Goal: Transaction & Acquisition: Book appointment/travel/reservation

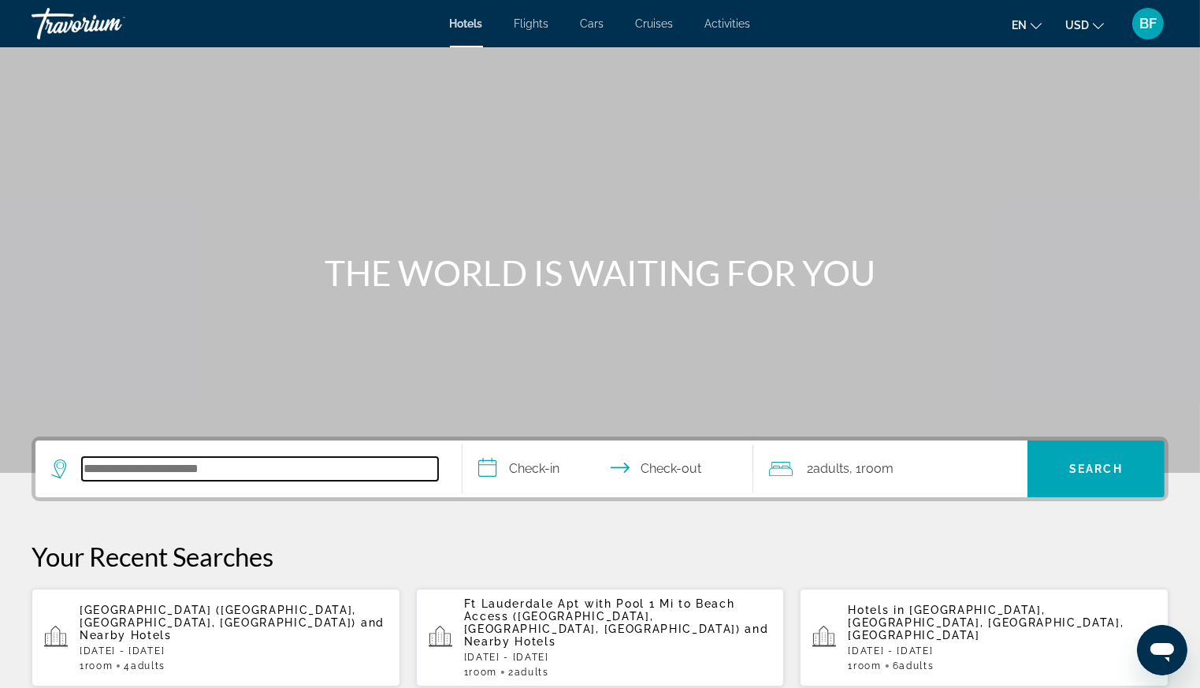
click at [242, 462] on input "Search hotel destination" at bounding box center [260, 469] width 356 height 24
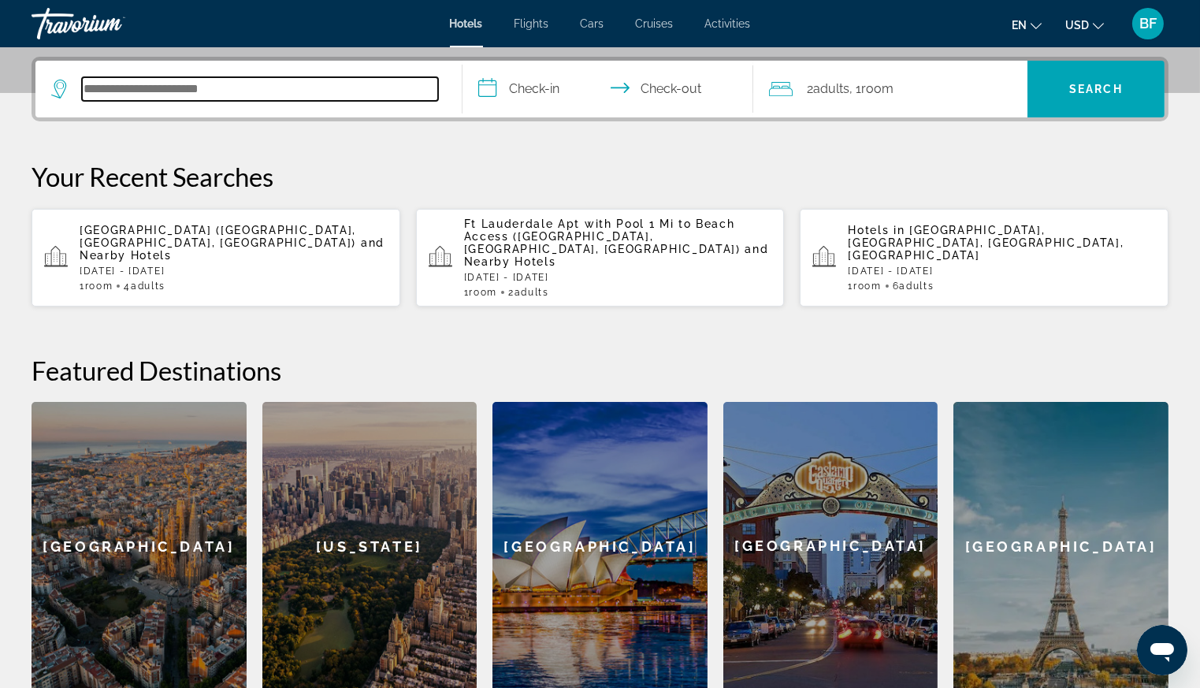
scroll to position [385, 0]
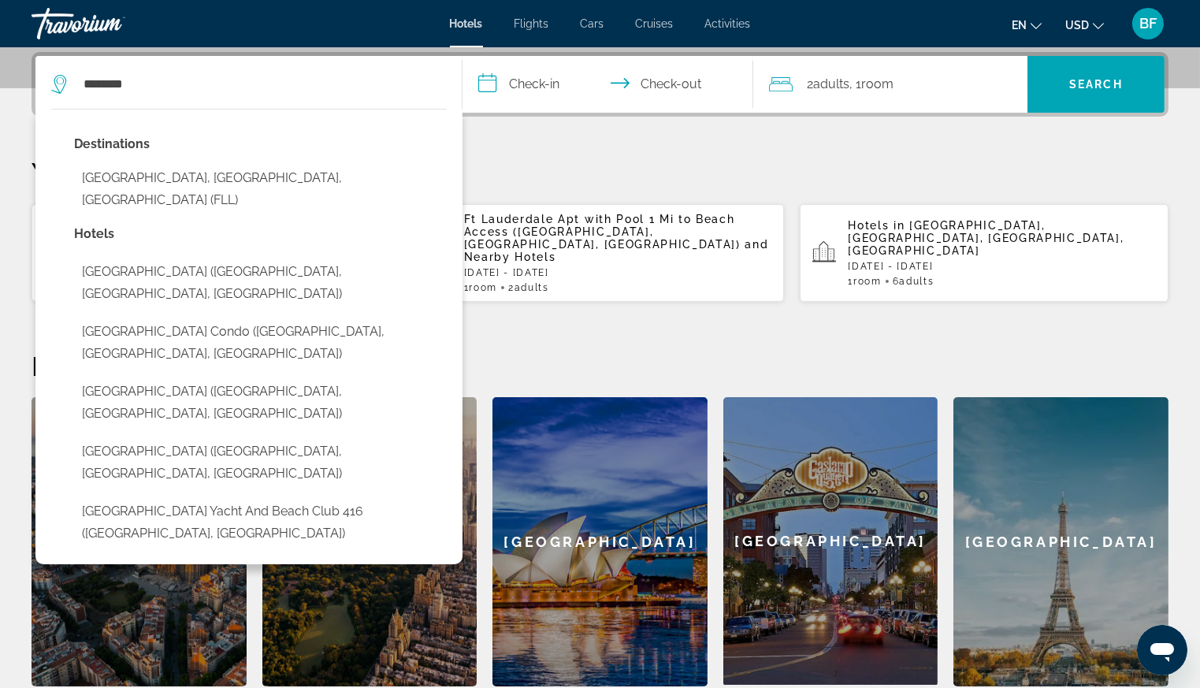
click at [246, 171] on button "[GEOGRAPHIC_DATA], [GEOGRAPHIC_DATA], [GEOGRAPHIC_DATA] (FLL)" at bounding box center [260, 189] width 373 height 52
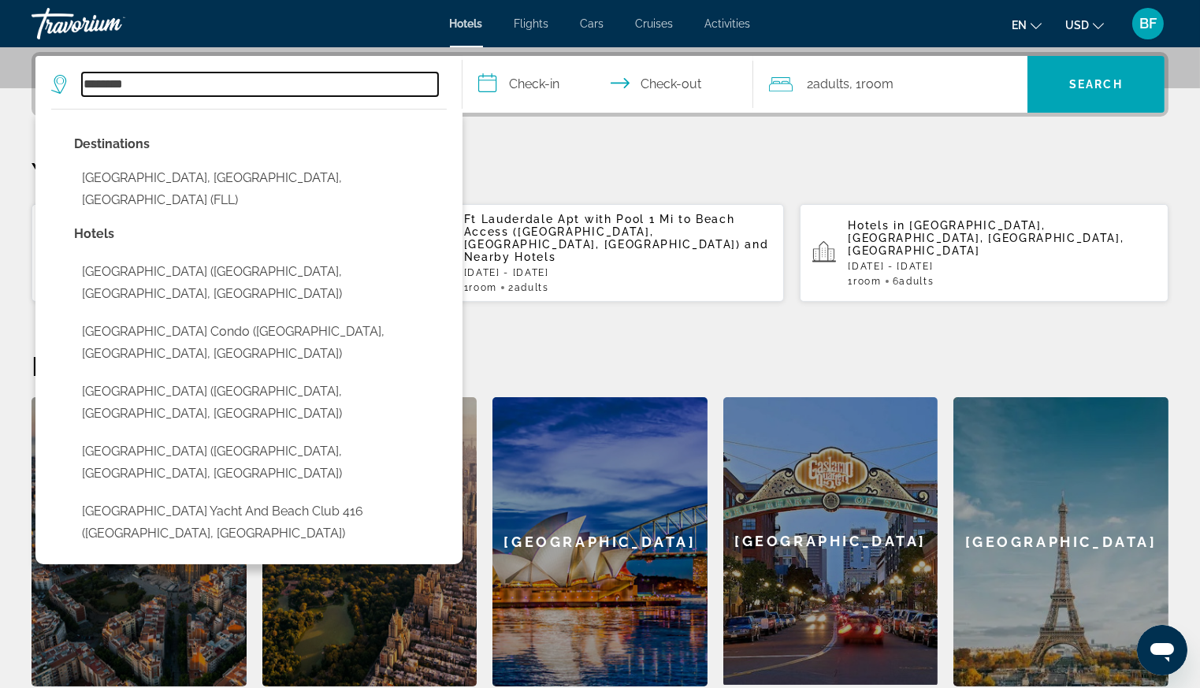
type input "**********"
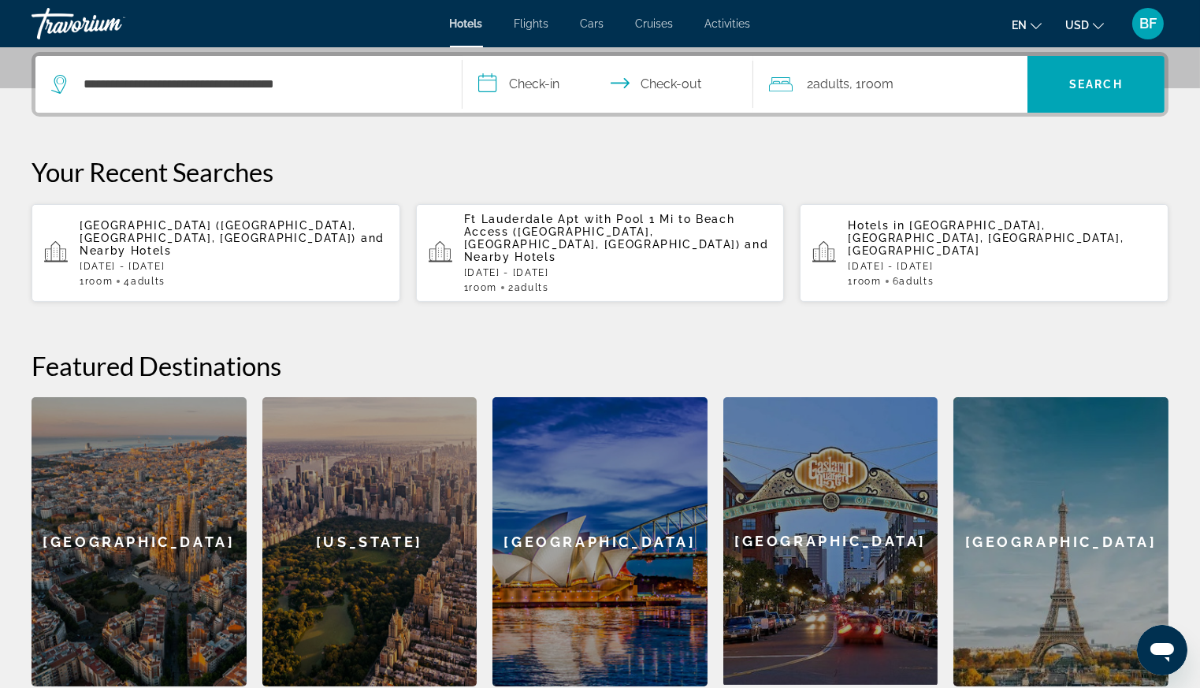
click at [534, 82] on input "**********" at bounding box center [611, 86] width 296 height 61
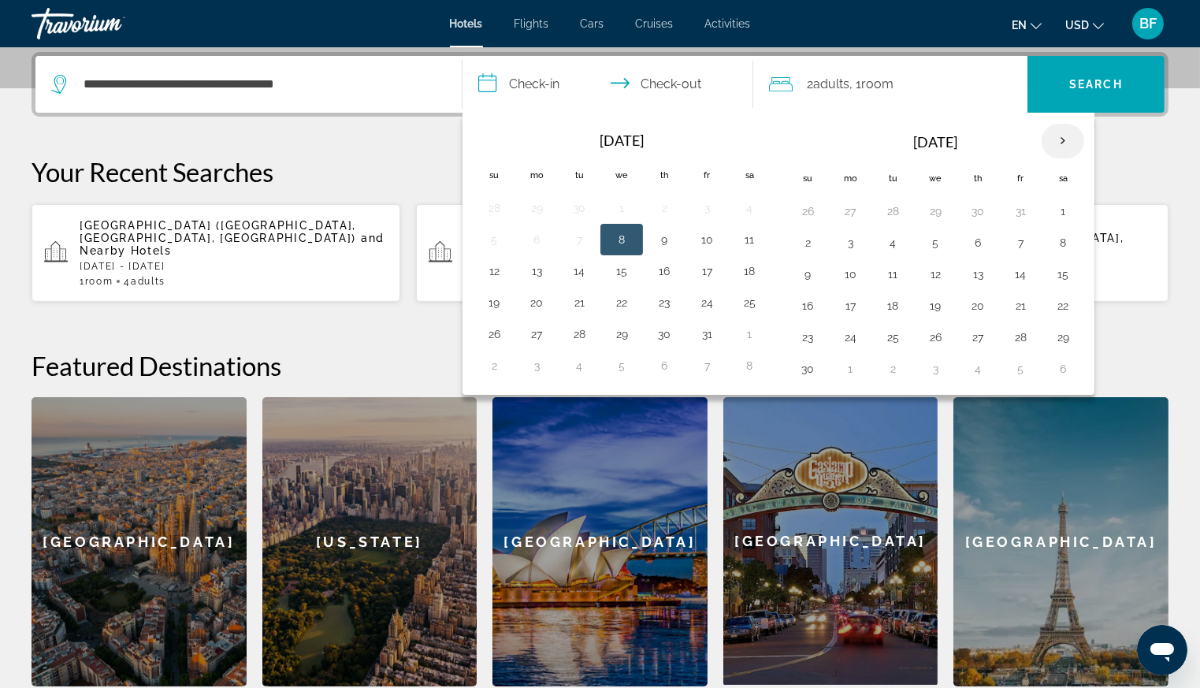
click at [1063, 138] on th "Next month" at bounding box center [1063, 141] width 43 height 35
click at [976, 239] on button "5" at bounding box center [977, 243] width 25 height 22
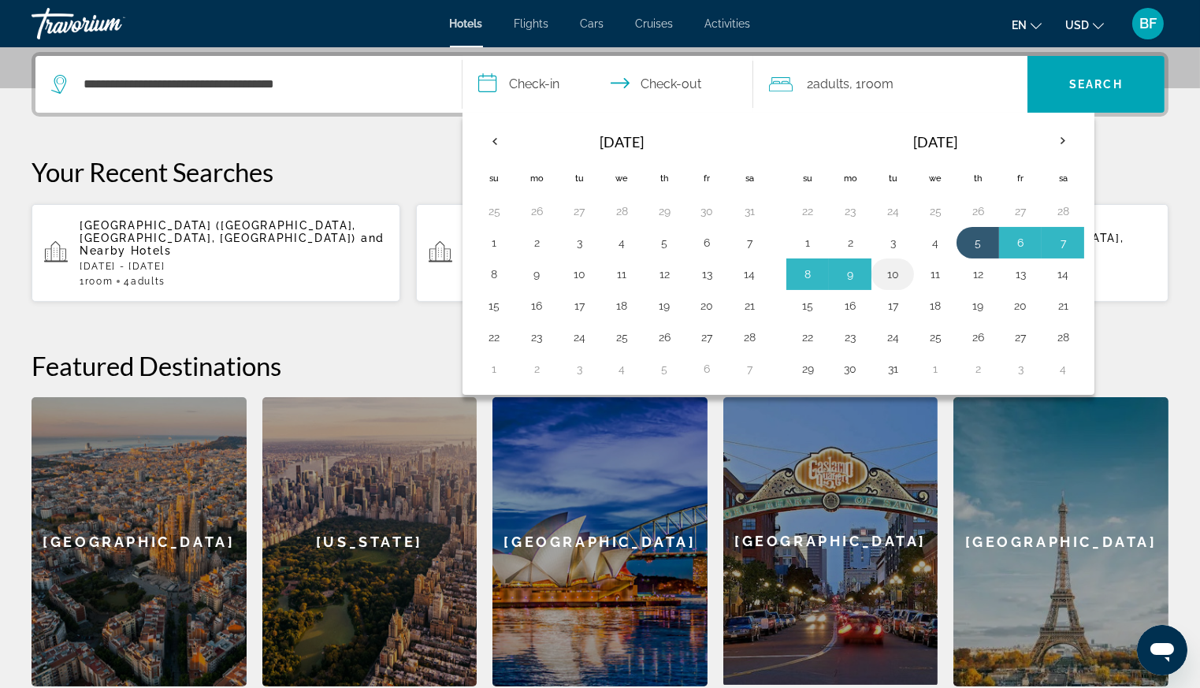
click at [896, 277] on button "10" at bounding box center [892, 274] width 25 height 22
type input "**********"
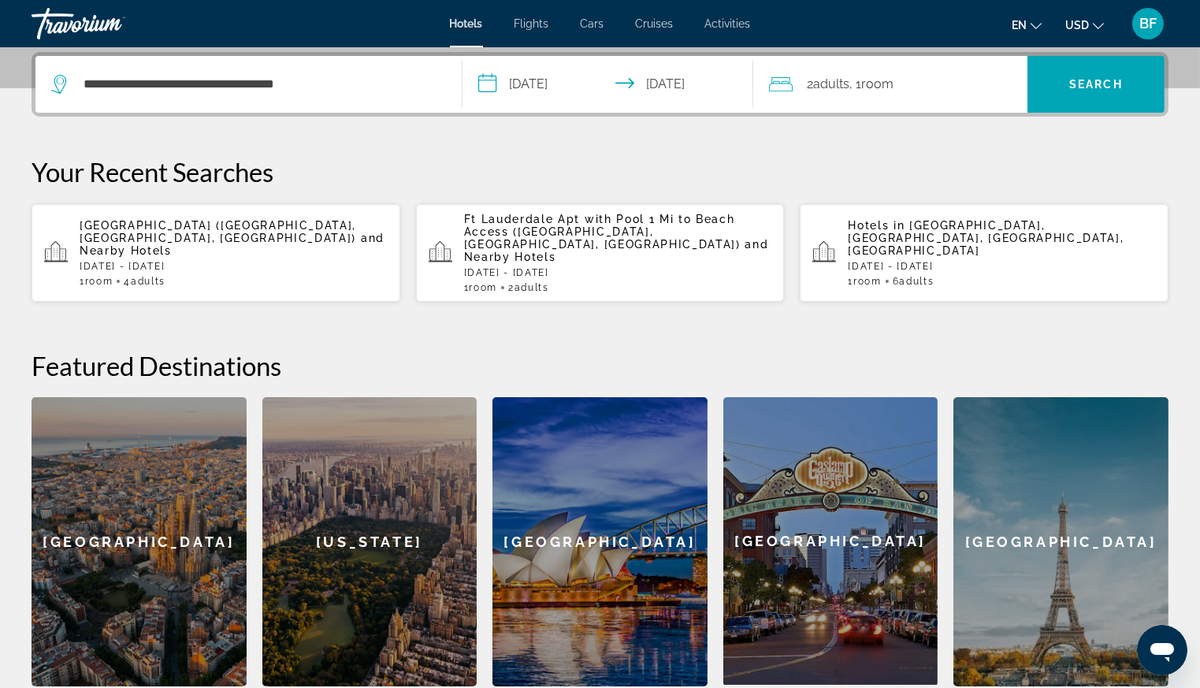
click at [841, 84] on span "Adults" at bounding box center [831, 83] width 36 height 15
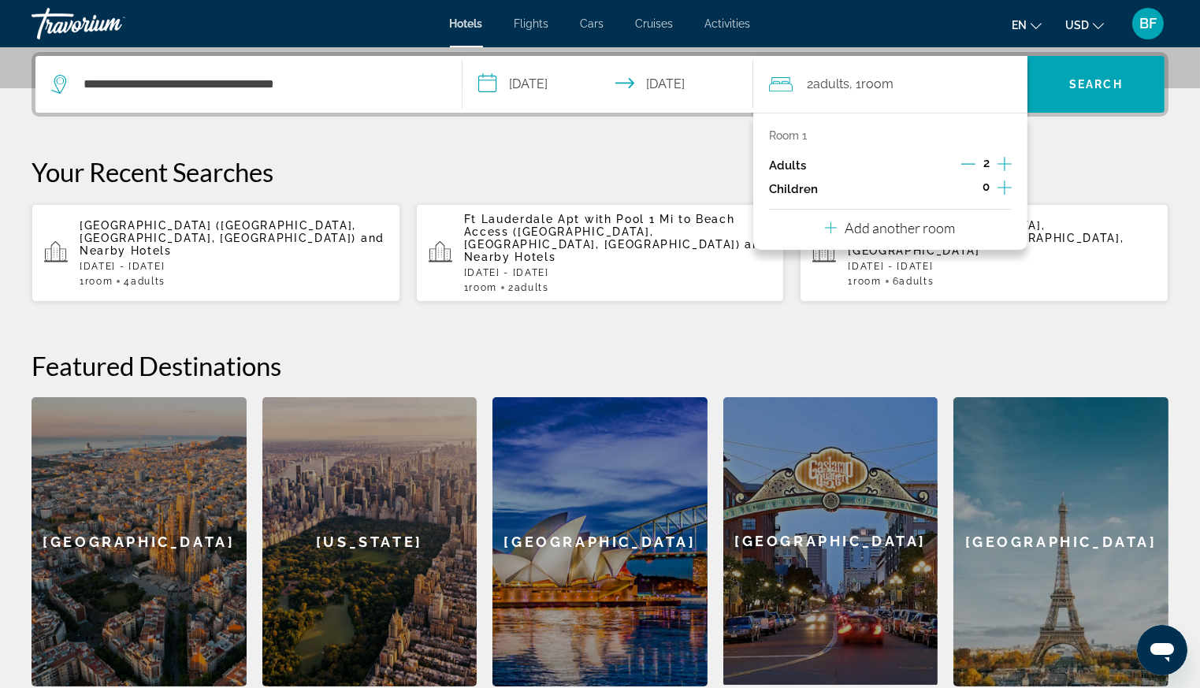
click at [1008, 165] on icon "Increment adults" at bounding box center [1005, 163] width 14 height 19
click at [1104, 78] on span "Search" at bounding box center [1096, 84] width 54 height 13
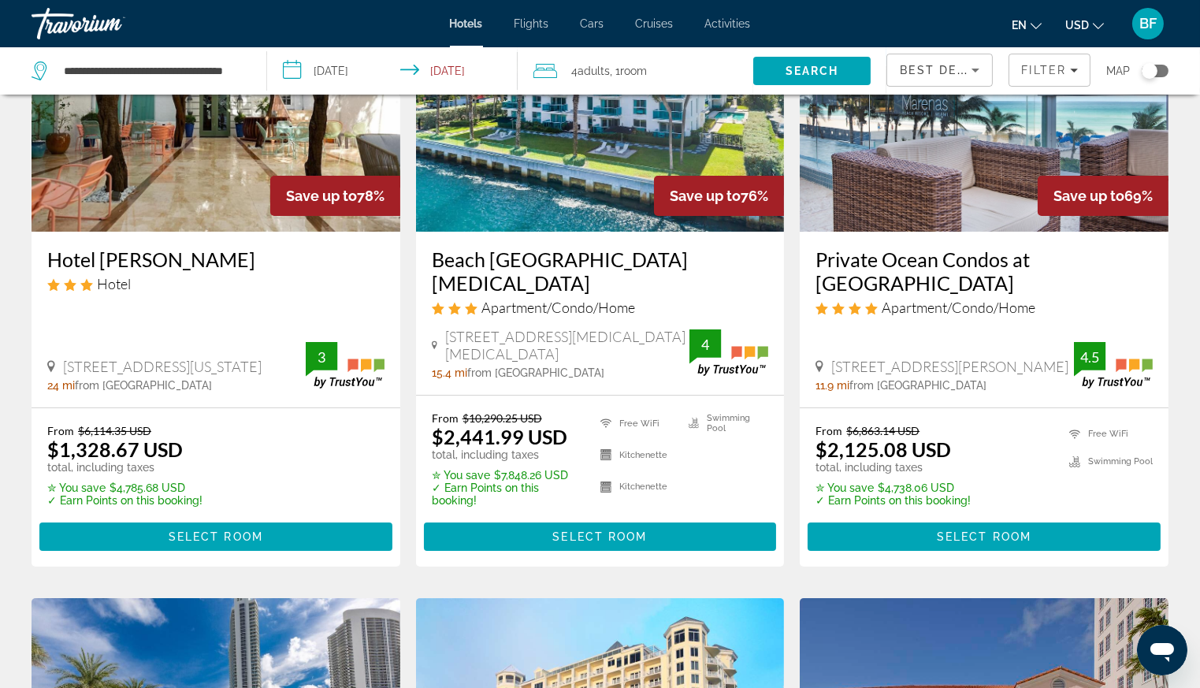
scroll to position [137, 0]
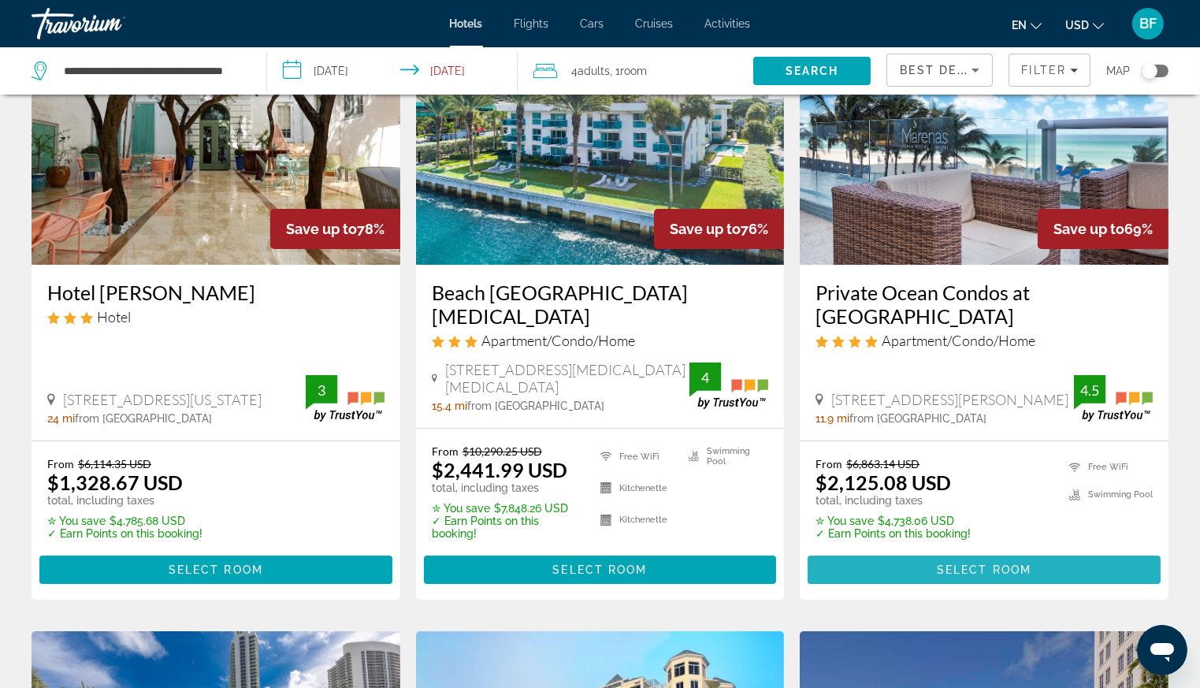
click at [983, 563] on span "Select Room" at bounding box center [984, 569] width 95 height 13
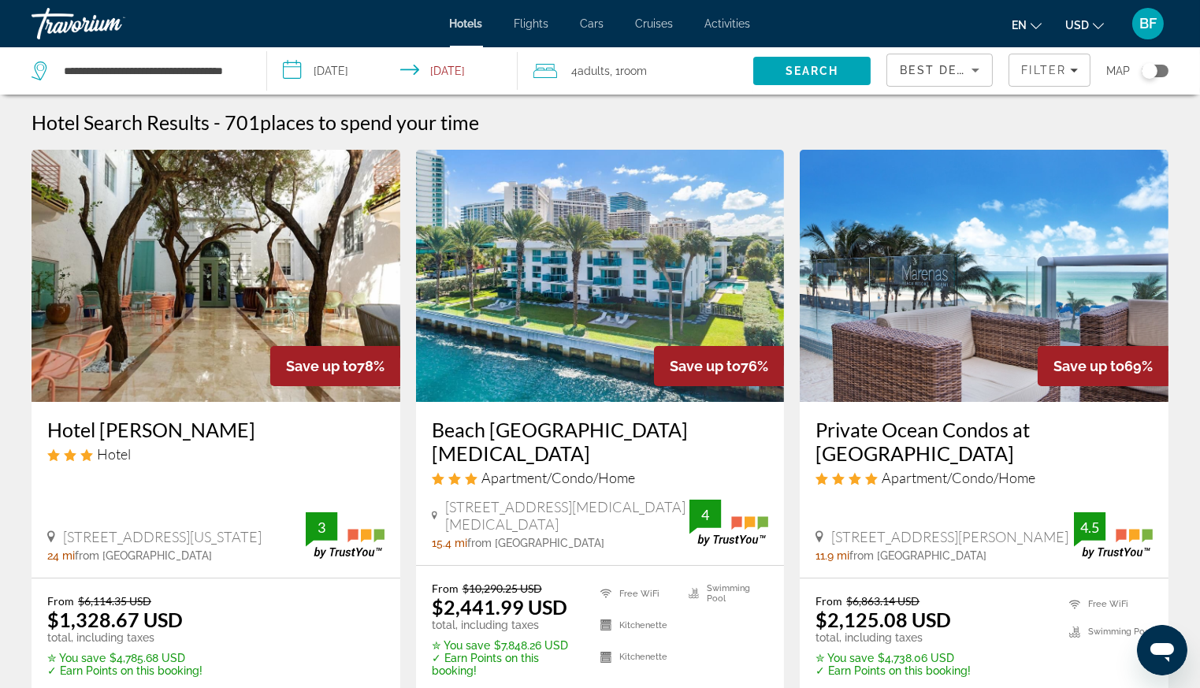
click at [1144, 73] on div "Toggle map" at bounding box center [1150, 71] width 16 height 16
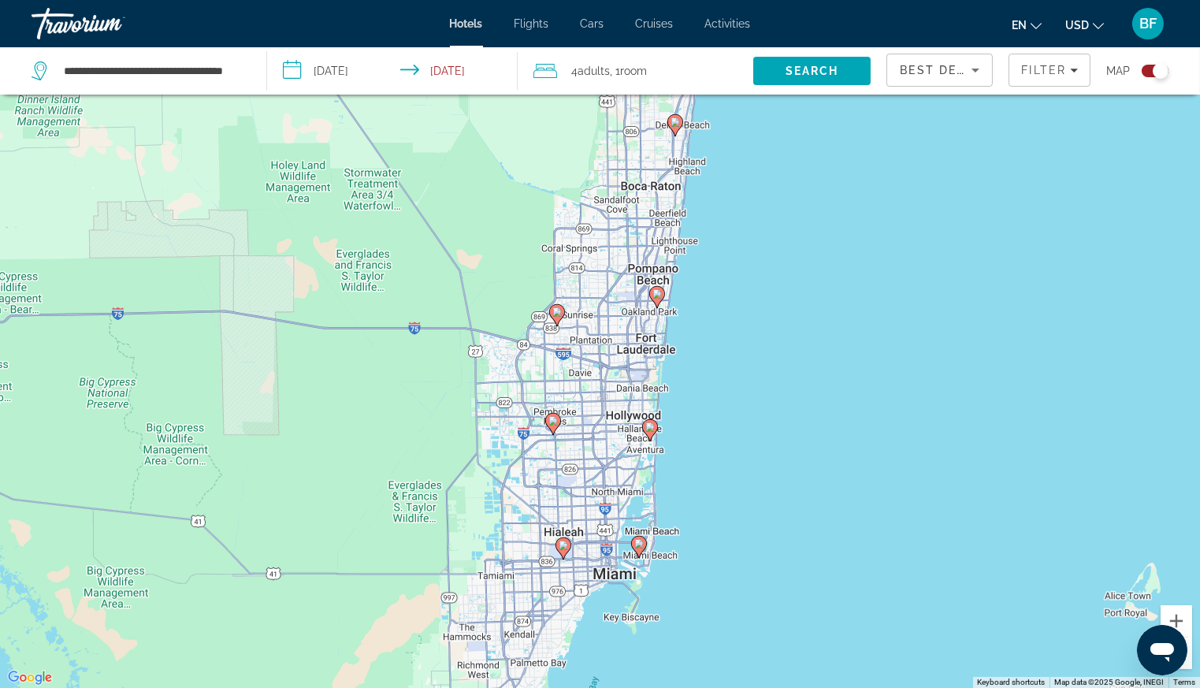
click at [658, 294] on image "Main content" at bounding box center [657, 293] width 9 height 9
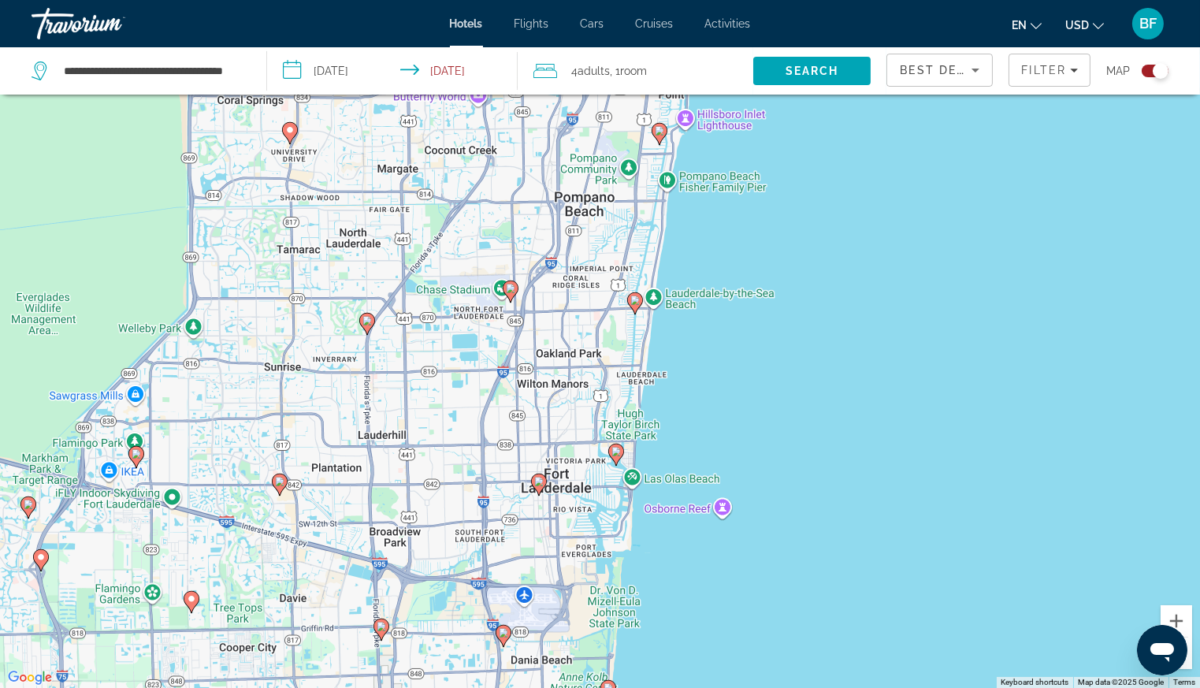
click at [636, 302] on image "Main content" at bounding box center [634, 300] width 9 height 9
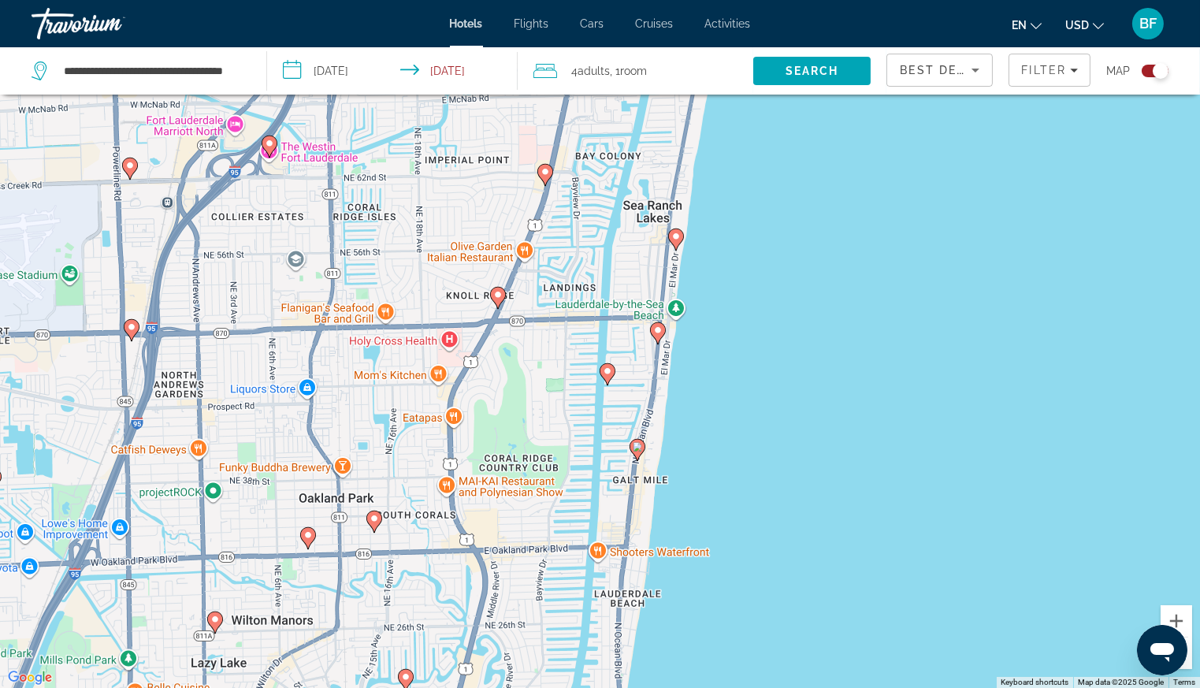
click at [659, 330] on image "Main content" at bounding box center [657, 329] width 9 height 9
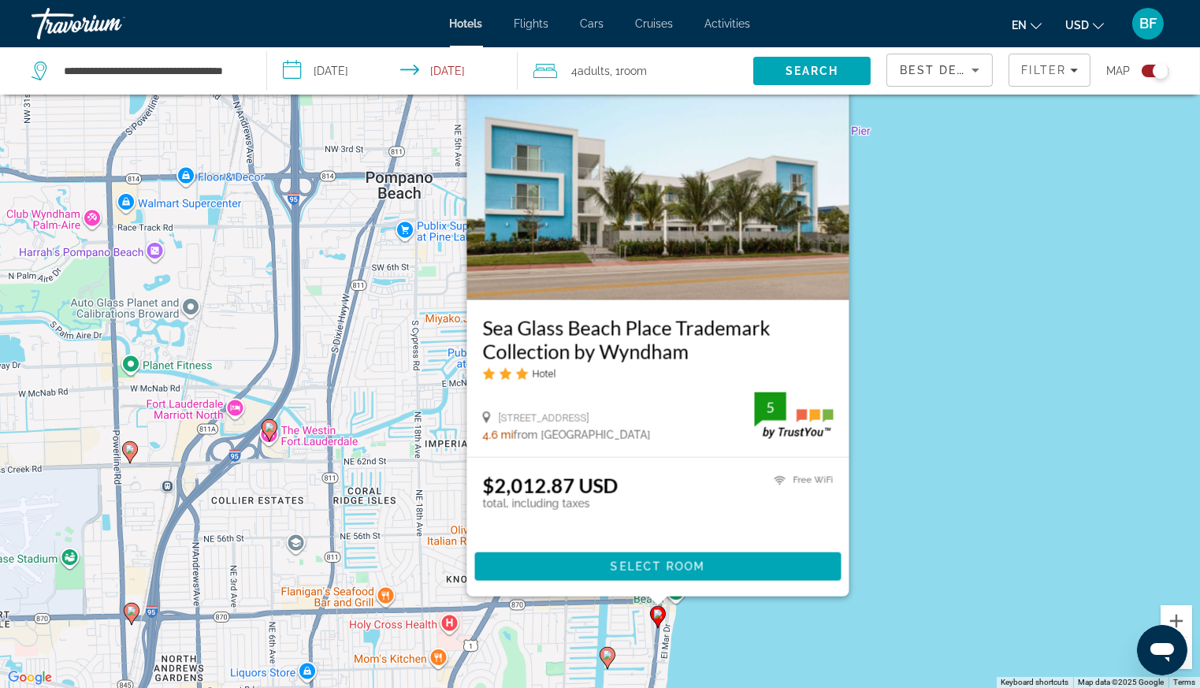
click at [1054, 493] on div "To navigate, press the arrow keys. To activate drag with keyboard, press Alt + …" at bounding box center [600, 344] width 1200 height 688
click at [939, 572] on div "To navigate, press the arrow keys. To activate drag with keyboard, press Alt + …" at bounding box center [600, 344] width 1200 height 688
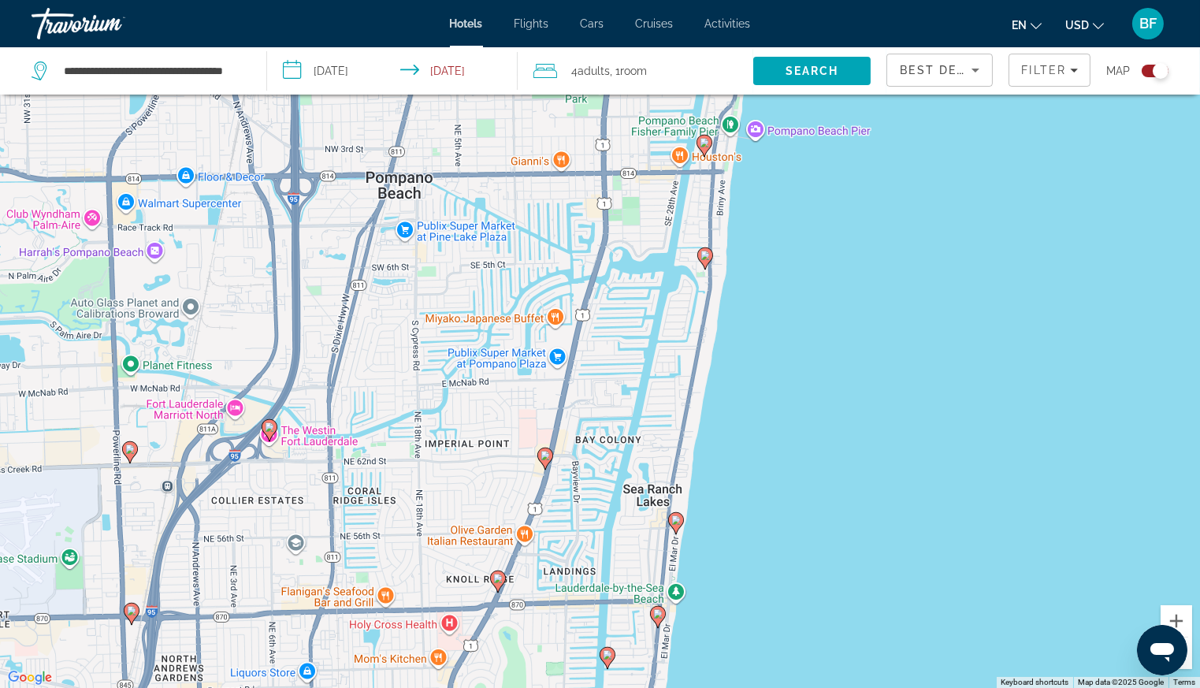
click at [704, 255] on image "Main content" at bounding box center [705, 255] width 9 height 9
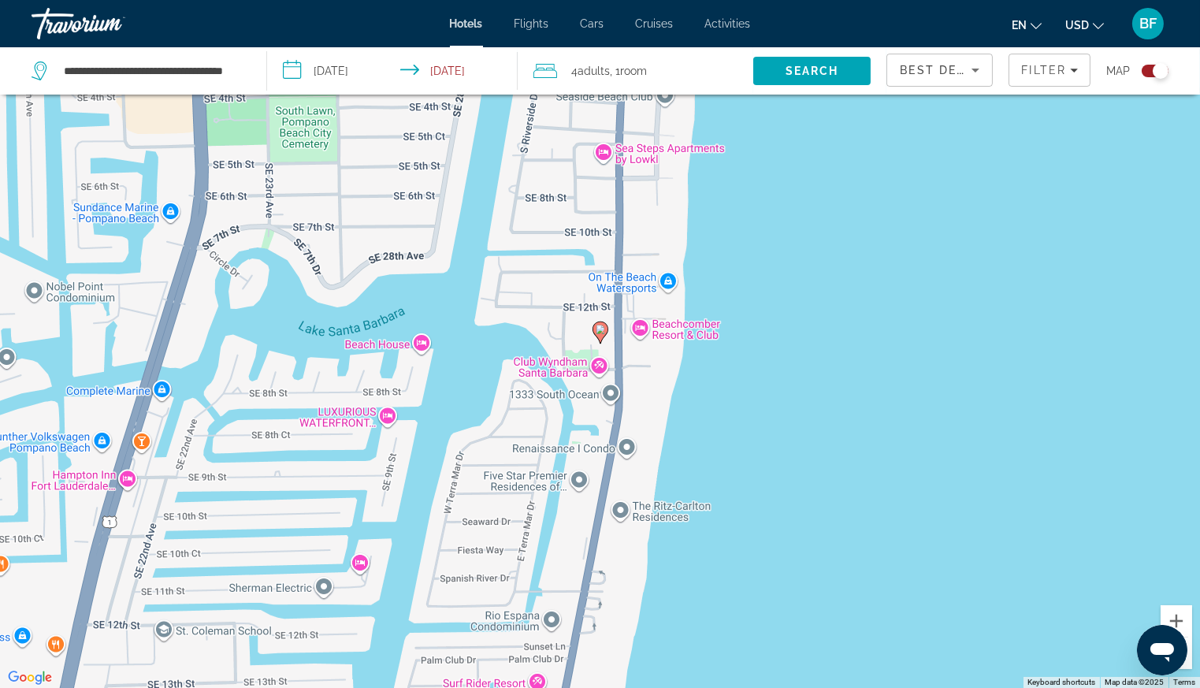
click at [597, 326] on image "Main content" at bounding box center [600, 329] width 9 height 9
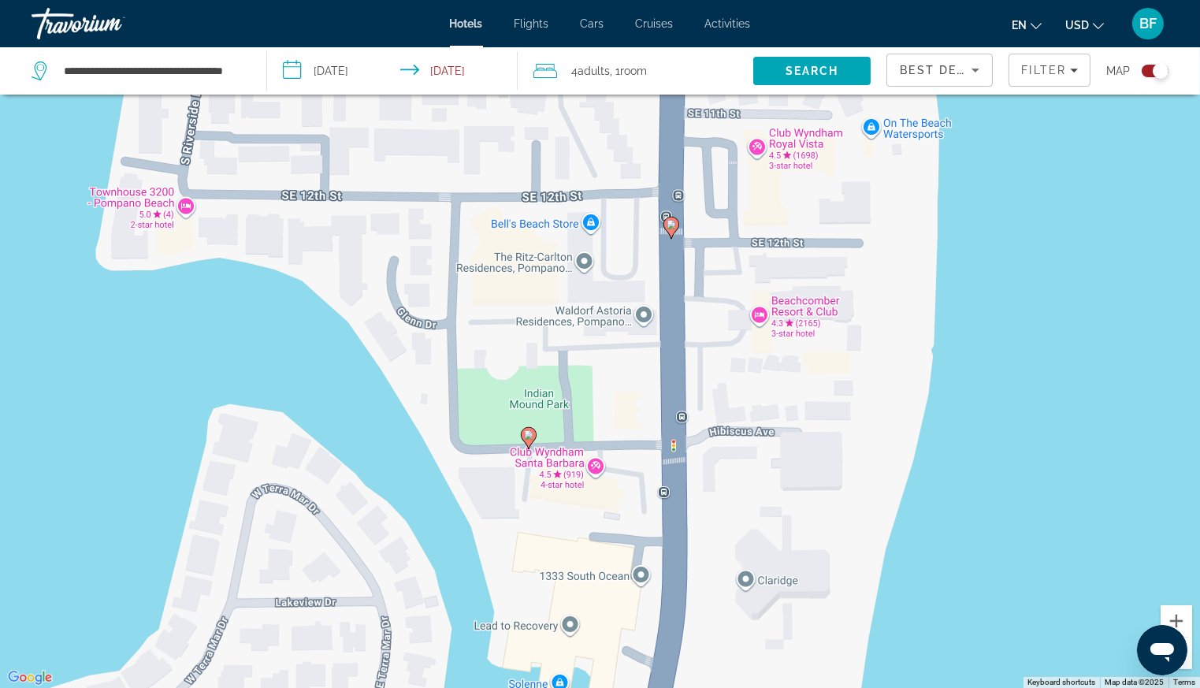
click at [671, 226] on image "Main content" at bounding box center [671, 224] width 9 height 9
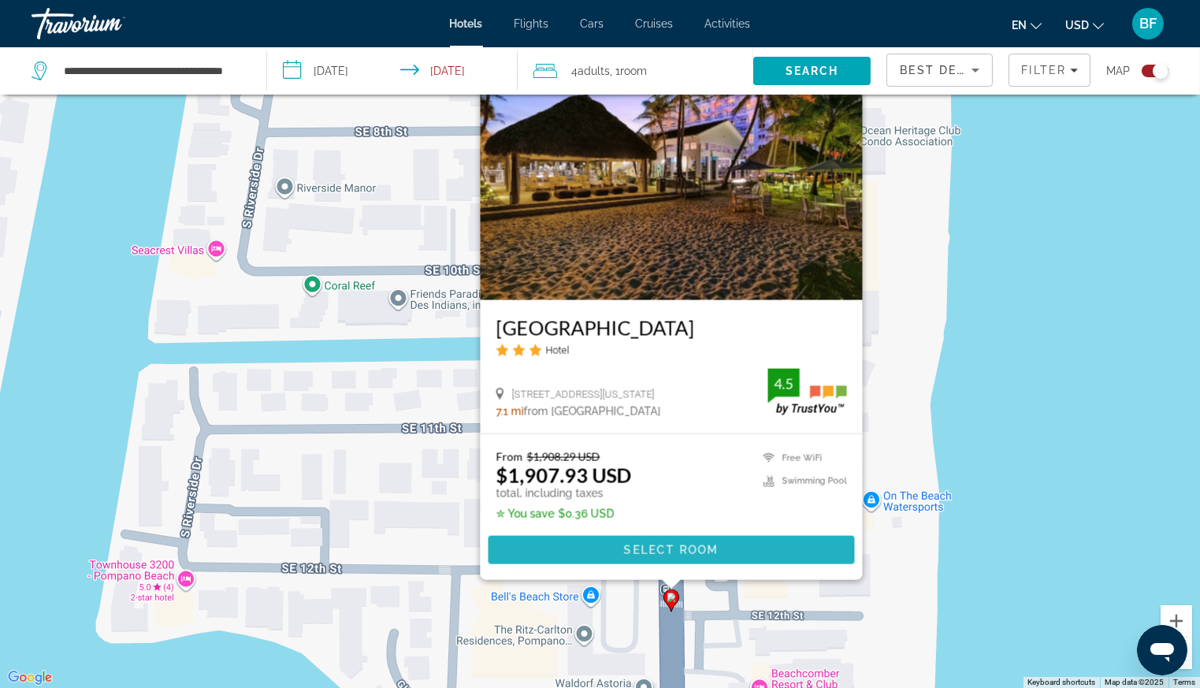
click at [664, 544] on span "Select Room" at bounding box center [670, 550] width 95 height 13
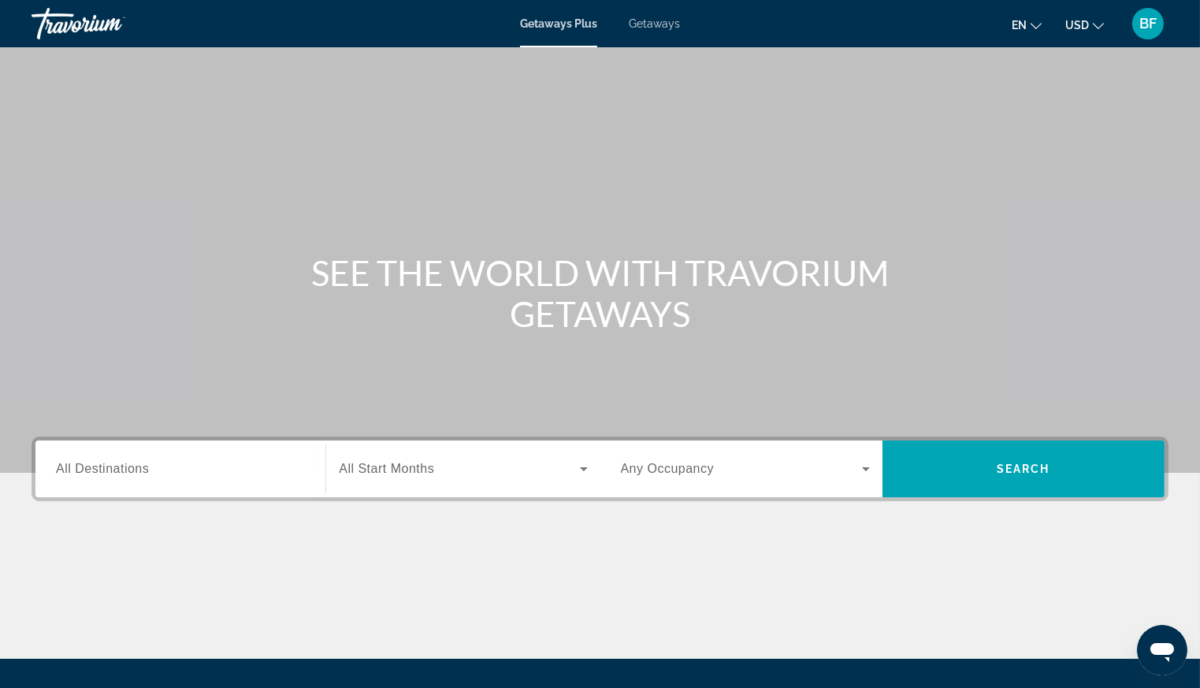
click at [153, 458] on div "Search widget" at bounding box center [180, 469] width 249 height 45
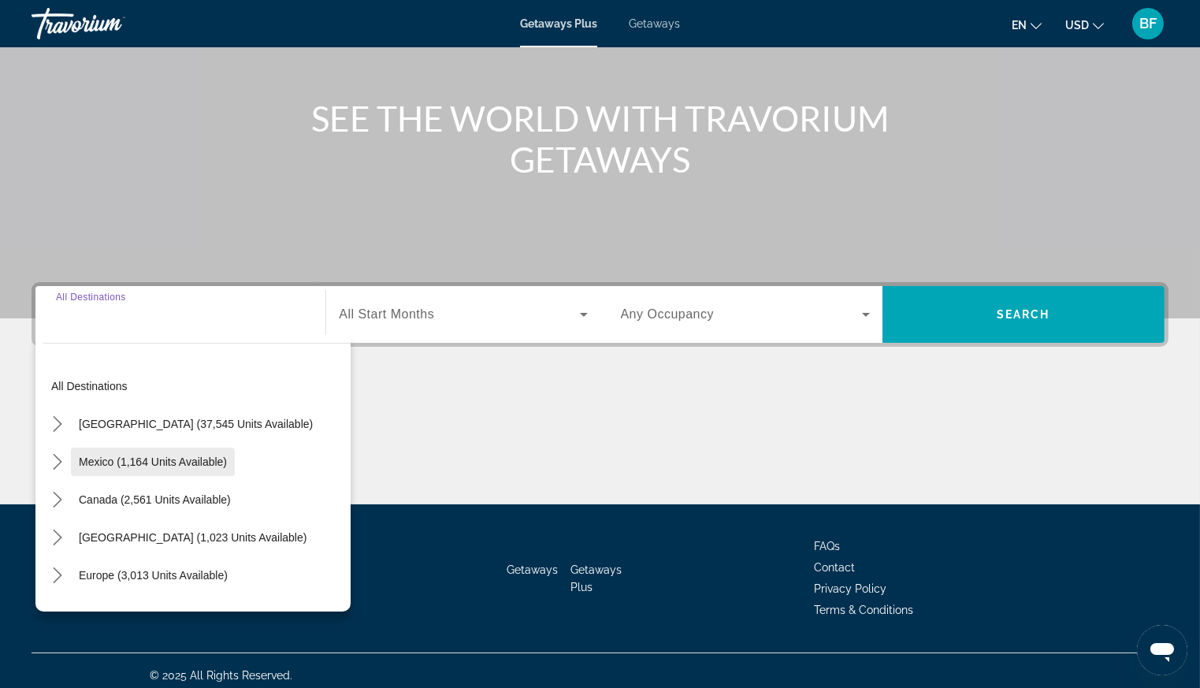
scroll to position [163, 0]
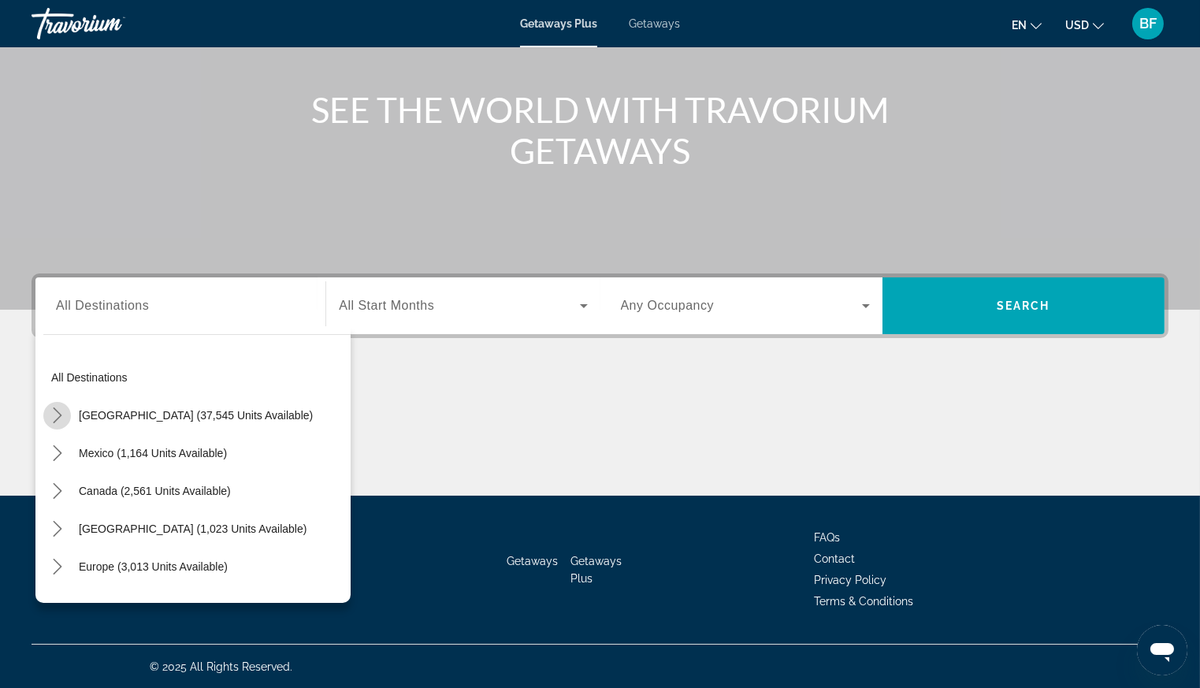
click at [56, 414] on icon "Toggle United States (37,545 units available) submenu" at bounding box center [58, 415] width 16 height 16
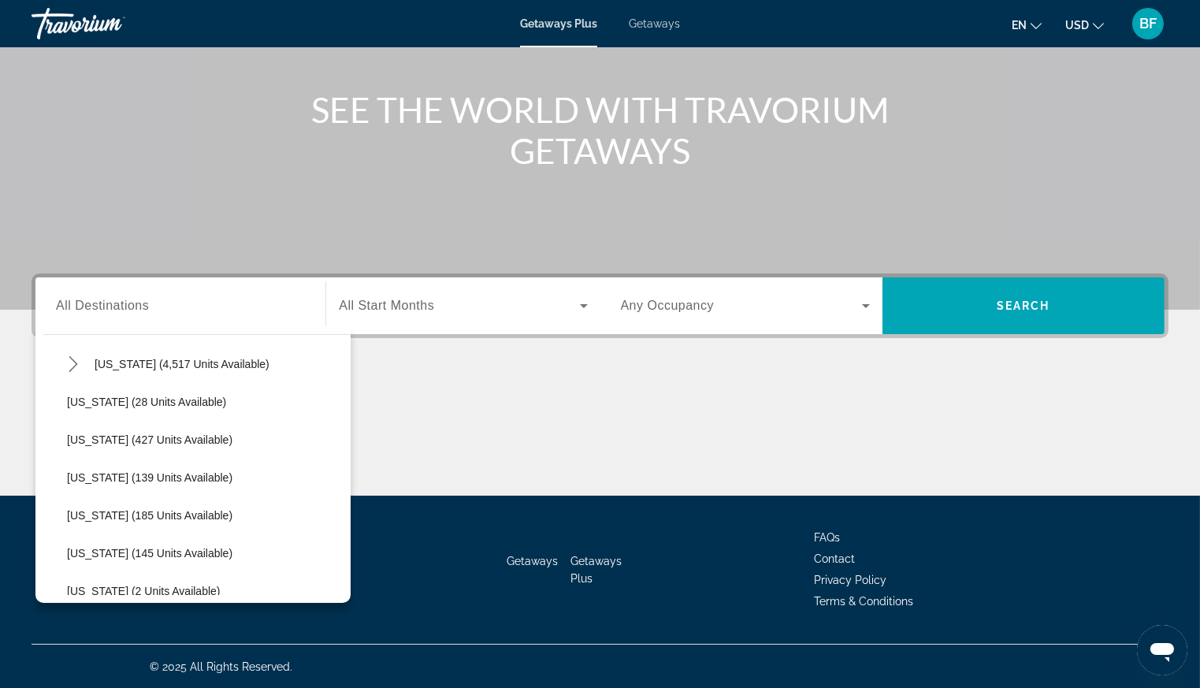
scroll to position [0, 0]
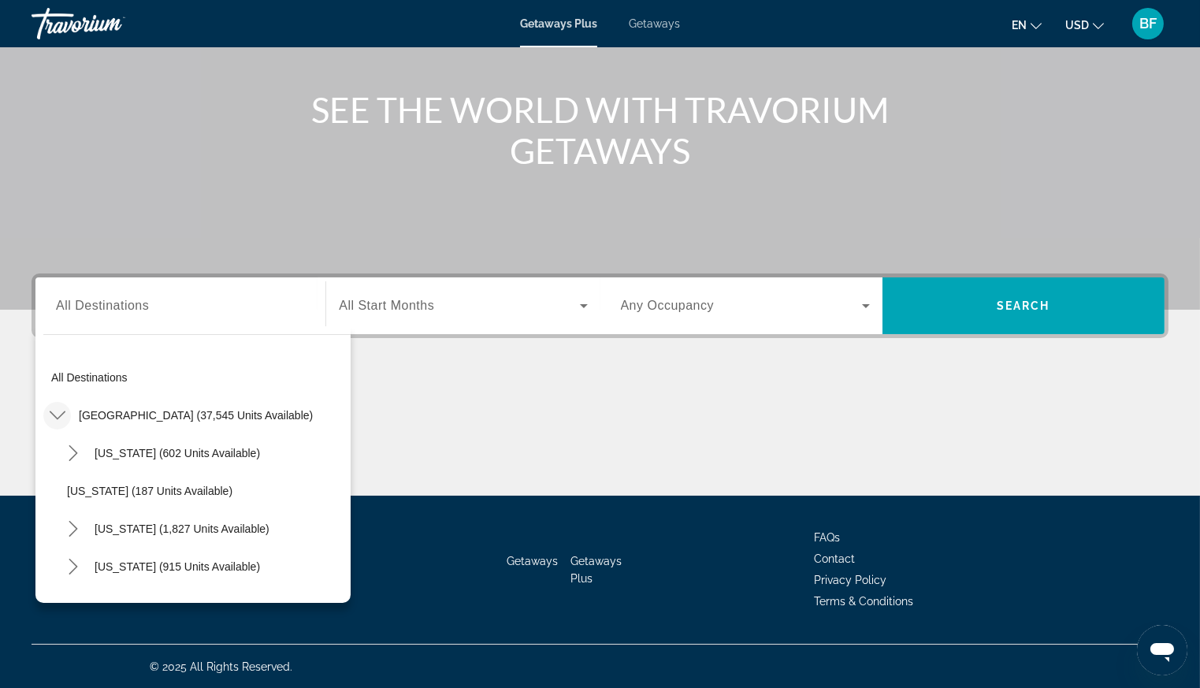
click at [75, 302] on span "All Destinations" at bounding box center [102, 305] width 93 height 13
click at [75, 302] on input "Destination All Destinations" at bounding box center [180, 306] width 249 height 19
click at [69, 308] on input "Destination All Destinations" at bounding box center [180, 306] width 249 height 19
click at [58, 375] on span "All destinations" at bounding box center [89, 377] width 76 height 13
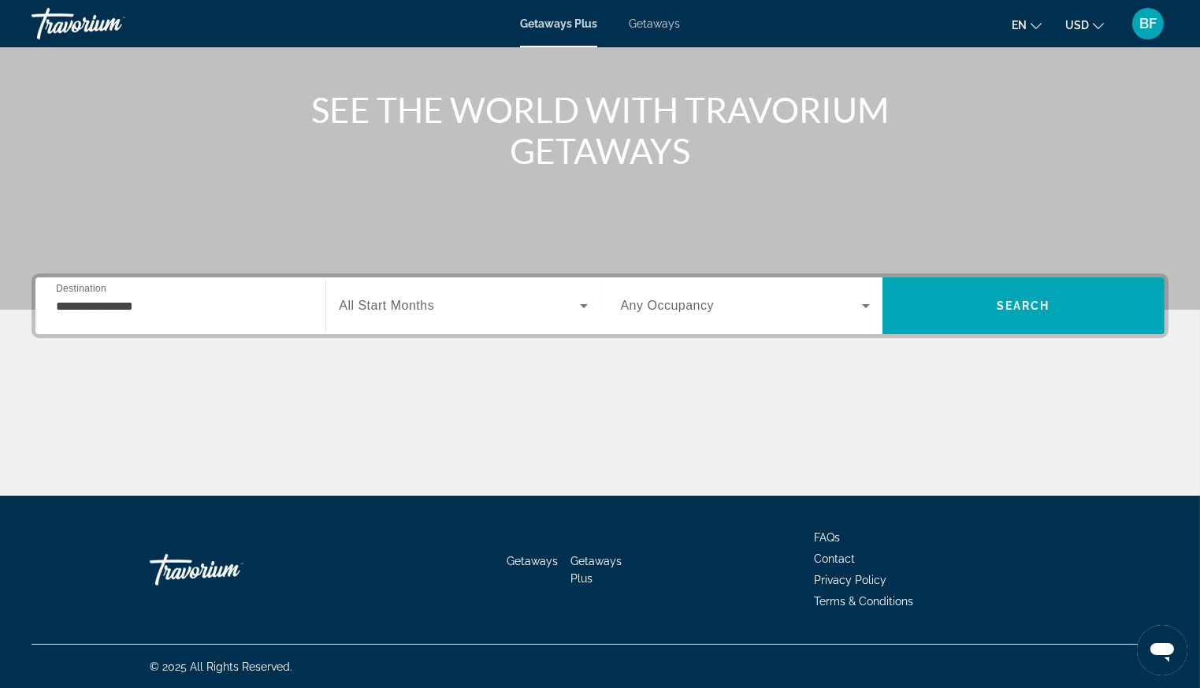
click at [139, 302] on input "**********" at bounding box center [180, 306] width 249 height 19
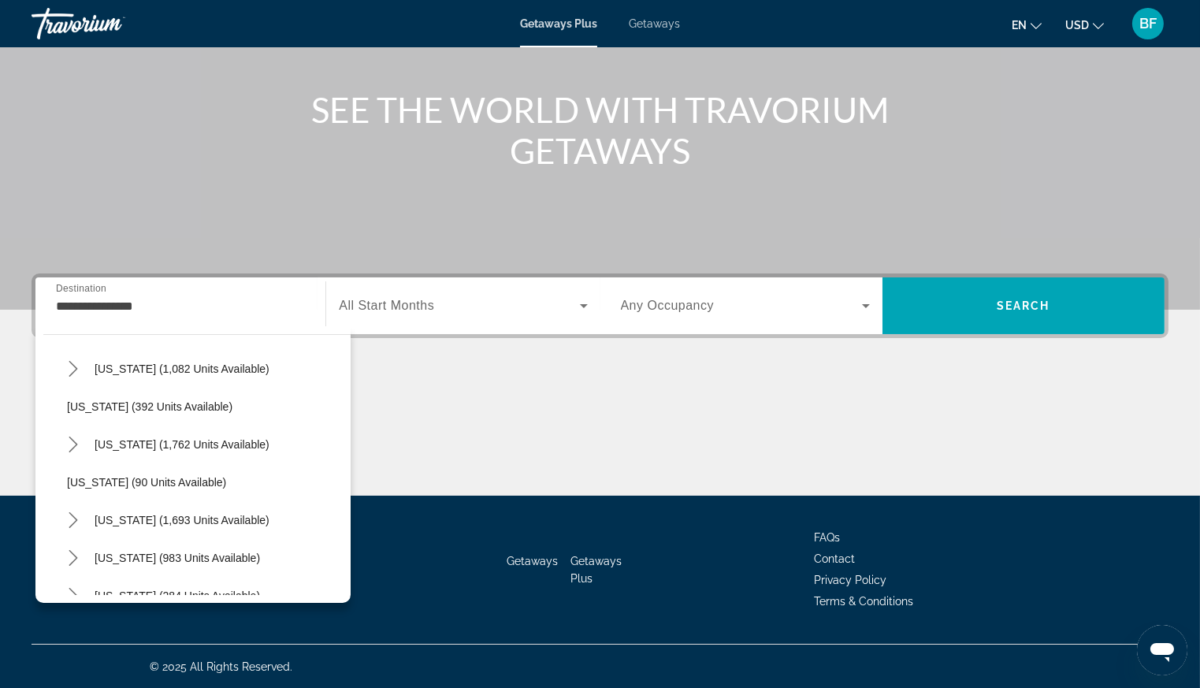
scroll to position [1077, 0]
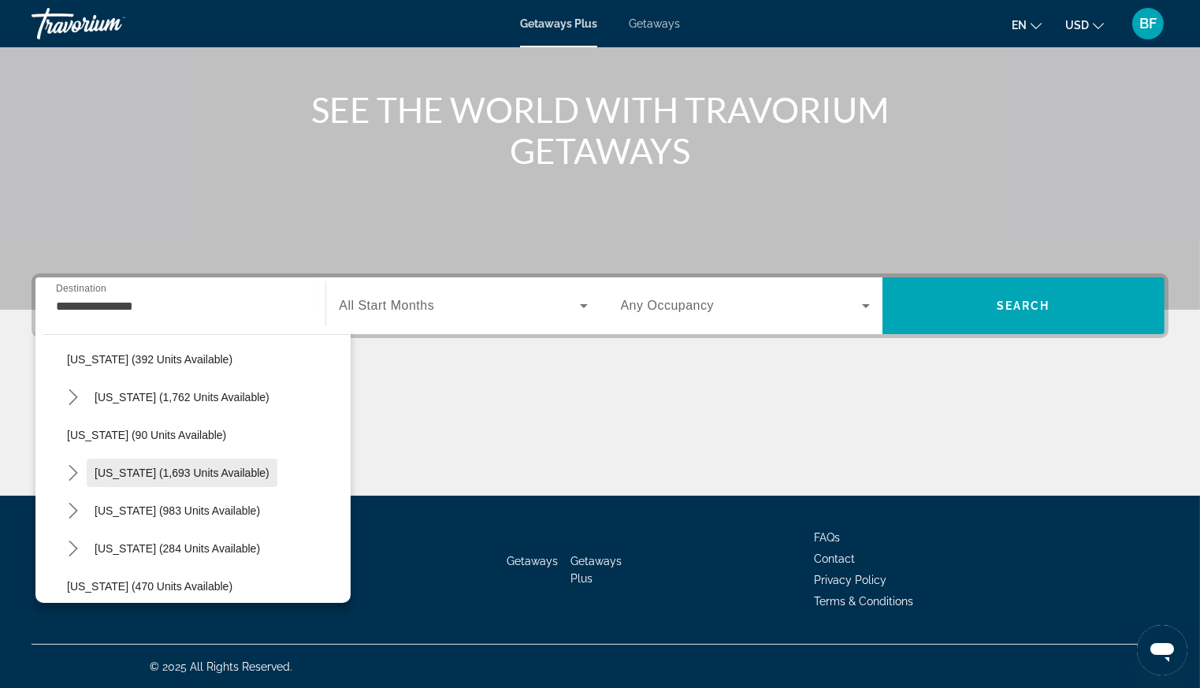
click at [232, 469] on span "South Carolina (1,693 units available)" at bounding box center [182, 473] width 175 height 13
type input "**********"
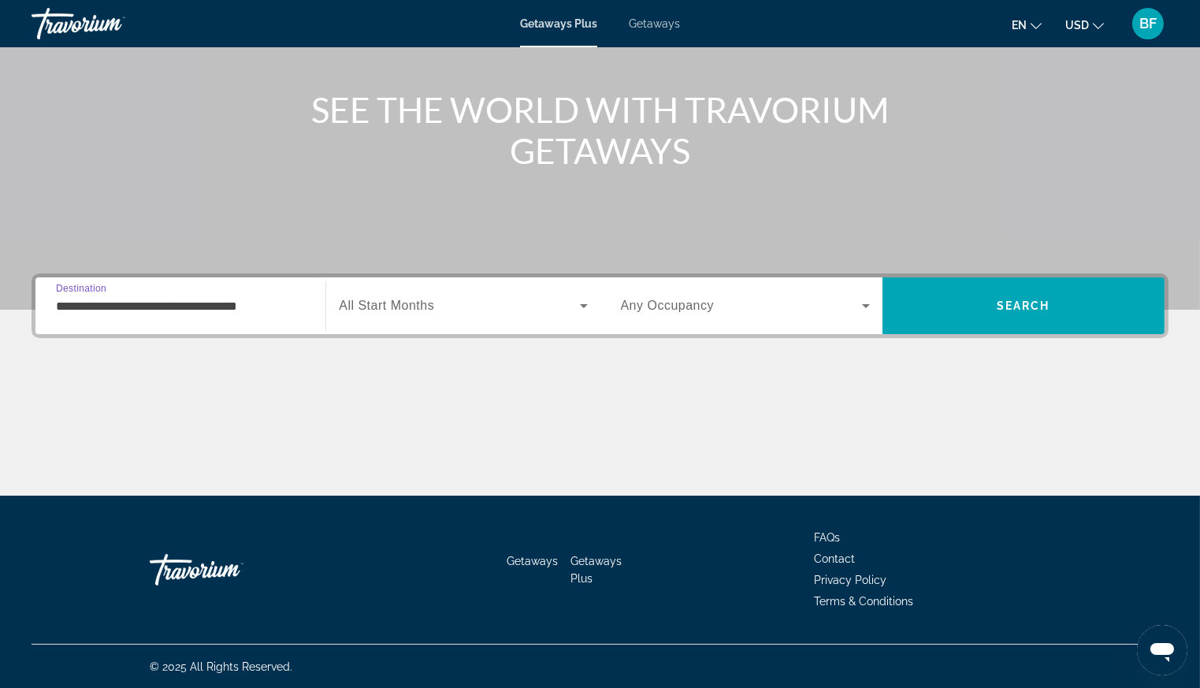
click at [396, 300] on span "All Start Months" at bounding box center [386, 305] width 95 height 13
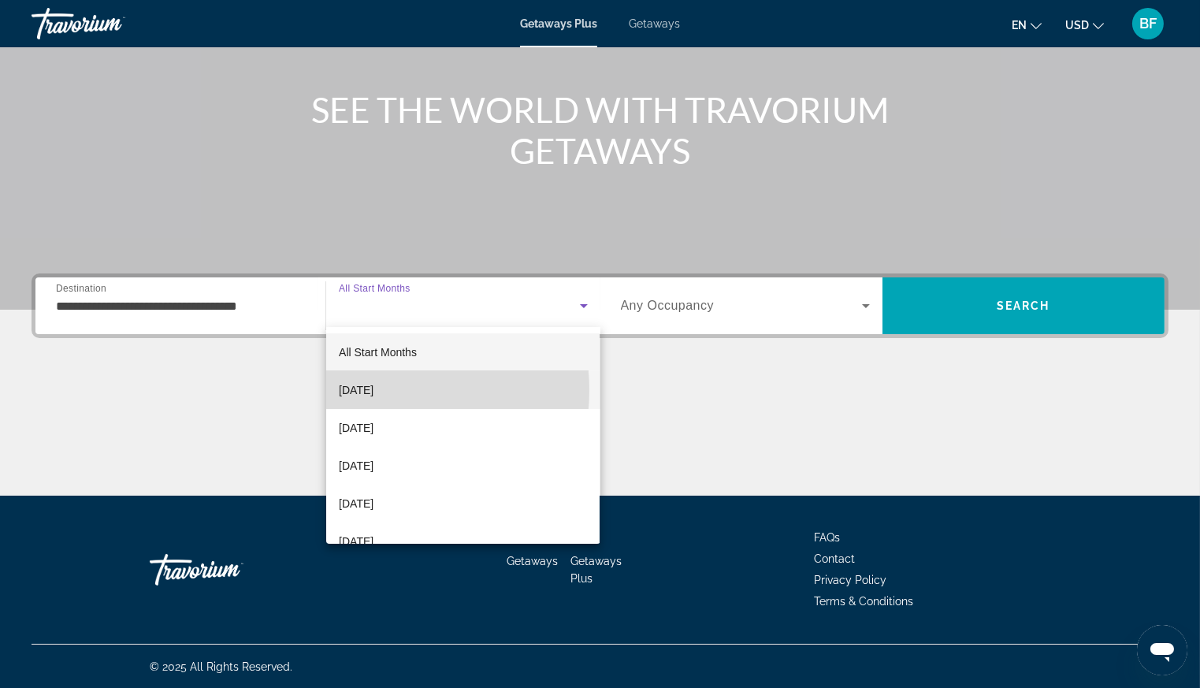
click at [374, 390] on span "October 2025" at bounding box center [356, 390] width 35 height 19
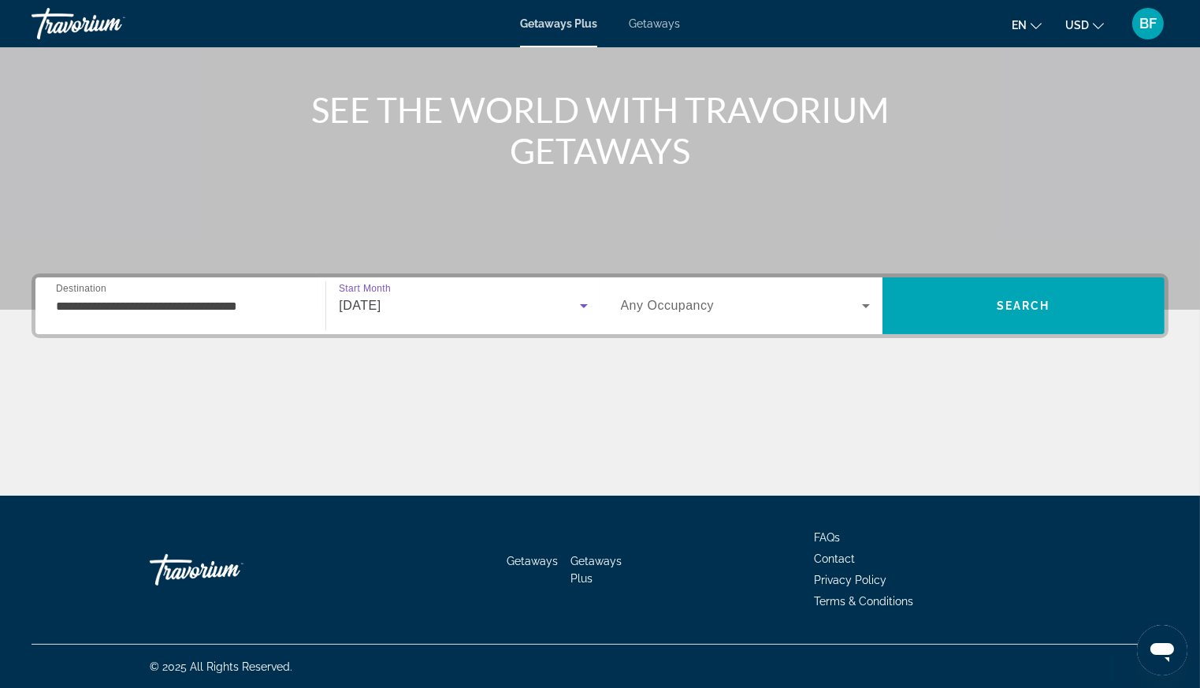
click at [712, 302] on span "Any Occupancy" at bounding box center [668, 305] width 94 height 13
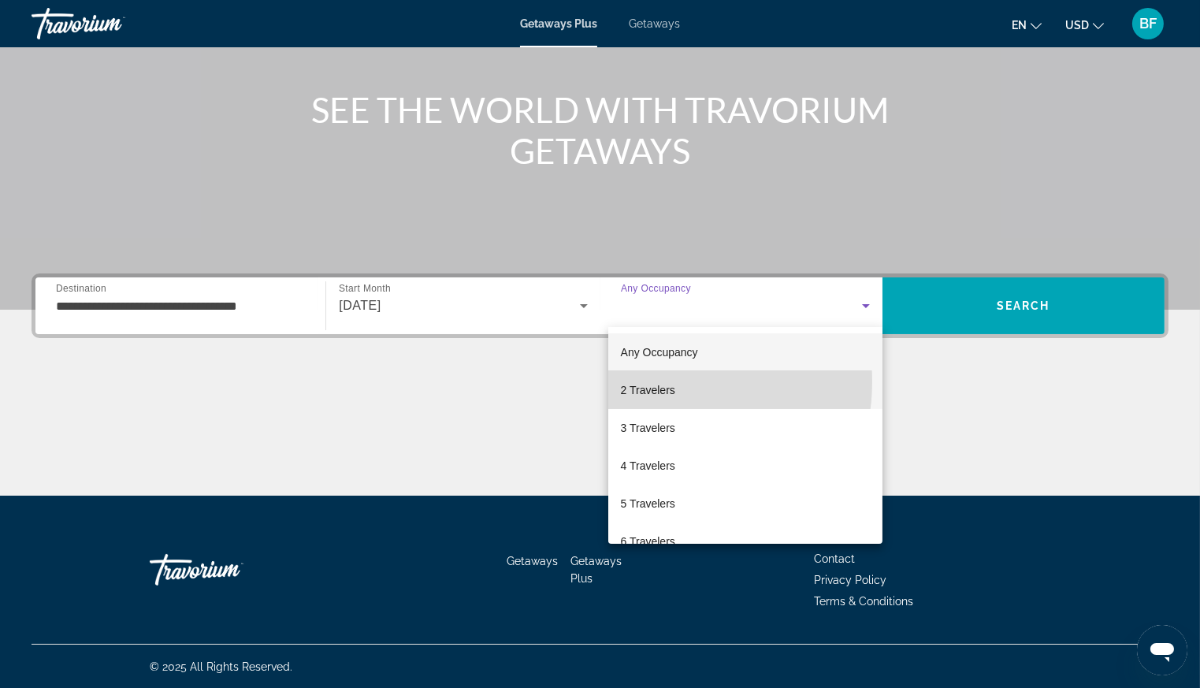
click at [653, 381] on span "2 Travelers" at bounding box center [648, 390] width 54 height 19
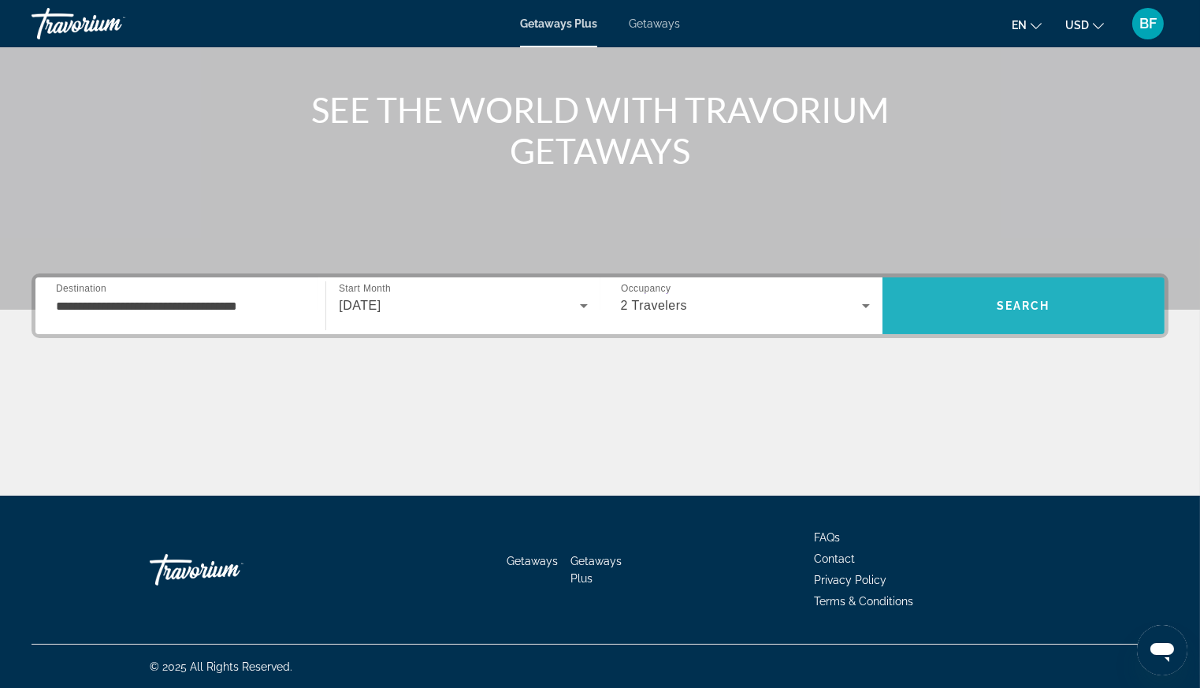
click at [1018, 310] on span "Search" at bounding box center [1024, 305] width 54 height 13
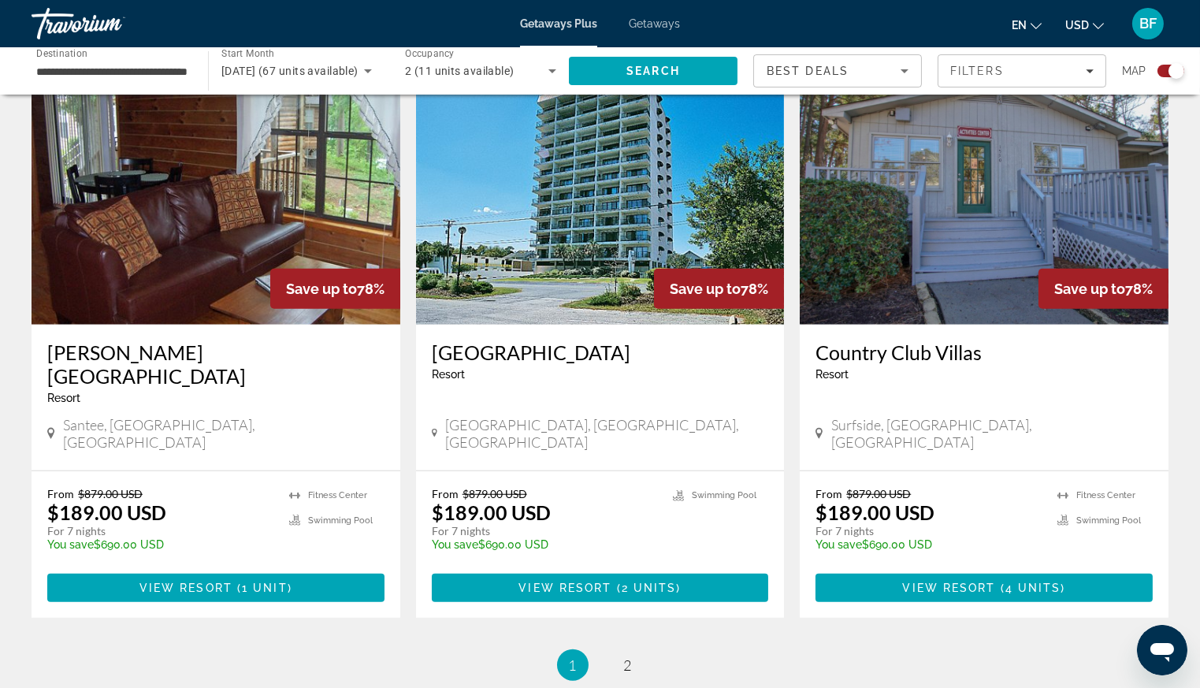
scroll to position [2273, 0]
click at [637, 652] on link "page 2" at bounding box center [628, 666] width 28 height 28
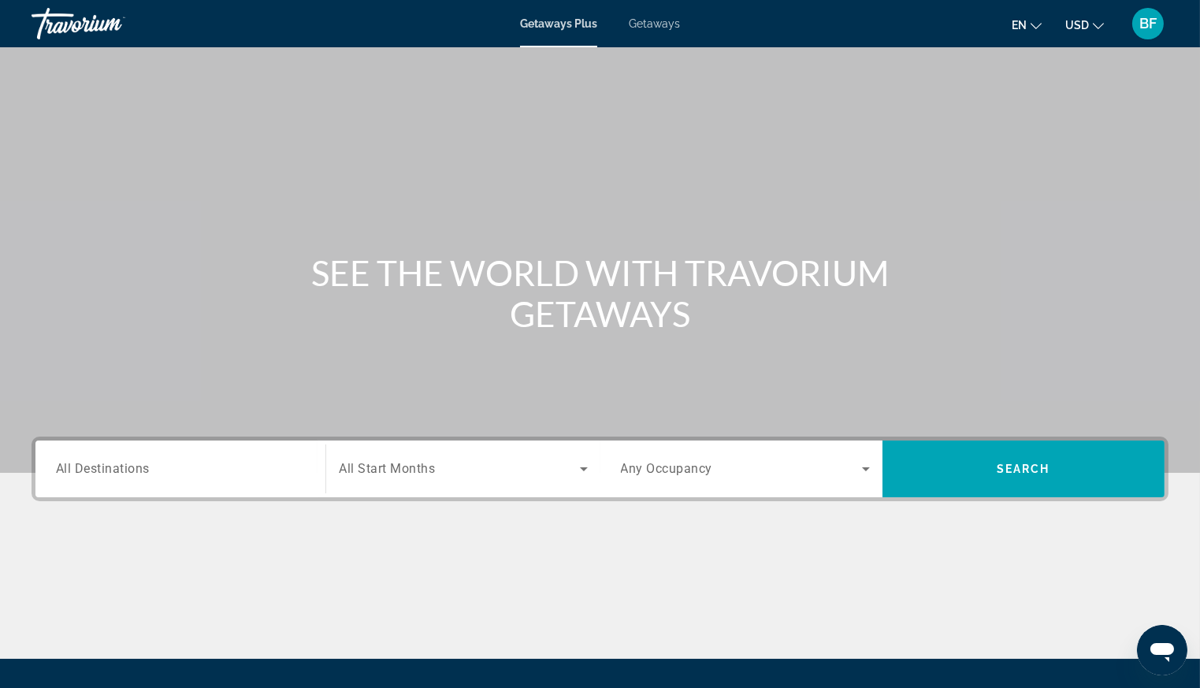
click at [167, 467] on input "Destination All Destinations" at bounding box center [180, 469] width 249 height 19
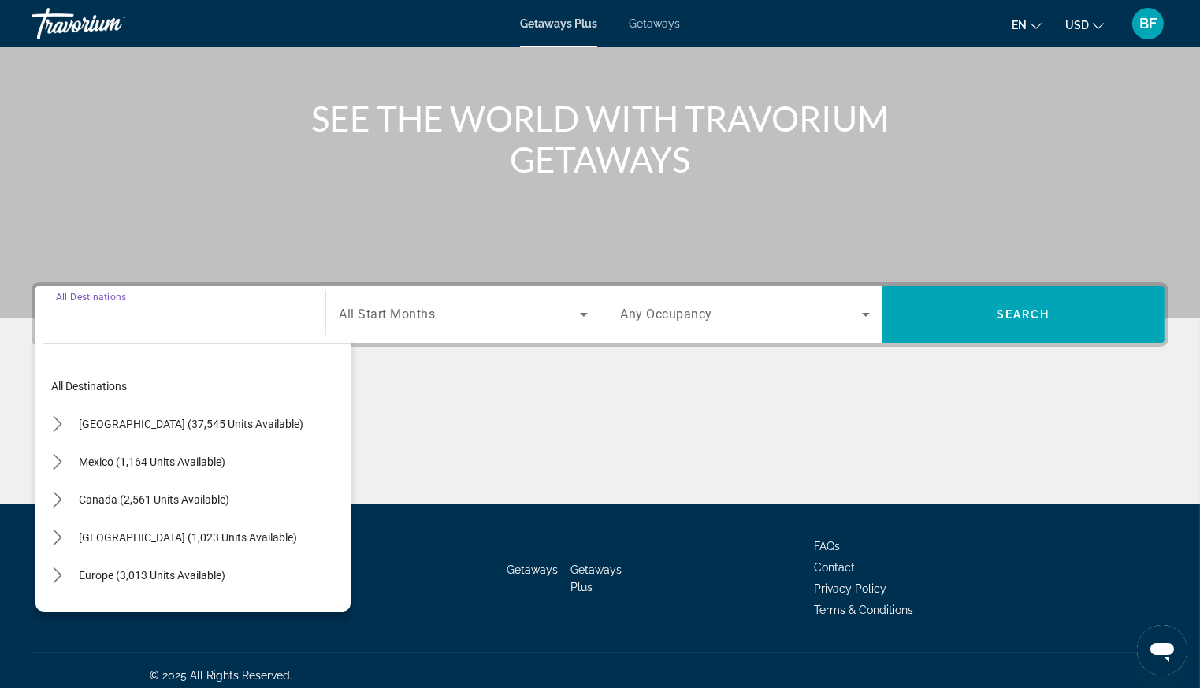
scroll to position [163, 0]
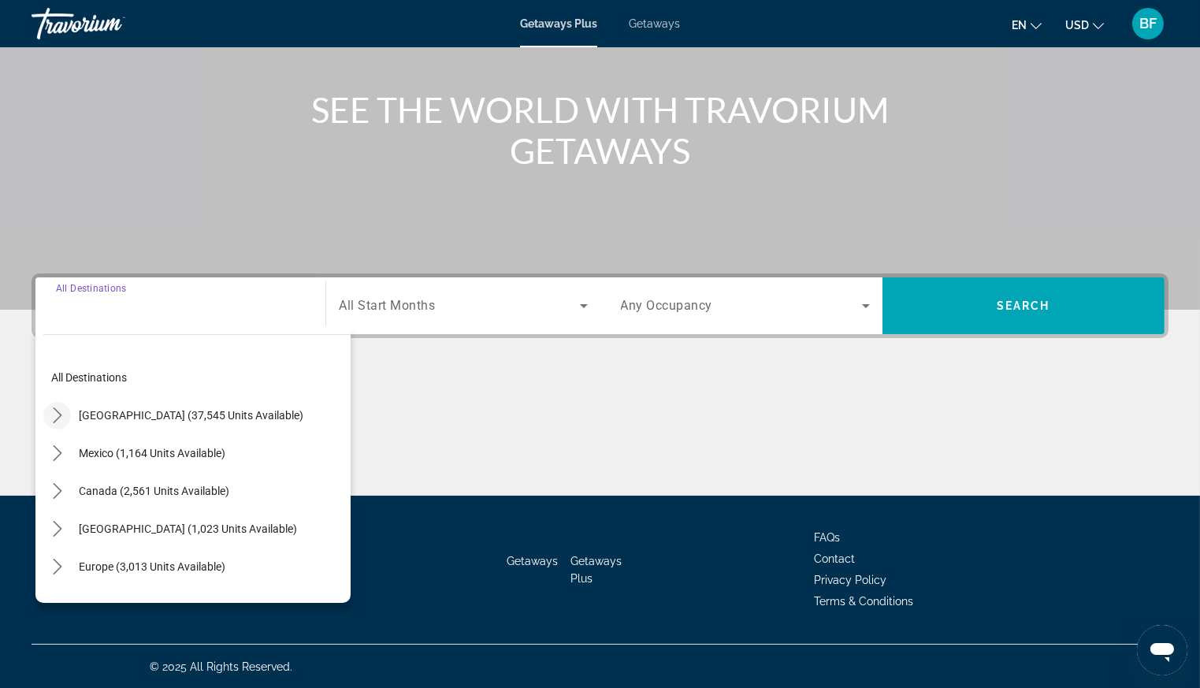
click at [54, 414] on icon "Toggle United States (37,545 units available) submenu" at bounding box center [58, 415] width 16 height 16
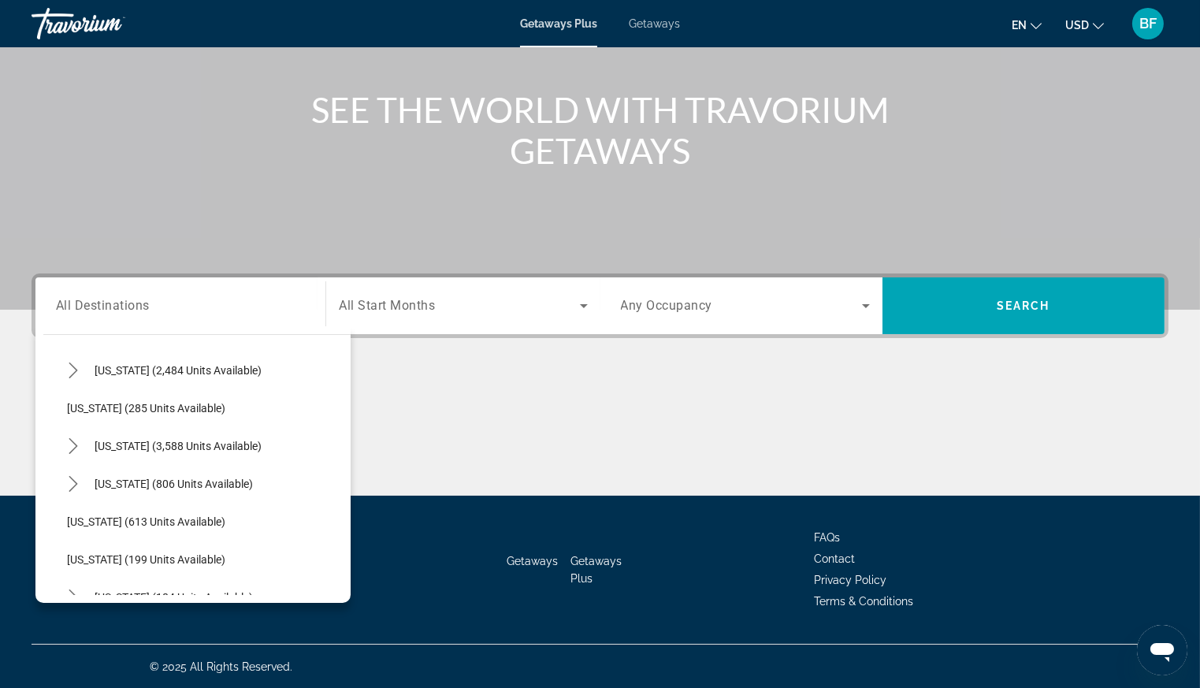
scroll to position [839, 0]
click at [144, 556] on span "North Carolina (1,082 units available)" at bounding box center [178, 559] width 167 height 13
type input "**********"
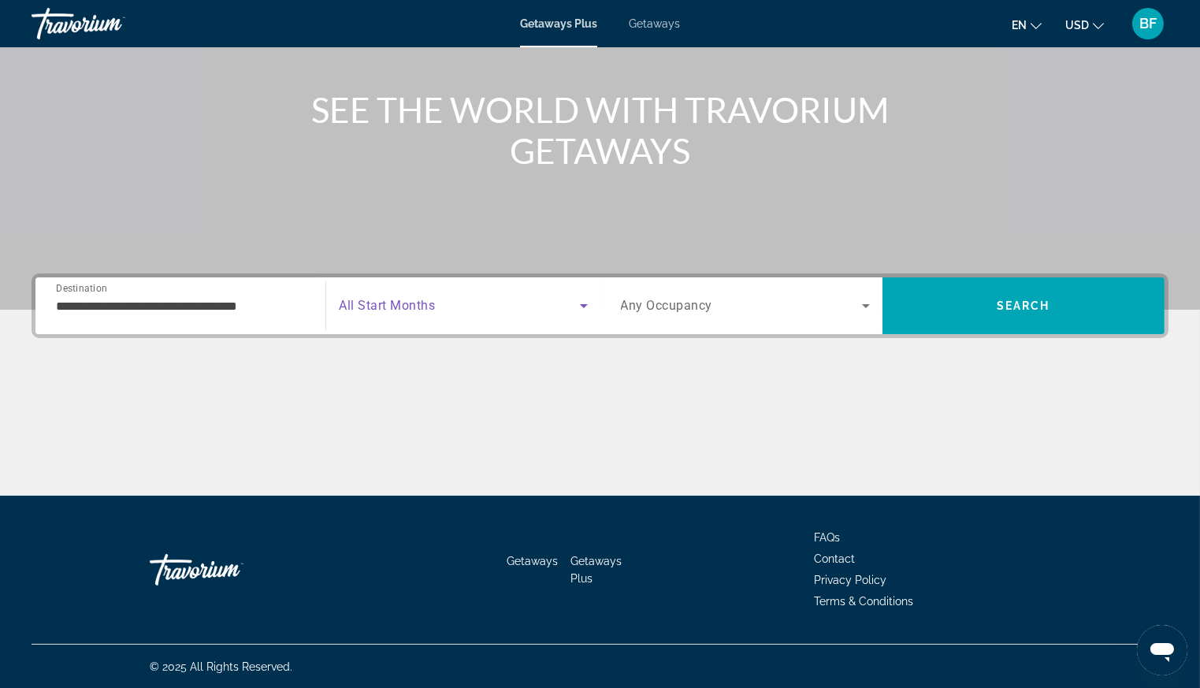
click at [459, 308] on span "Search widget" at bounding box center [459, 305] width 240 height 19
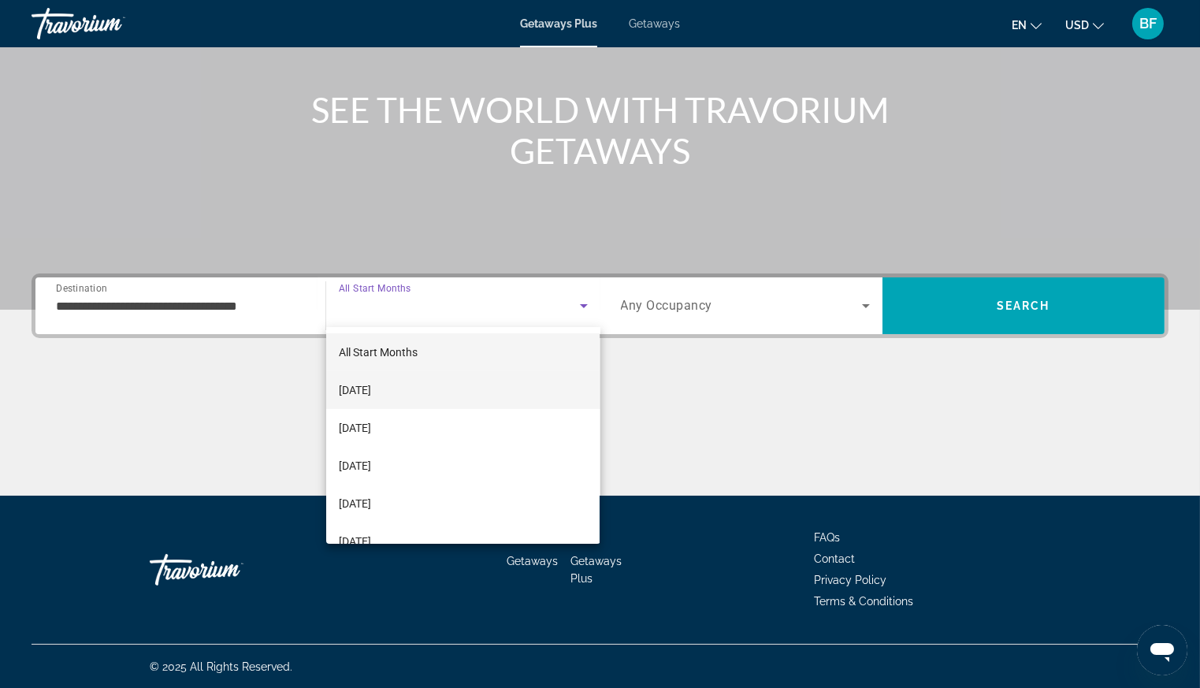
click at [371, 386] on span "October 2025" at bounding box center [355, 390] width 32 height 19
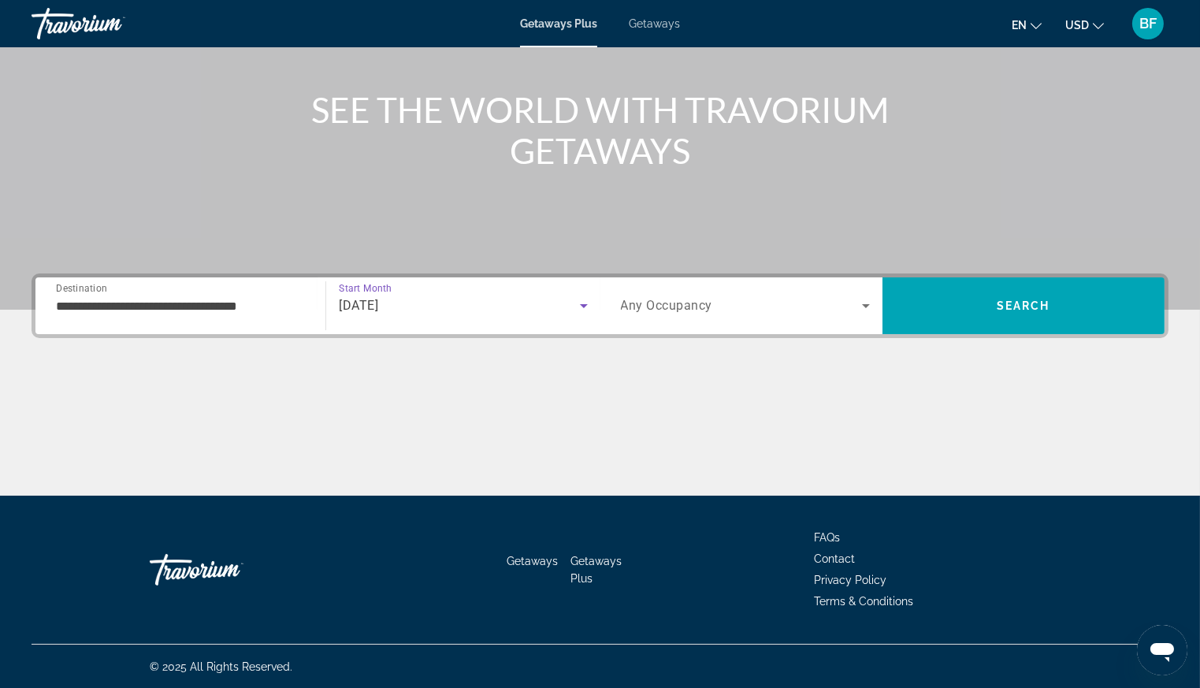
click at [755, 307] on span "Search widget" at bounding box center [741, 305] width 241 height 19
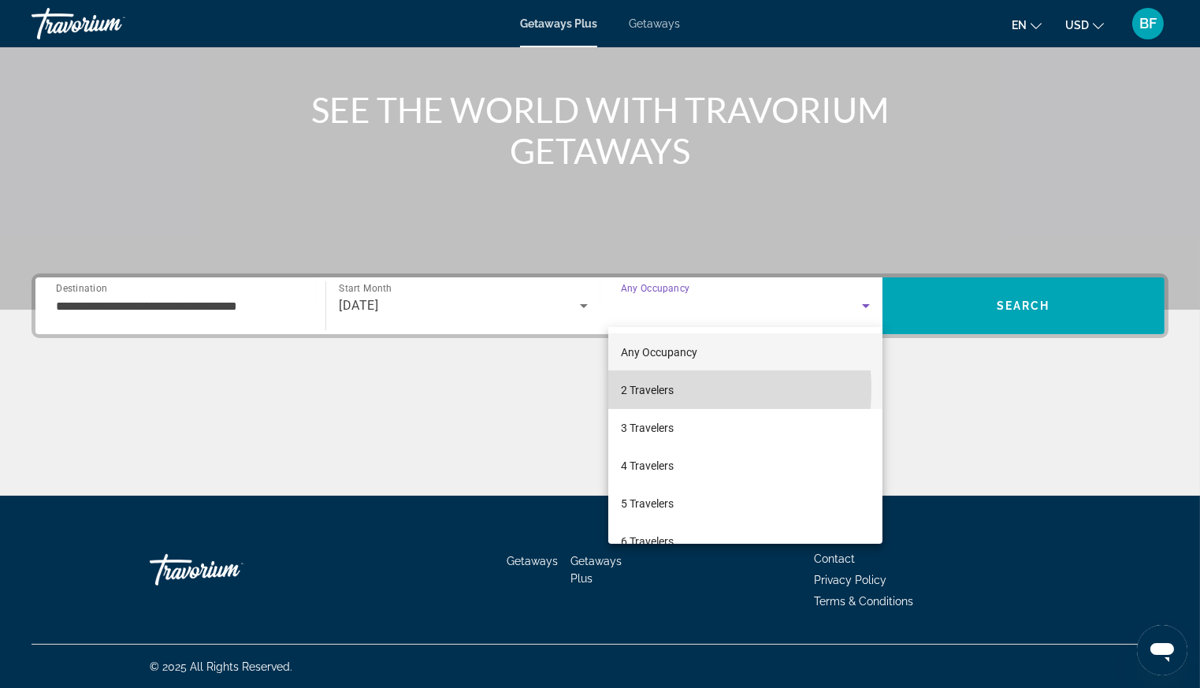
drag, startPoint x: 659, startPoint y: 389, endPoint x: 760, endPoint y: 365, distance: 103.8
click at [659, 389] on span "2 Travelers" at bounding box center [647, 390] width 53 height 19
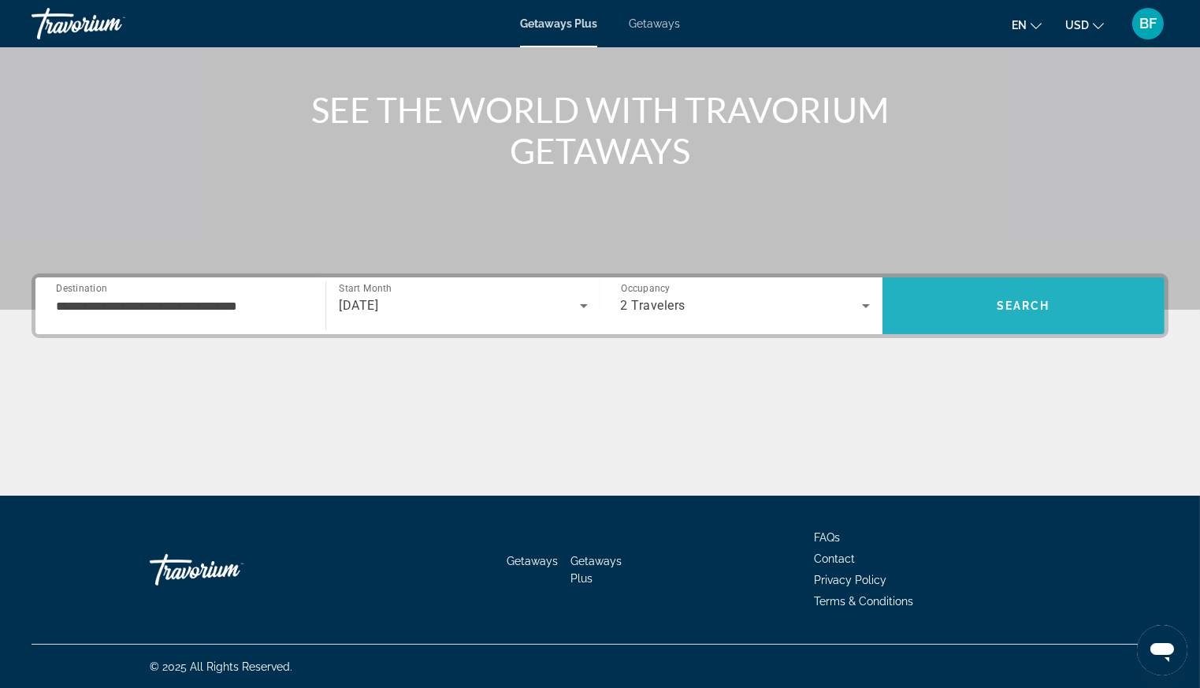
click at [1043, 309] on span "Search" at bounding box center [1024, 305] width 54 height 13
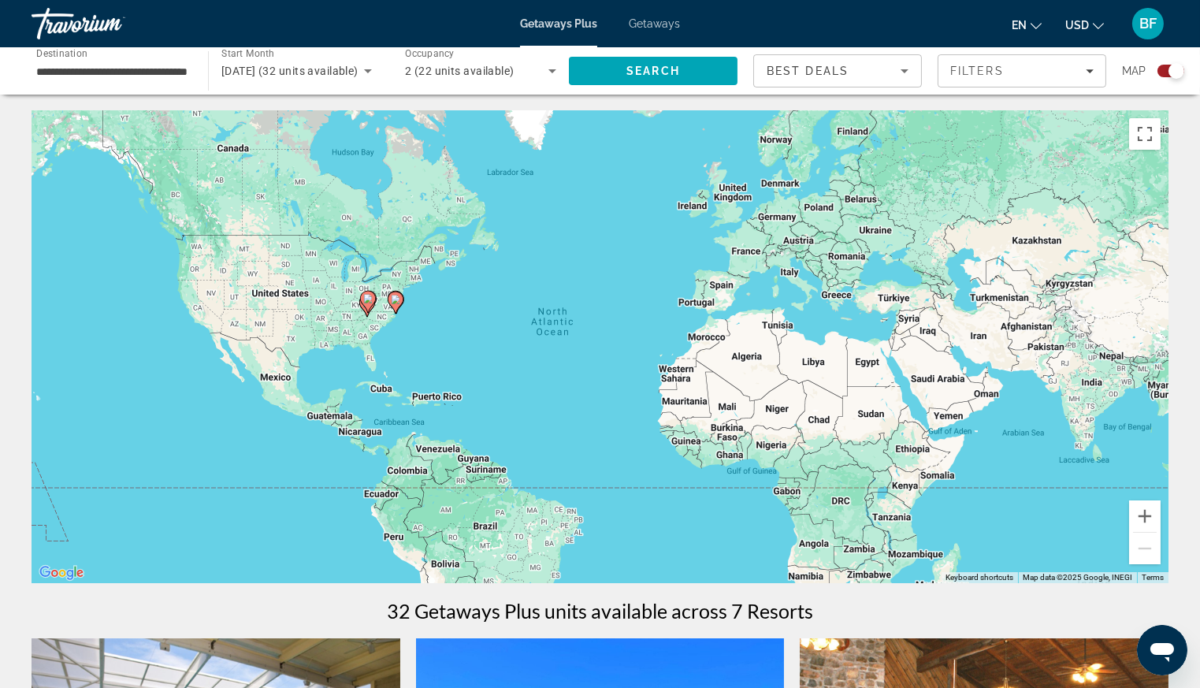
click at [649, 24] on span "Getaways" at bounding box center [654, 23] width 51 height 13
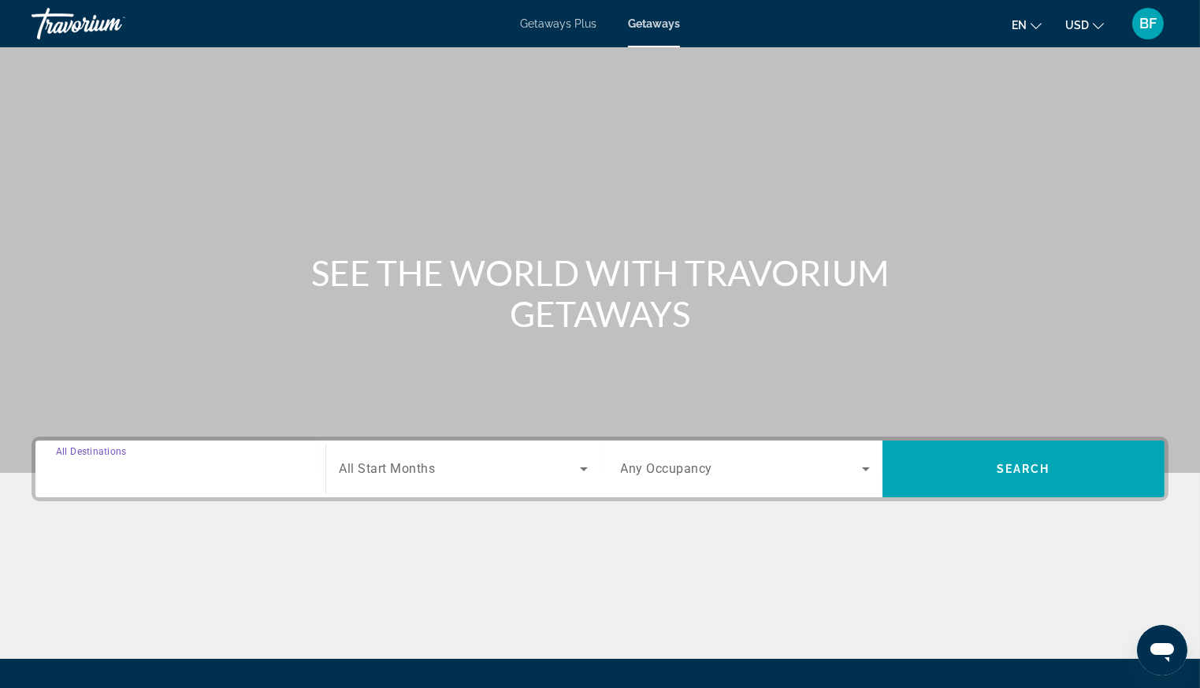
click at [150, 467] on input "Destination All Destinations" at bounding box center [180, 469] width 249 height 19
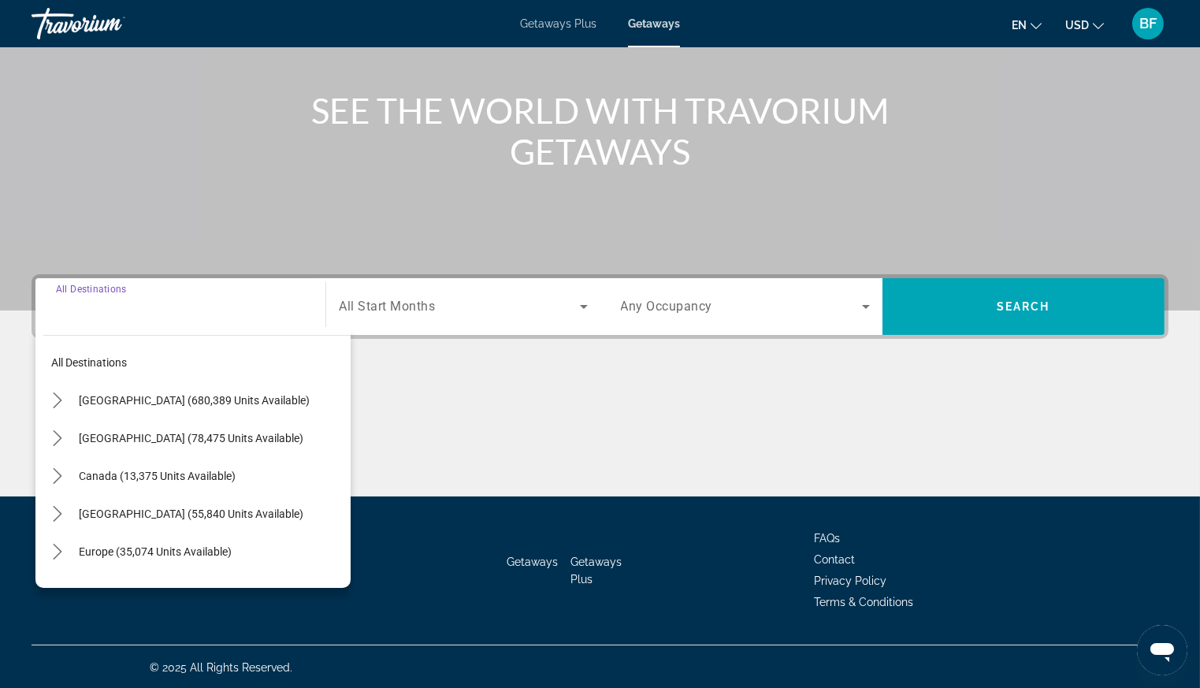
scroll to position [163, 0]
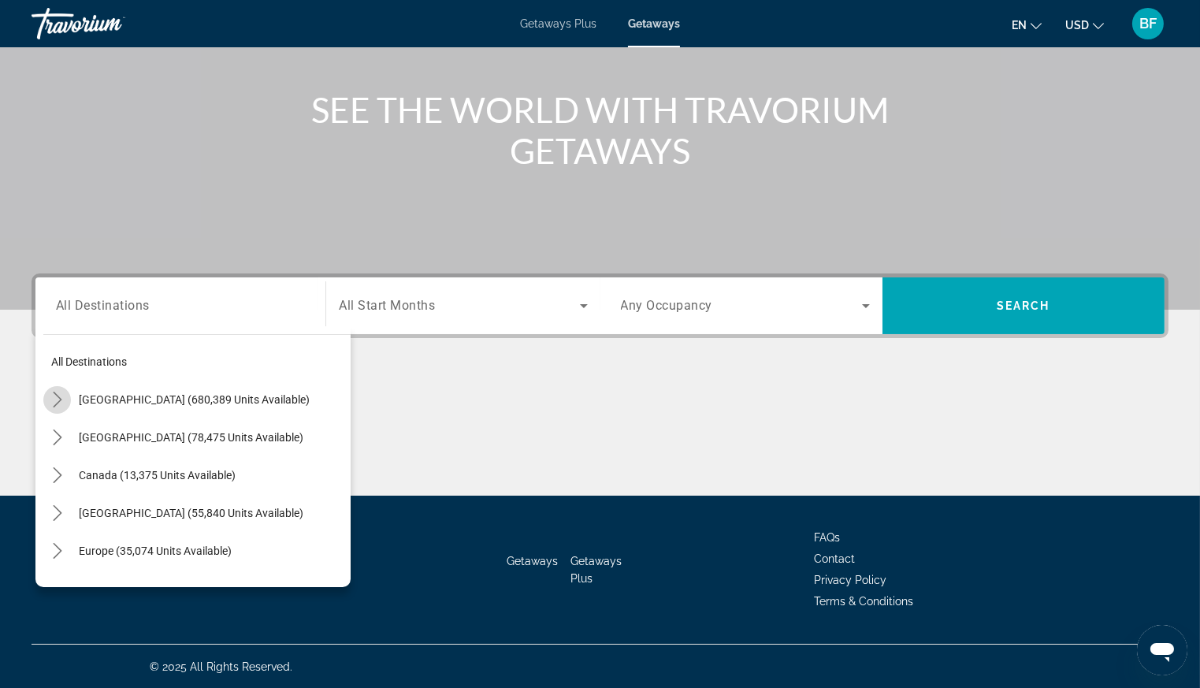
click at [57, 398] on icon "Toggle United States (680,389 units available) submenu" at bounding box center [58, 400] width 16 height 16
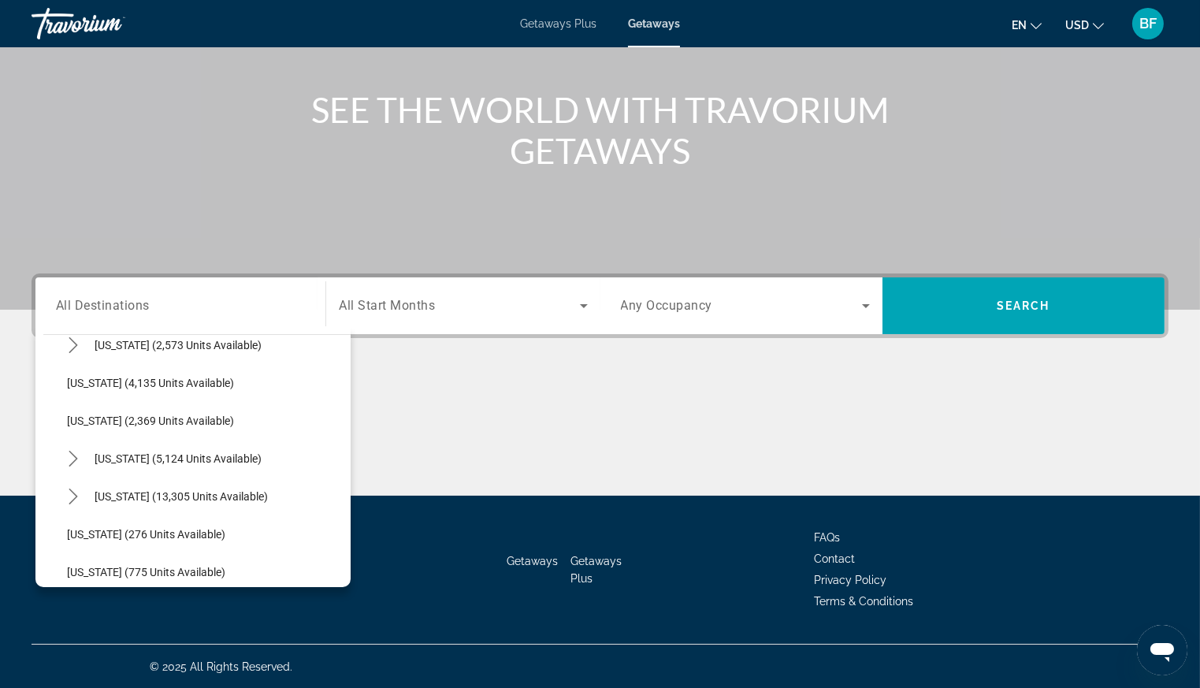
scroll to position [1001, 0]
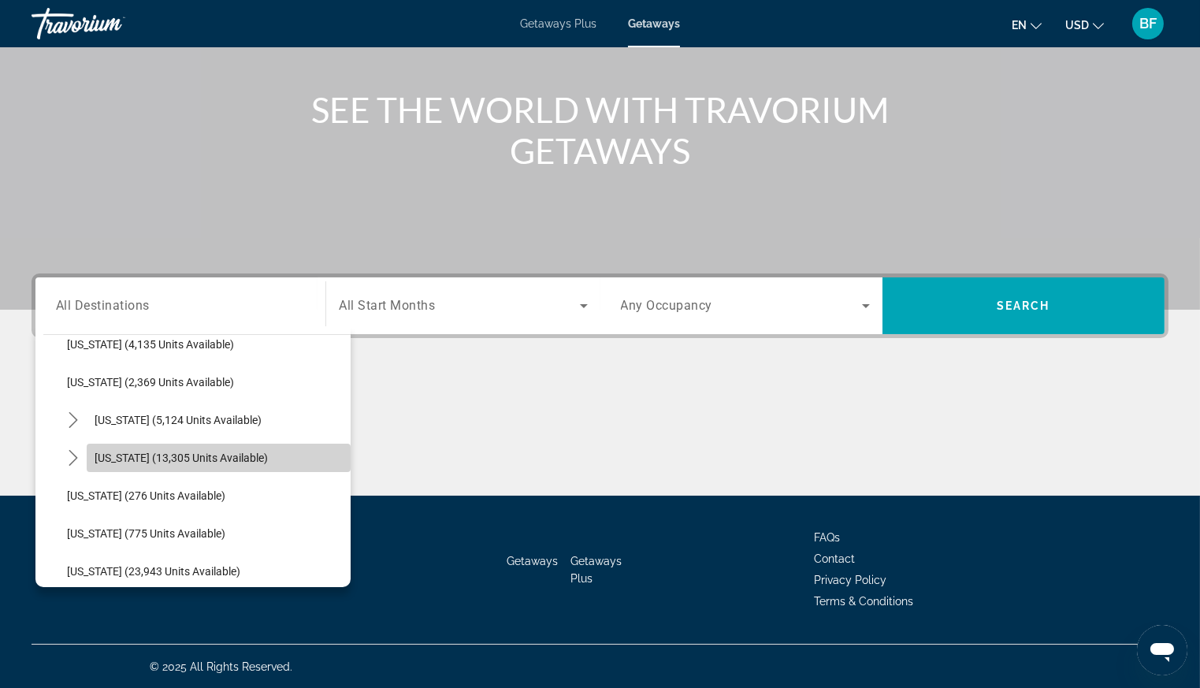
click at [266, 452] on span "North Carolina (13,305 units available)" at bounding box center [181, 458] width 173 height 13
type input "**********"
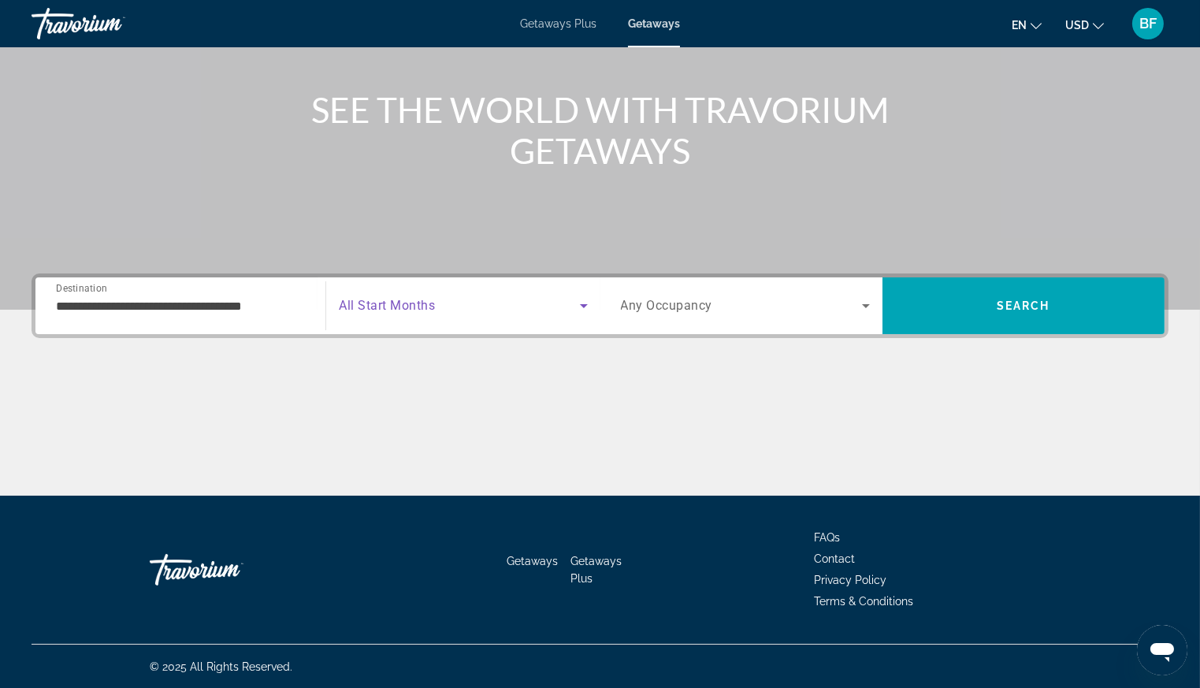
click at [503, 312] on span "Search widget" at bounding box center [459, 305] width 240 height 19
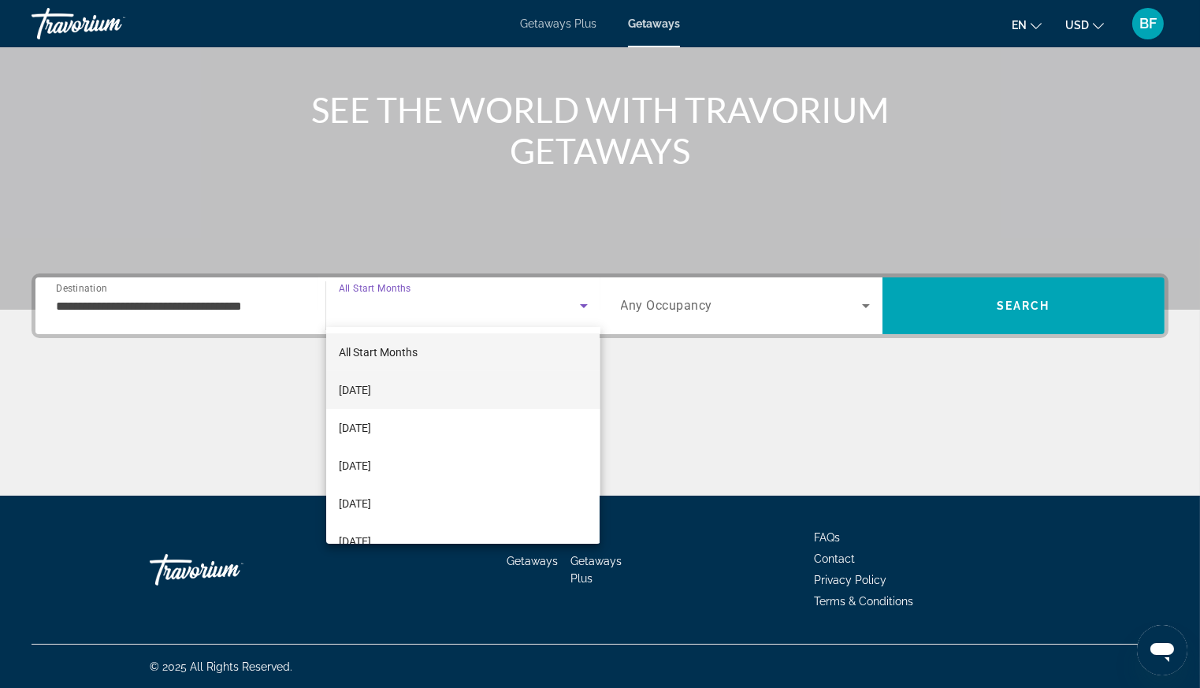
click at [371, 390] on span "October 2025" at bounding box center [355, 390] width 32 height 19
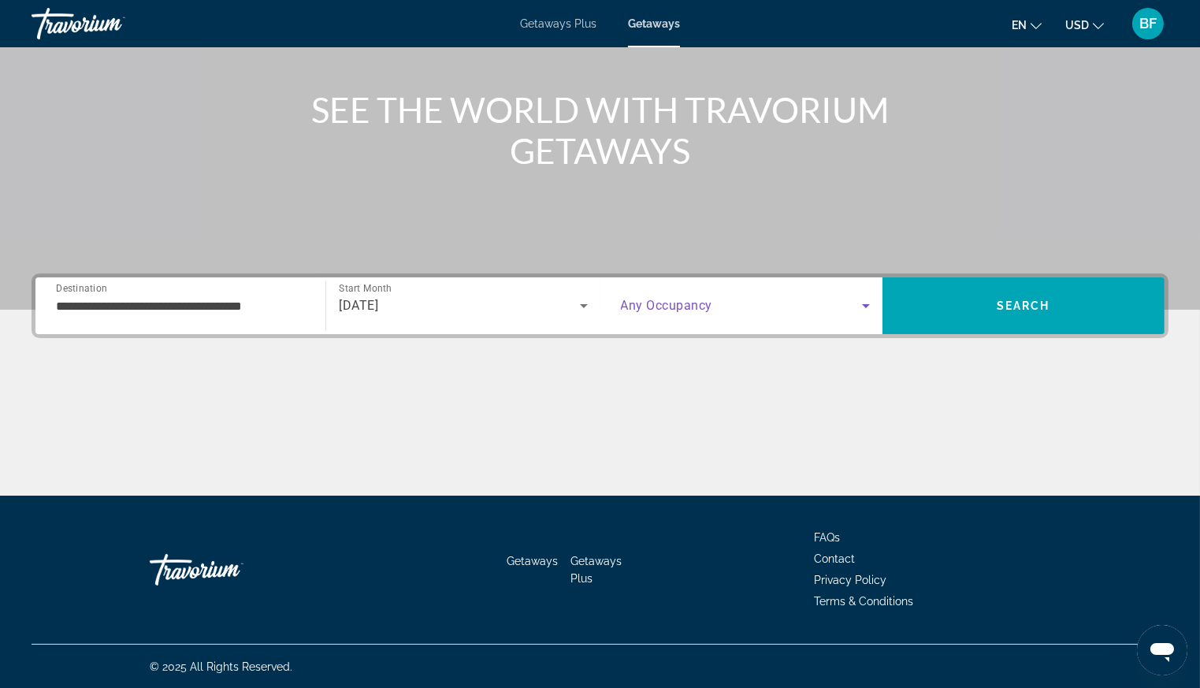
click at [745, 299] on span "Search widget" at bounding box center [741, 305] width 241 height 19
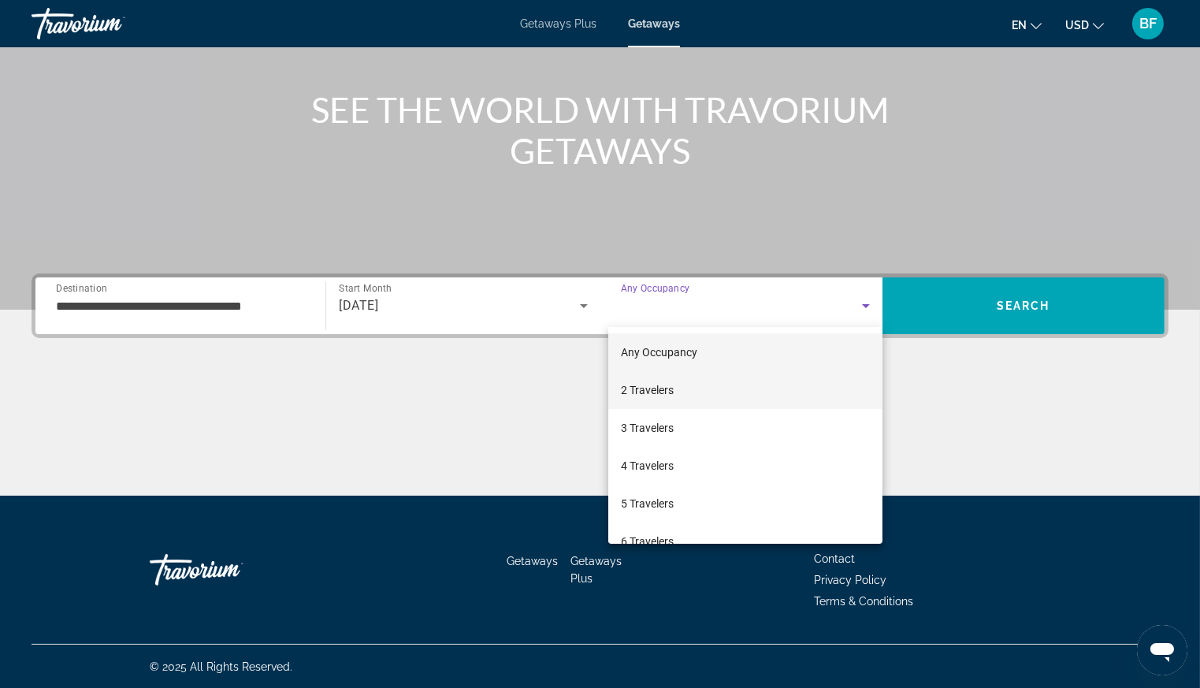
click at [625, 394] on span "2 Travelers" at bounding box center [647, 390] width 53 height 19
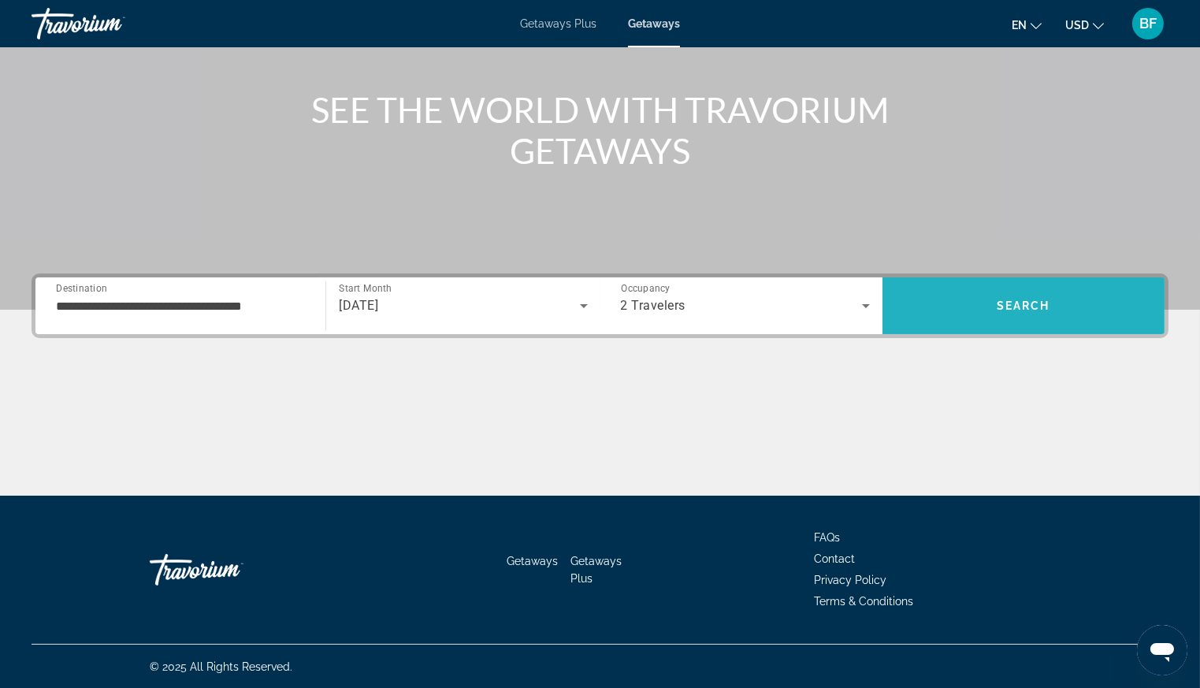
click at [996, 307] on button "Search" at bounding box center [1024, 305] width 282 height 57
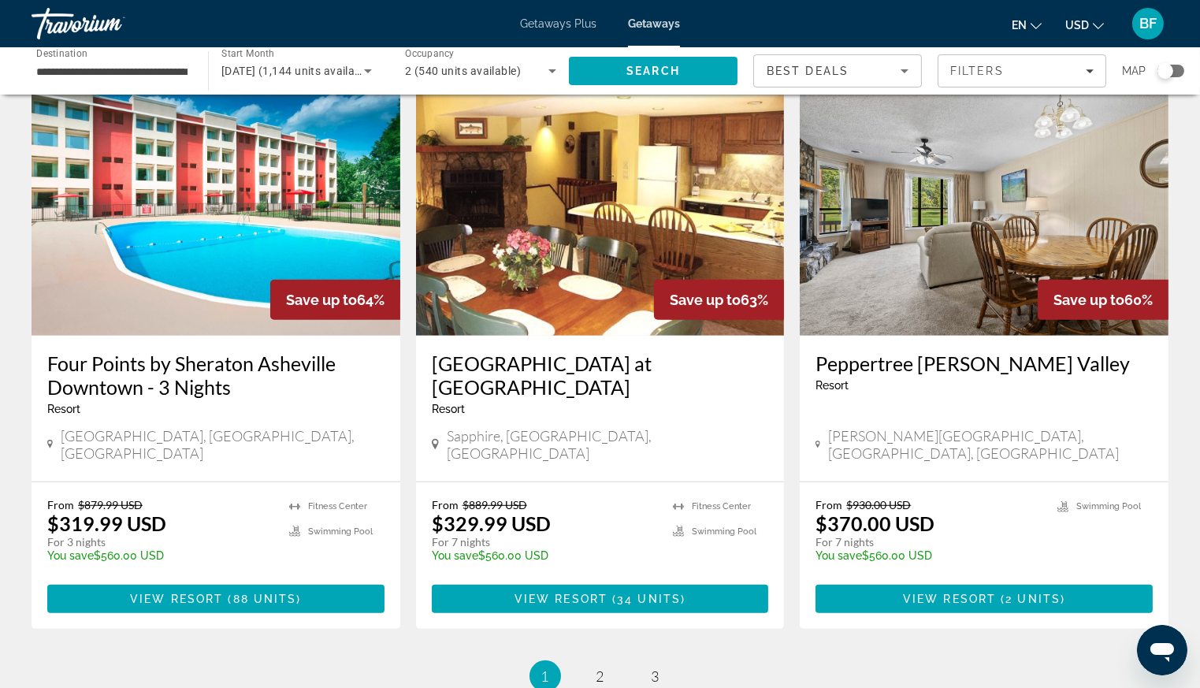
scroll to position [1798, 0]
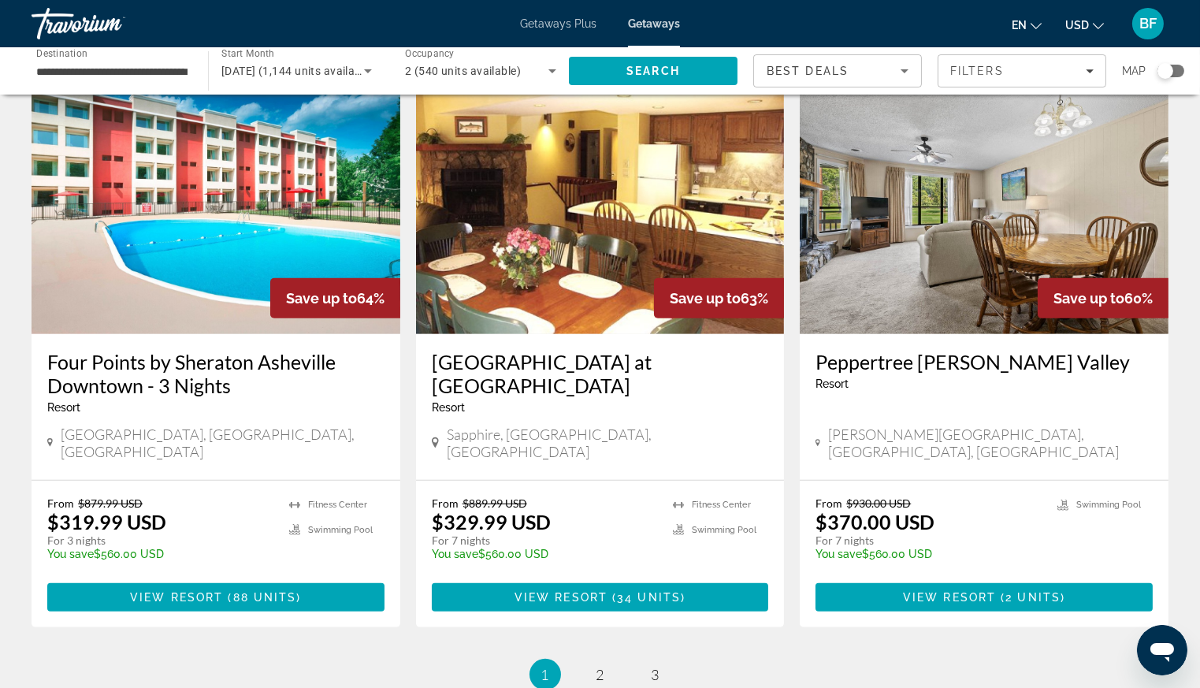
click at [1165, 66] on div "Search widget" at bounding box center [1166, 71] width 16 height 16
click at [1136, 73] on span "Map" at bounding box center [1134, 71] width 24 height 22
click at [1145, 69] on span "Map" at bounding box center [1134, 71] width 24 height 22
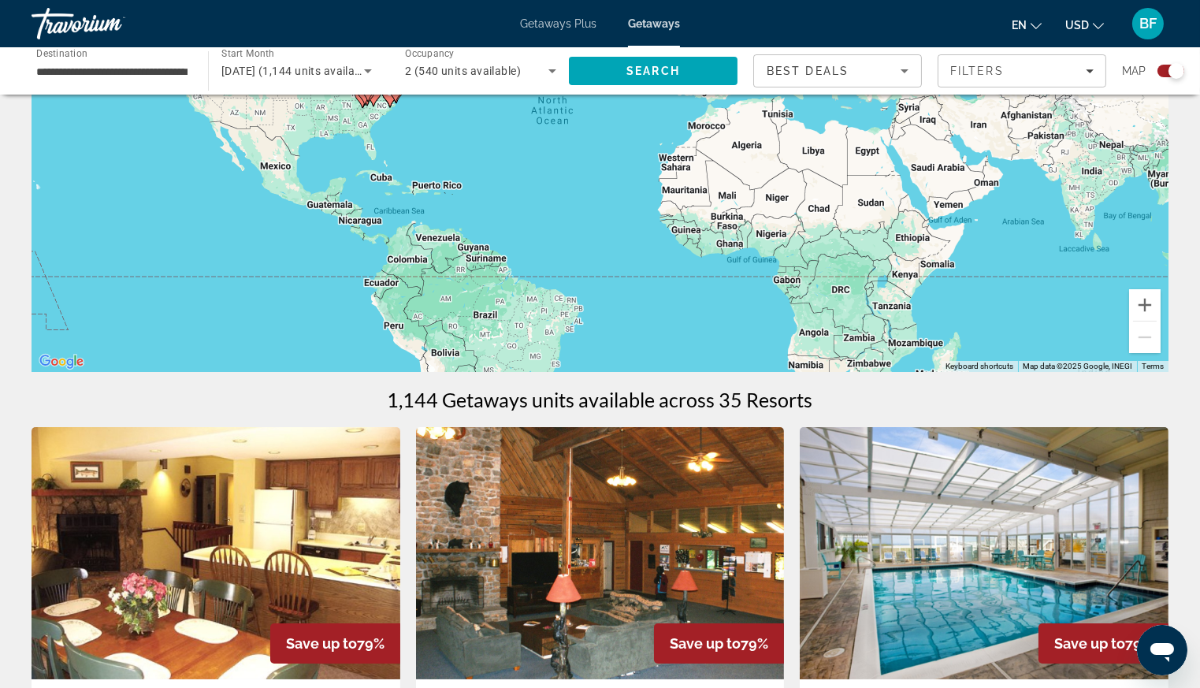
scroll to position [0, 0]
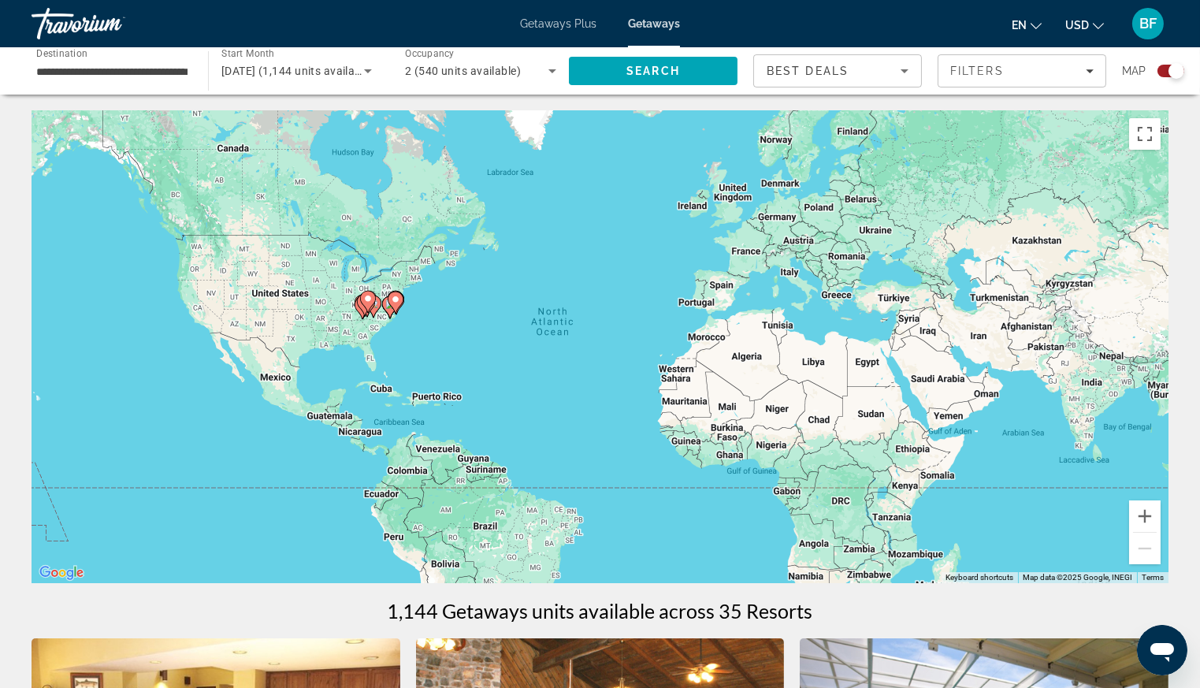
click at [396, 299] on image "Main content" at bounding box center [395, 299] width 9 height 9
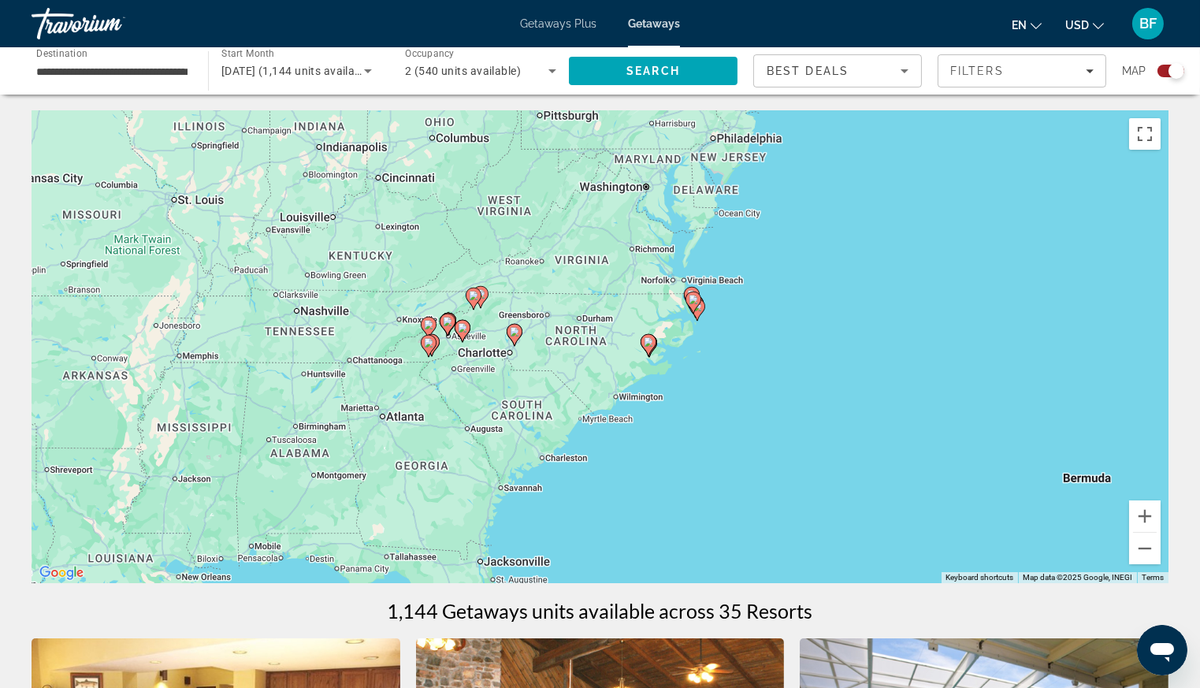
click at [649, 341] on image "Main content" at bounding box center [648, 341] width 9 height 9
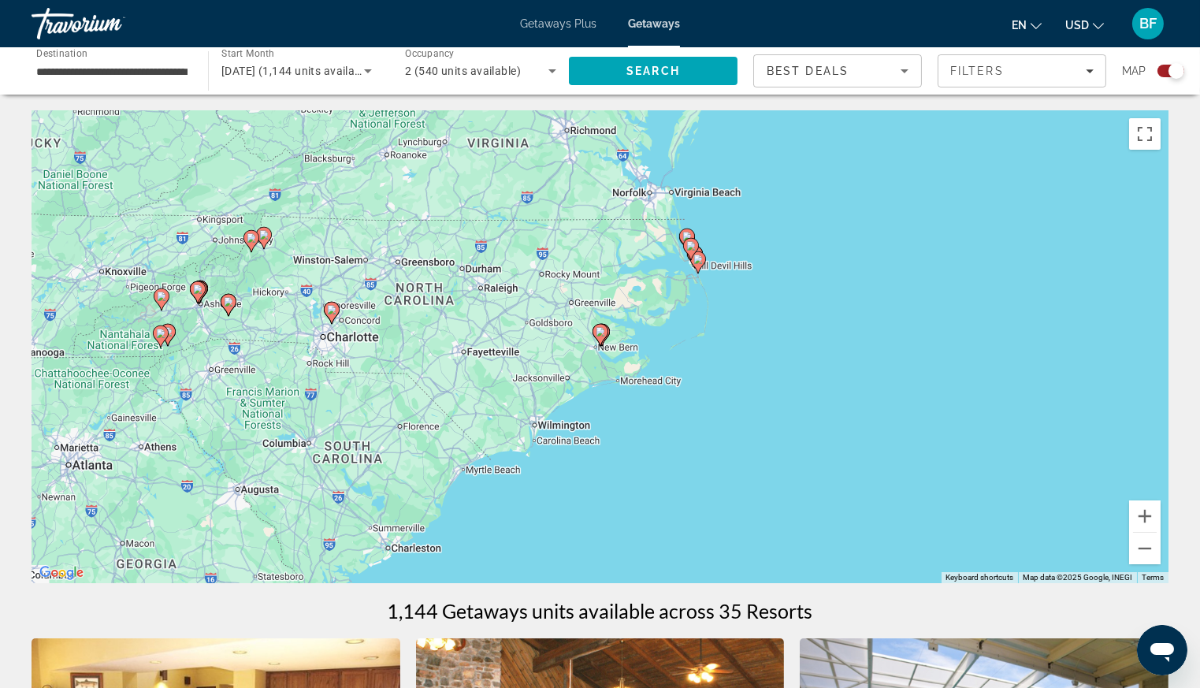
click at [600, 333] on image "Main content" at bounding box center [600, 331] width 9 height 9
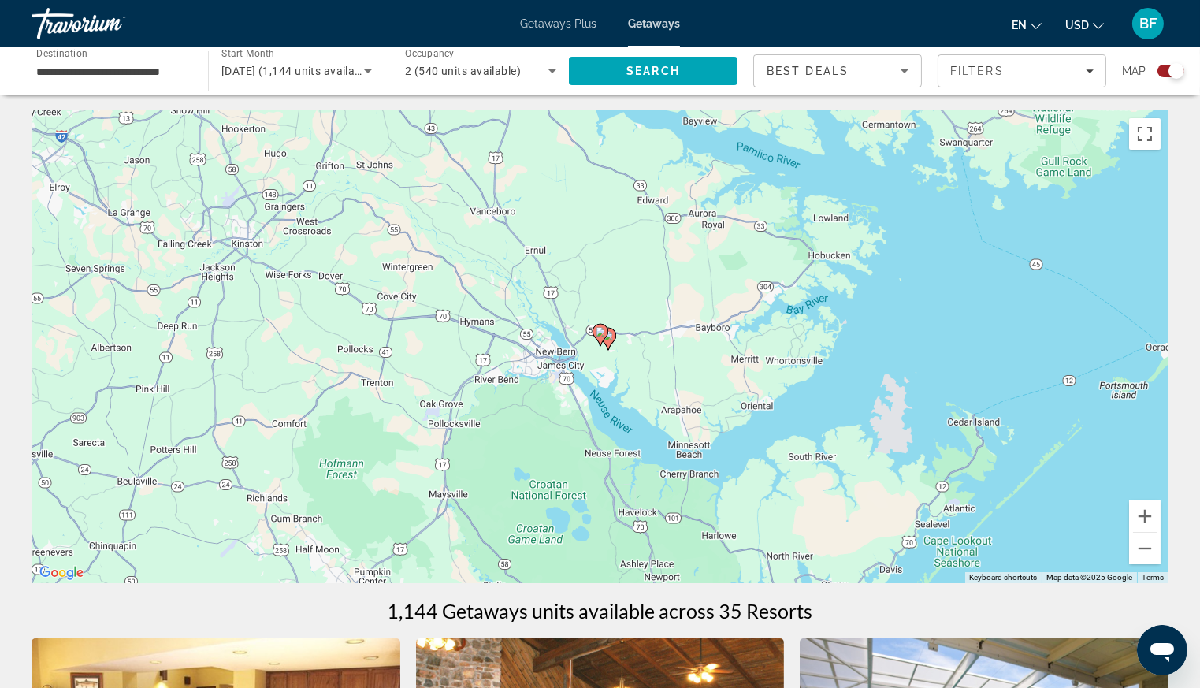
click at [600, 333] on image "Main content" at bounding box center [600, 331] width 9 height 9
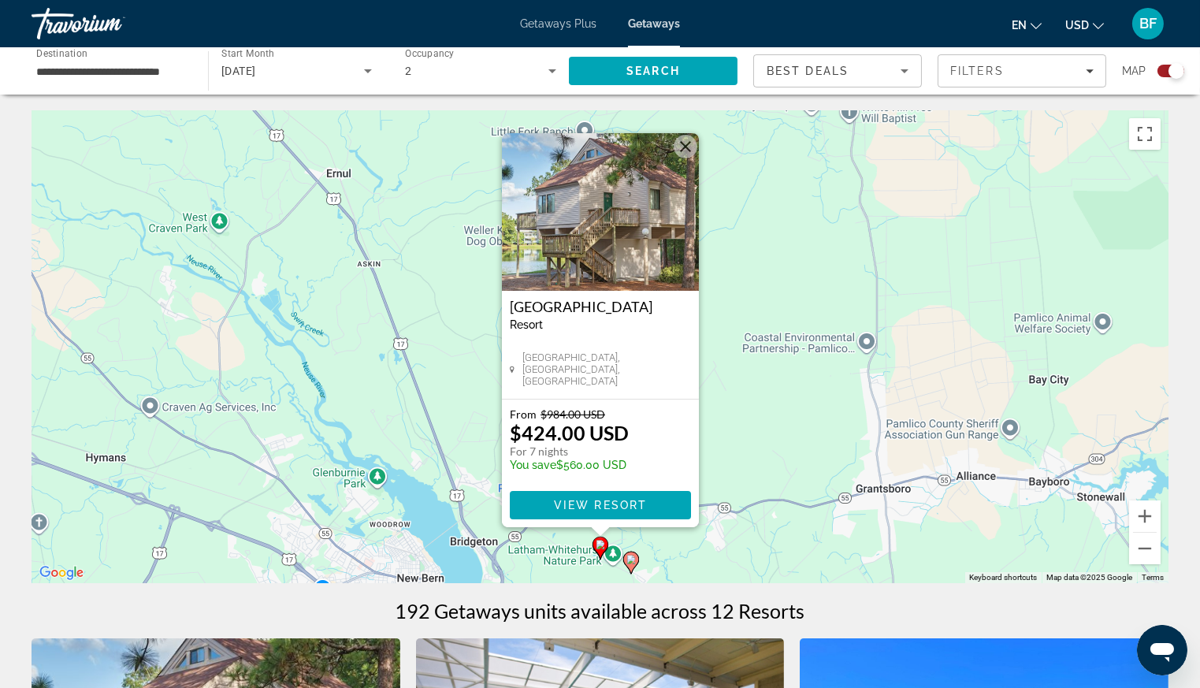
click at [686, 147] on button "Close" at bounding box center [686, 147] width 24 height 24
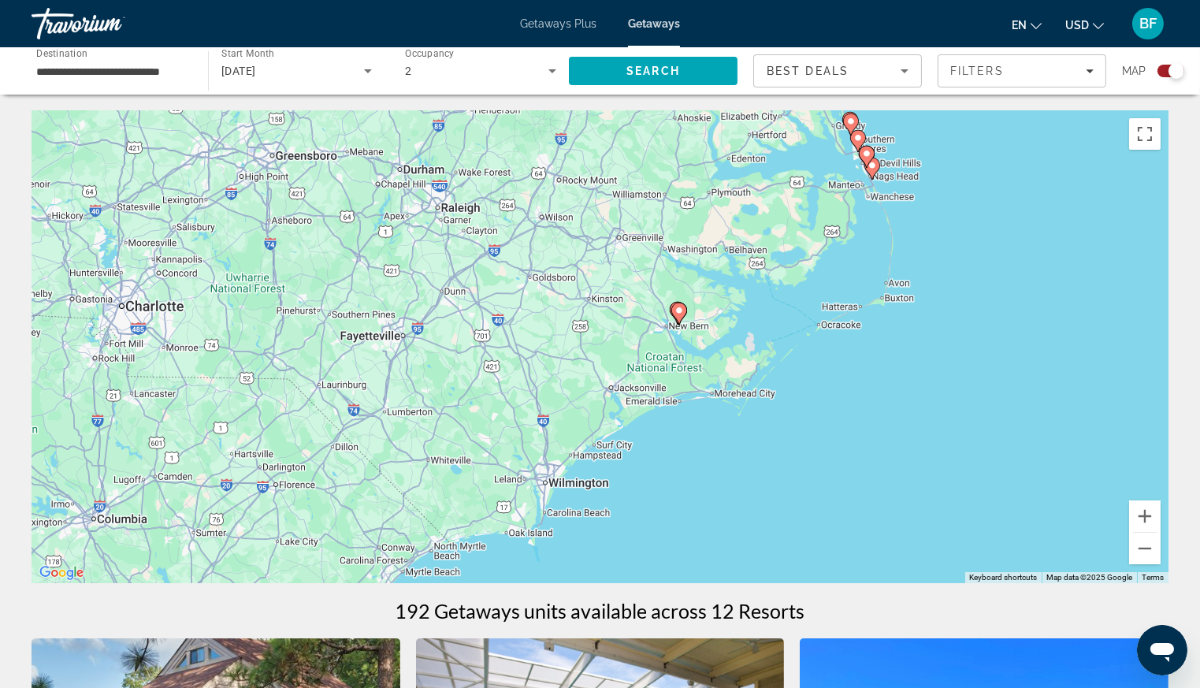
drag, startPoint x: 782, startPoint y: 445, endPoint x: 753, endPoint y: 408, distance: 46.7
click at [753, 408] on div "To activate drag with keyboard, press Alt + Enter. Once in keyboard drag state,…" at bounding box center [600, 346] width 1137 height 473
click at [869, 166] on gmp-advanced-marker "Main content" at bounding box center [867, 157] width 16 height 24
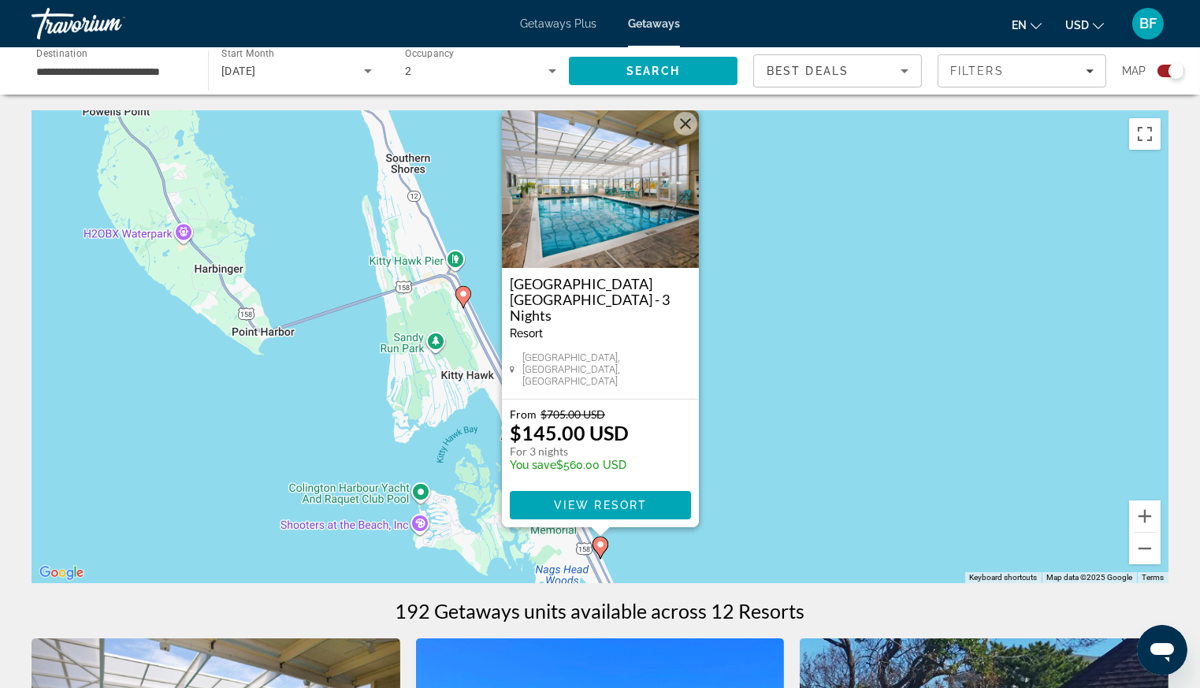
click at [679, 136] on button "Close" at bounding box center [686, 124] width 24 height 24
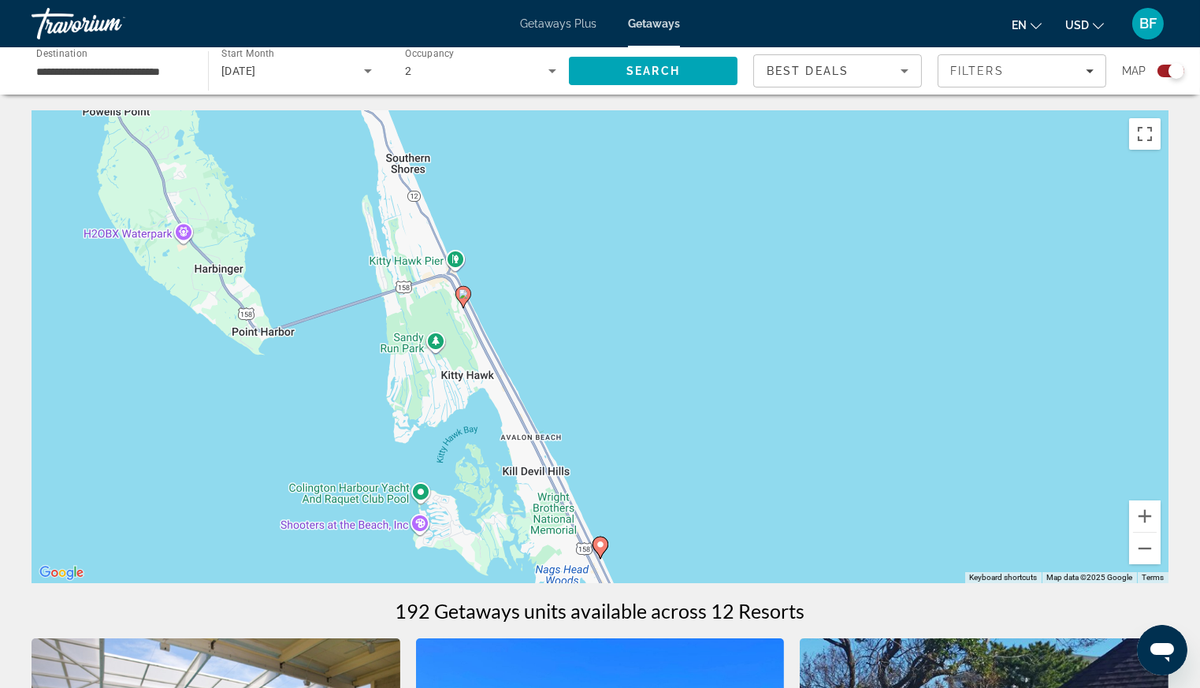
click at [467, 296] on image "Main content" at bounding box center [463, 293] width 9 height 9
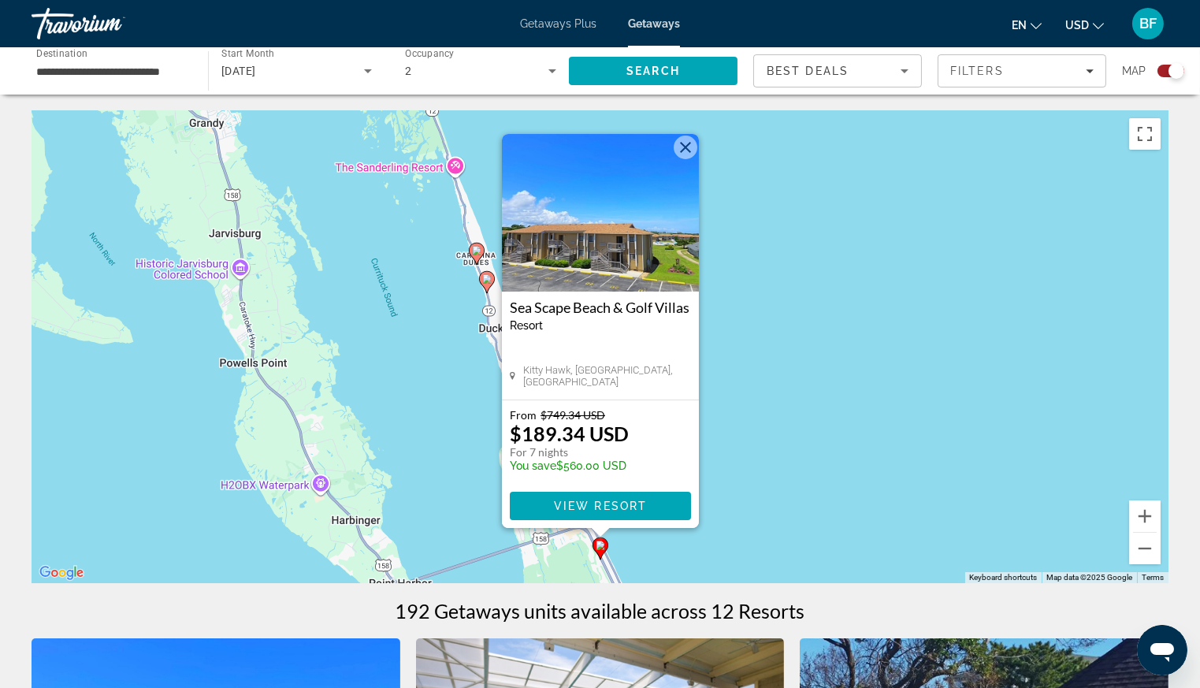
click at [683, 147] on button "Close" at bounding box center [686, 148] width 24 height 24
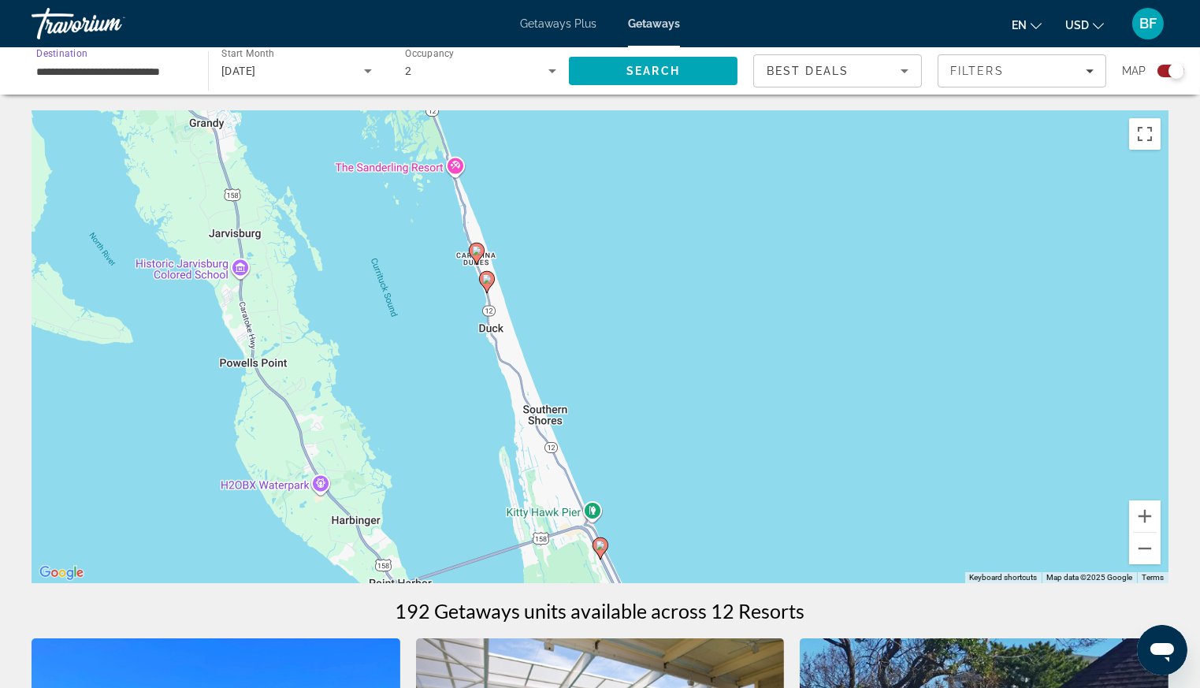
click at [123, 68] on input "**********" at bounding box center [111, 71] width 151 height 19
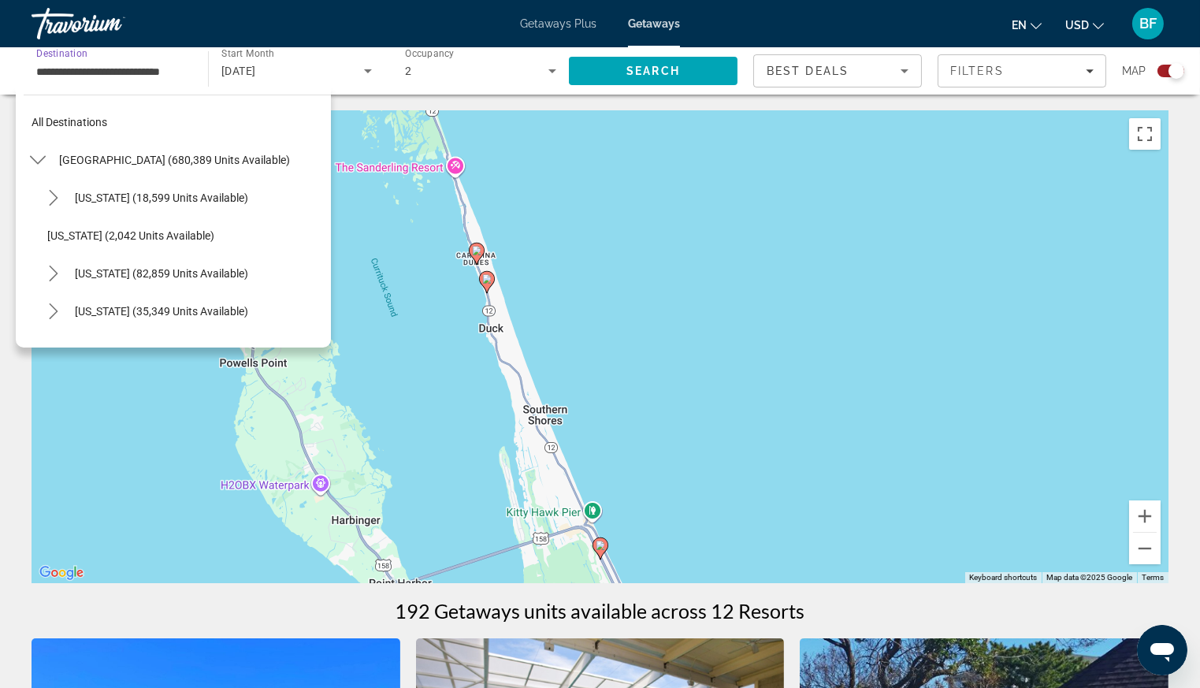
scroll to position [1039, 0]
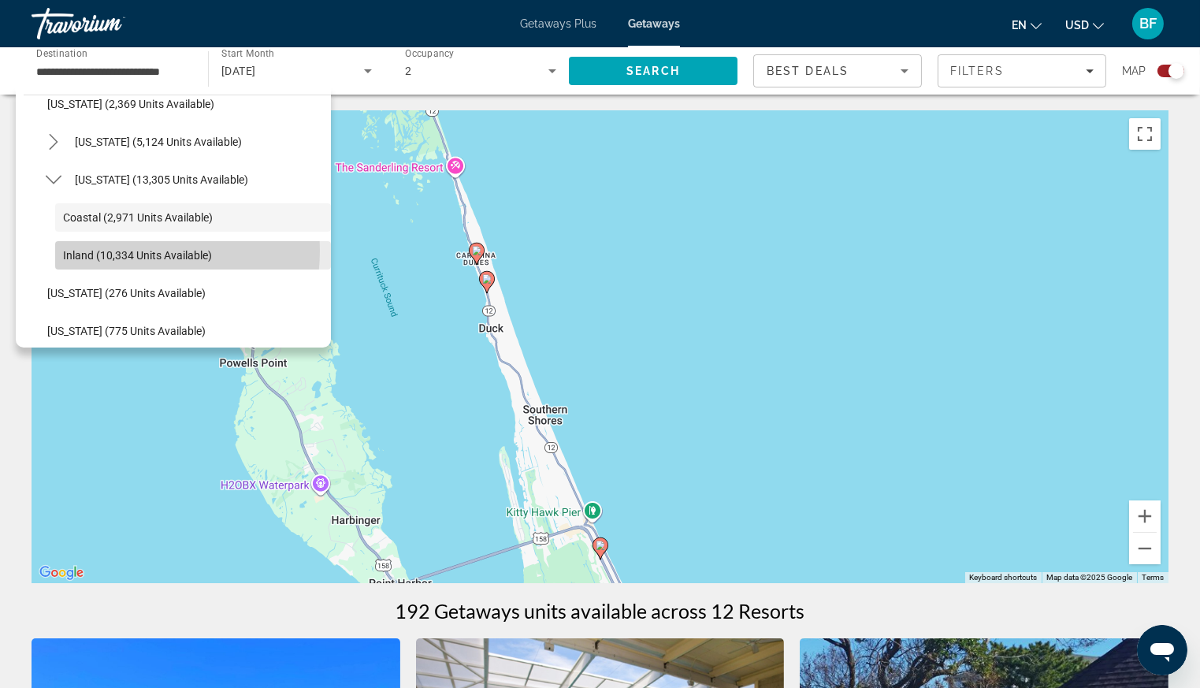
click at [124, 250] on span "Inland (10,334 units available)" at bounding box center [137, 255] width 149 height 13
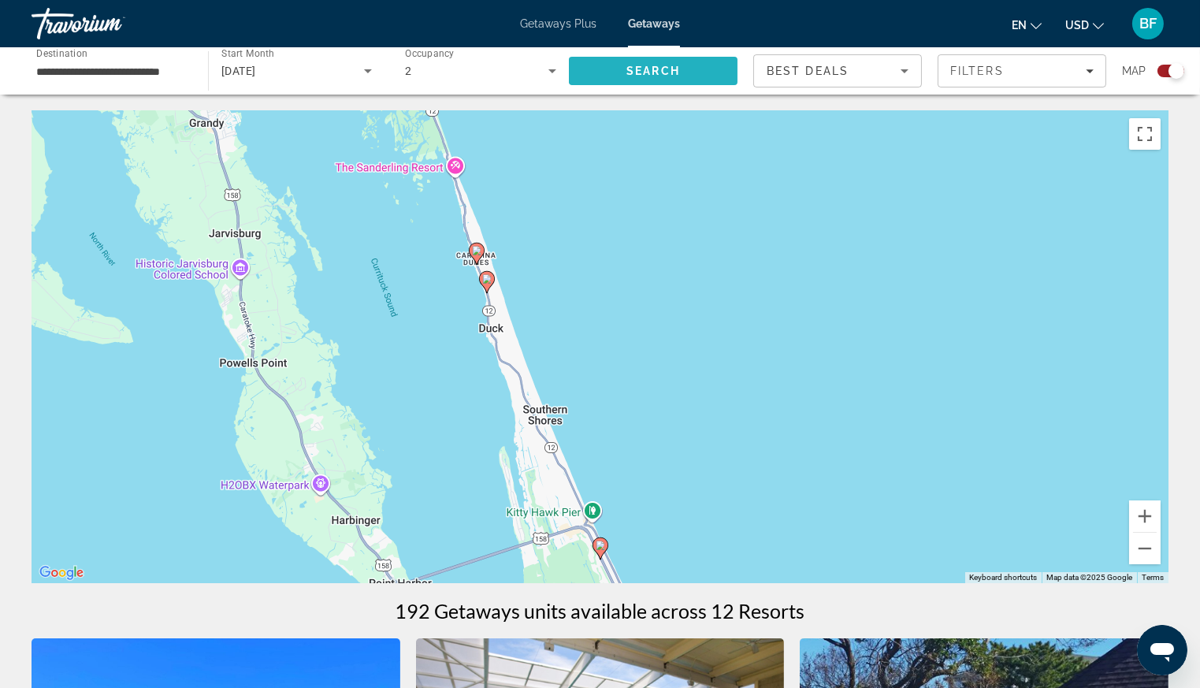
click at [663, 63] on button "Search" at bounding box center [653, 71] width 169 height 28
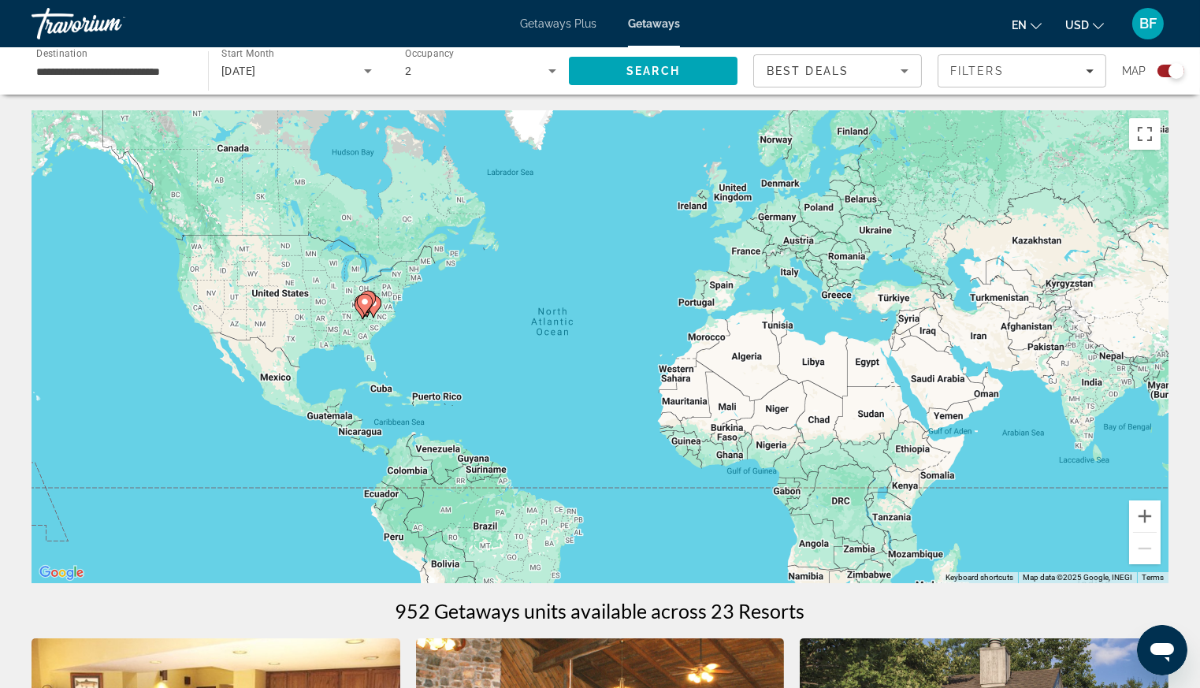
click at [373, 309] on gmp-advanced-marker "Main content" at bounding box center [368, 302] width 16 height 24
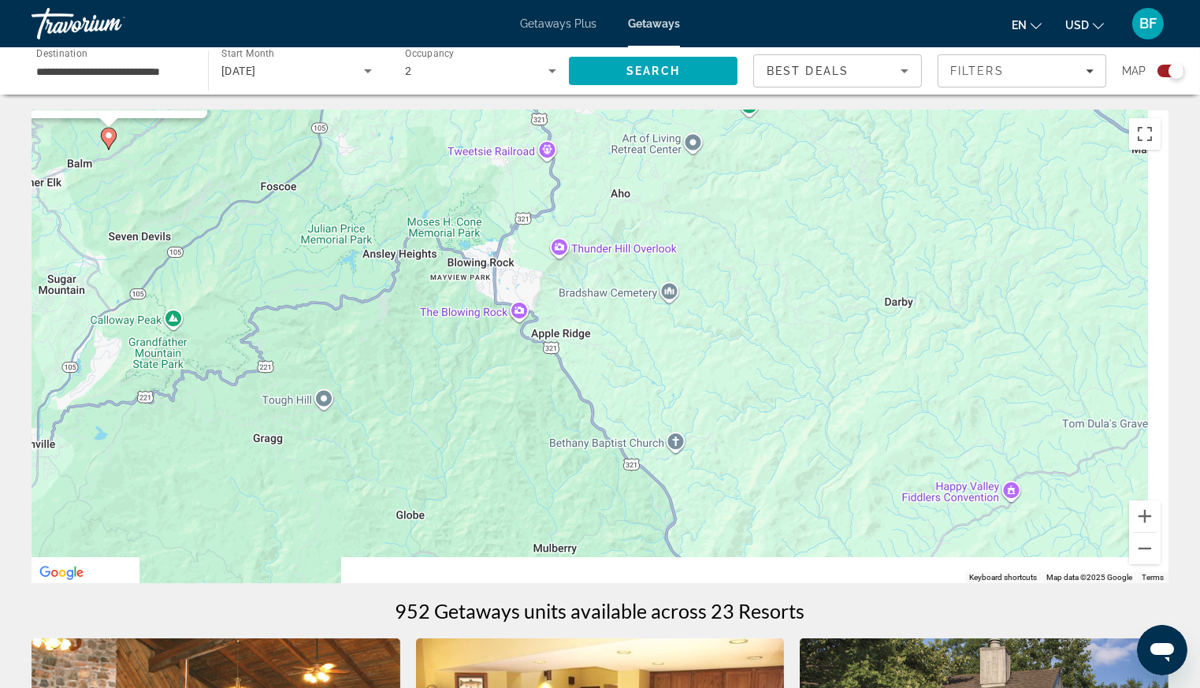
drag, startPoint x: 1136, startPoint y: 372, endPoint x: 642, endPoint y: -43, distance: 645.0
click at [642, 0] on html "**********" at bounding box center [600, 344] width 1200 height 688
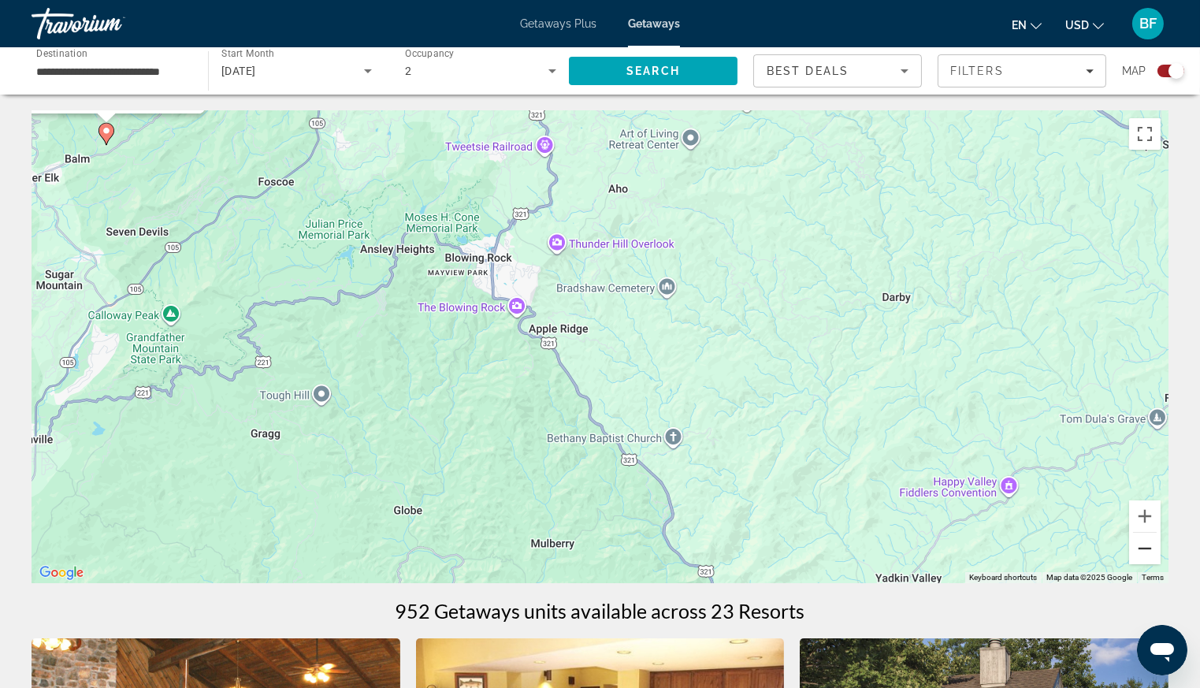
click at [1142, 550] on button "Zoom out" at bounding box center [1145, 549] width 32 height 32
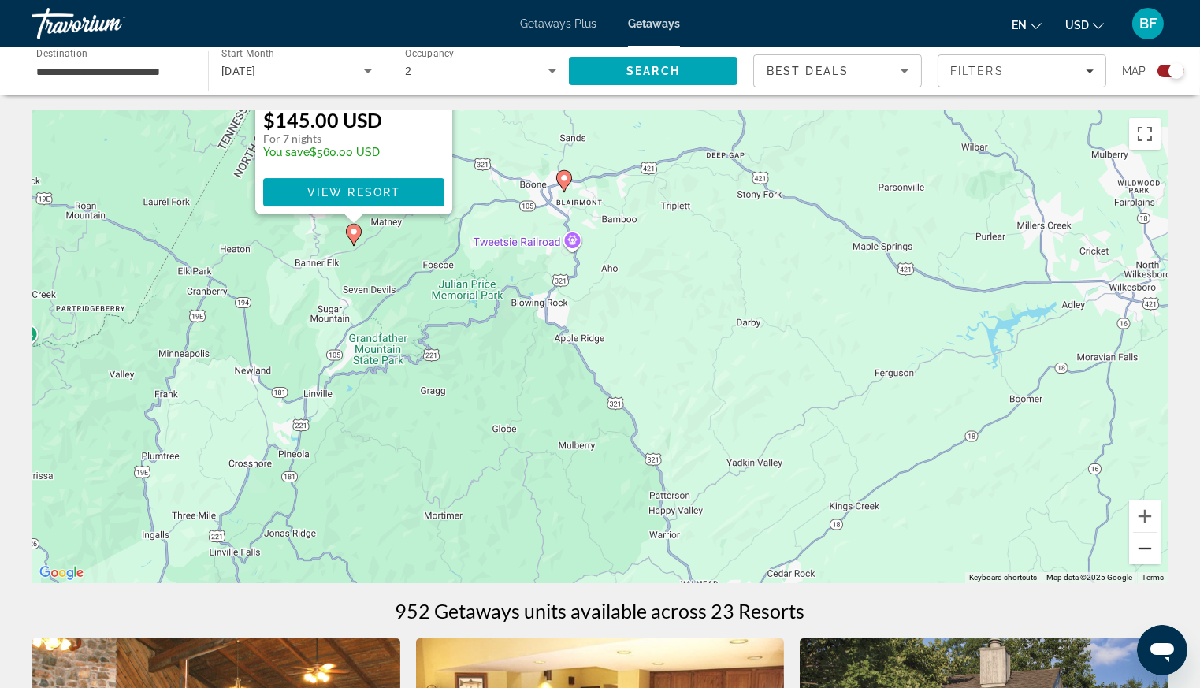
click at [1142, 550] on button "Zoom out" at bounding box center [1145, 549] width 32 height 32
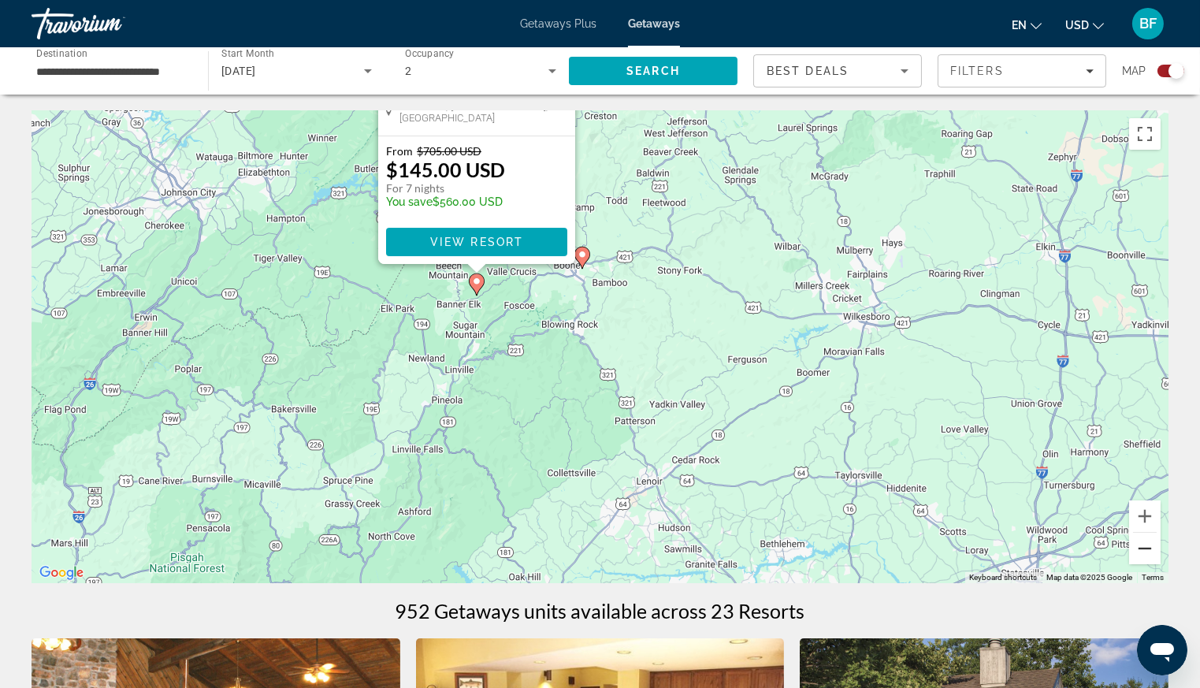
click at [1142, 550] on button "Zoom out" at bounding box center [1145, 549] width 32 height 32
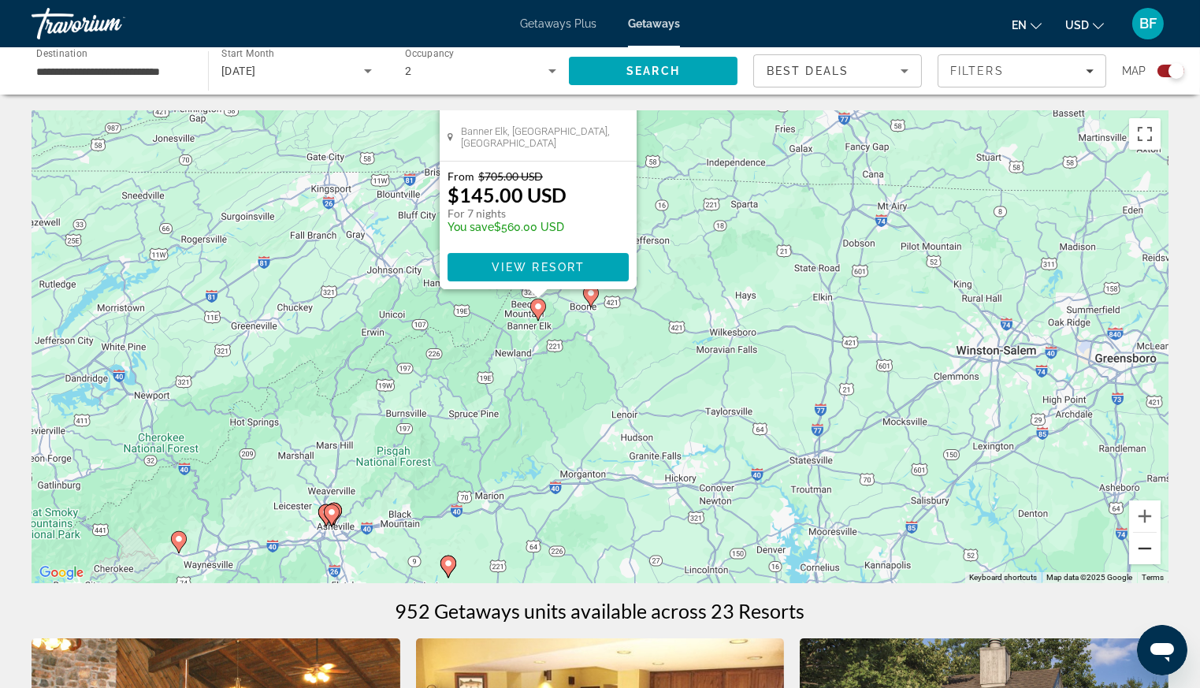
click at [1142, 550] on button "Zoom out" at bounding box center [1145, 549] width 32 height 32
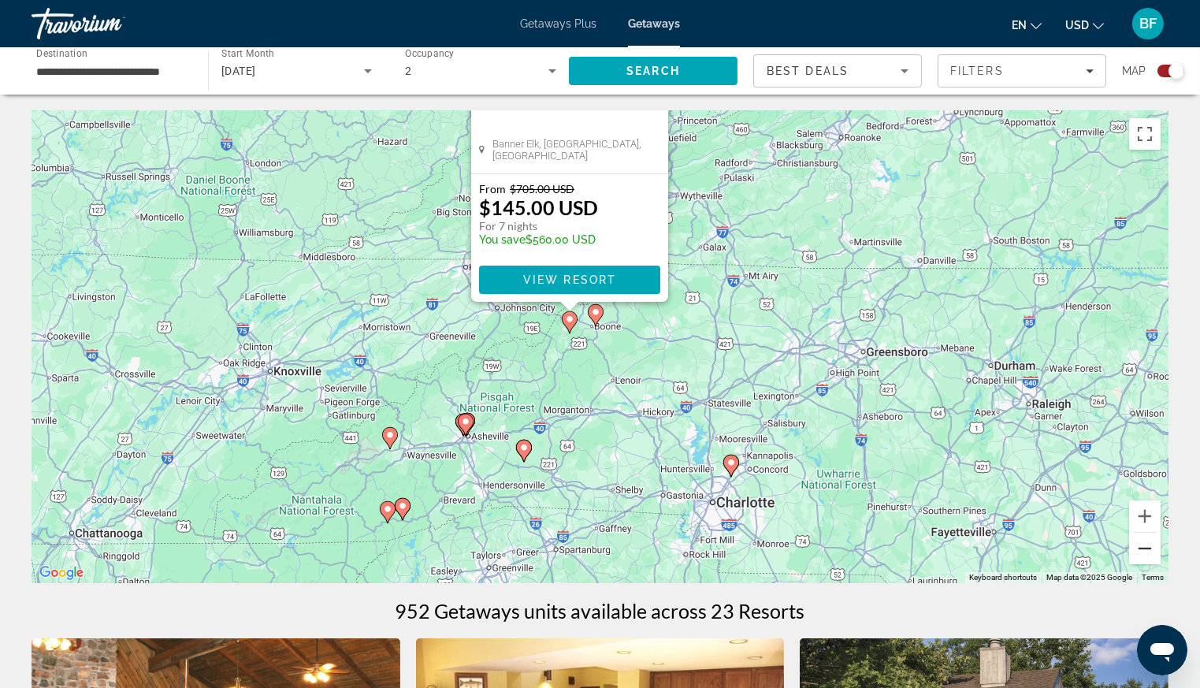
click at [1142, 550] on button "Zoom out" at bounding box center [1145, 549] width 32 height 32
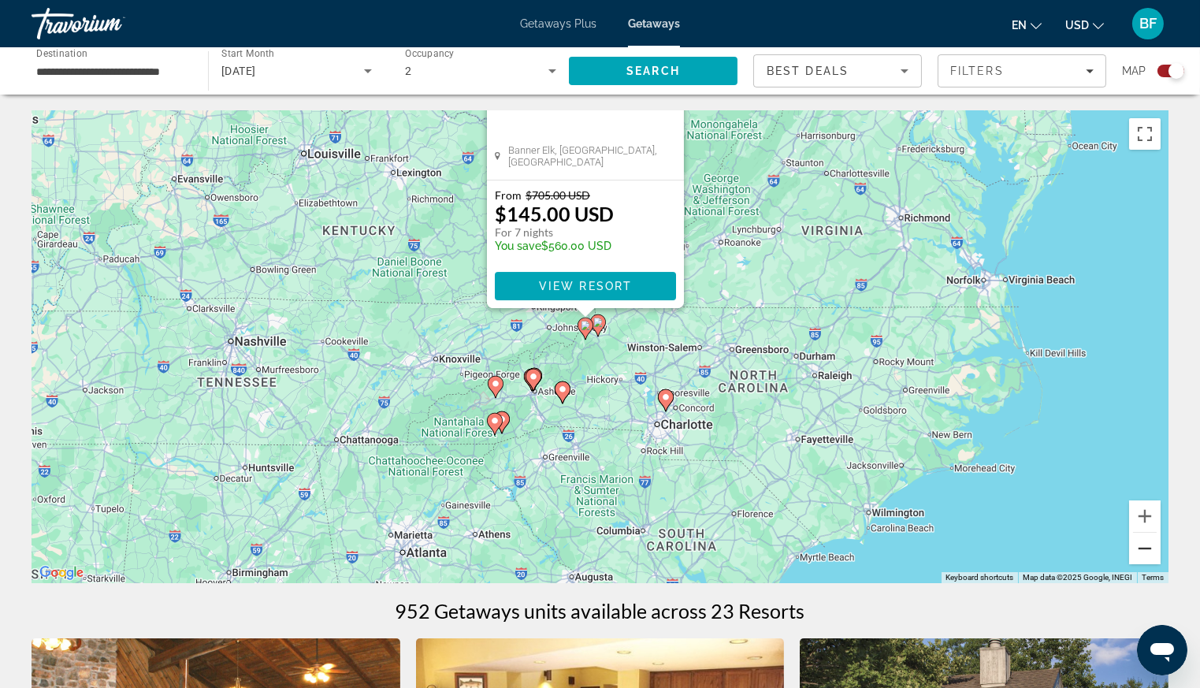
click at [1142, 550] on button "Zoom out" at bounding box center [1145, 549] width 32 height 32
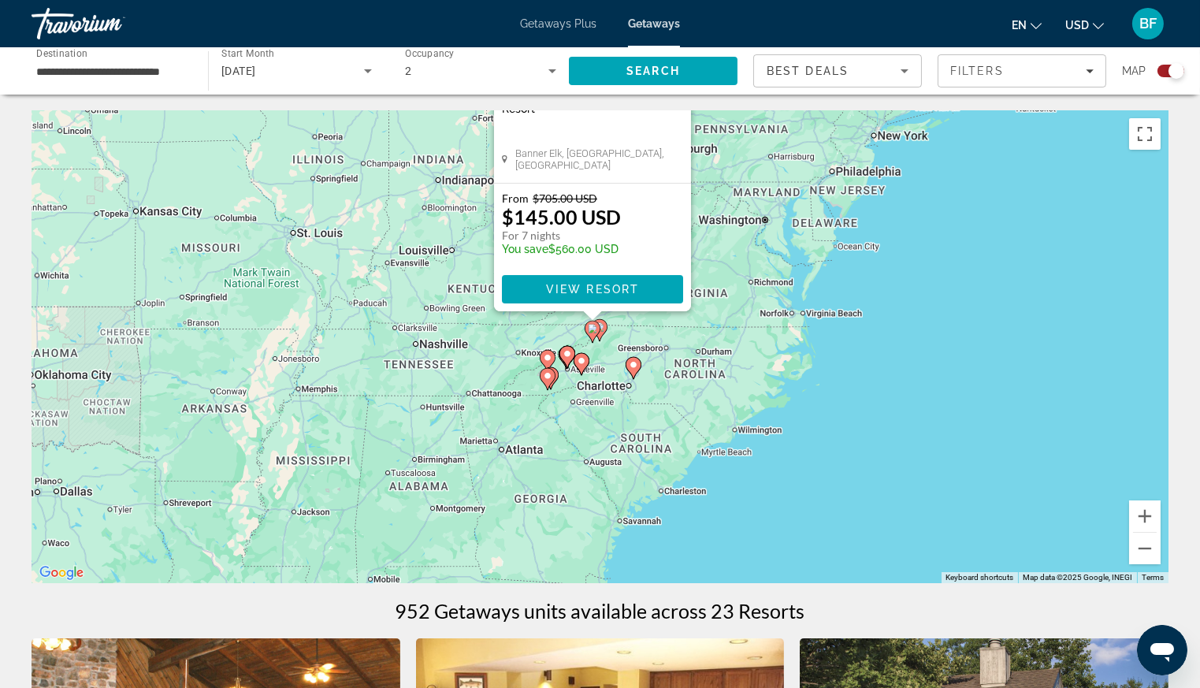
click at [631, 363] on image "Main content" at bounding box center [633, 364] width 9 height 9
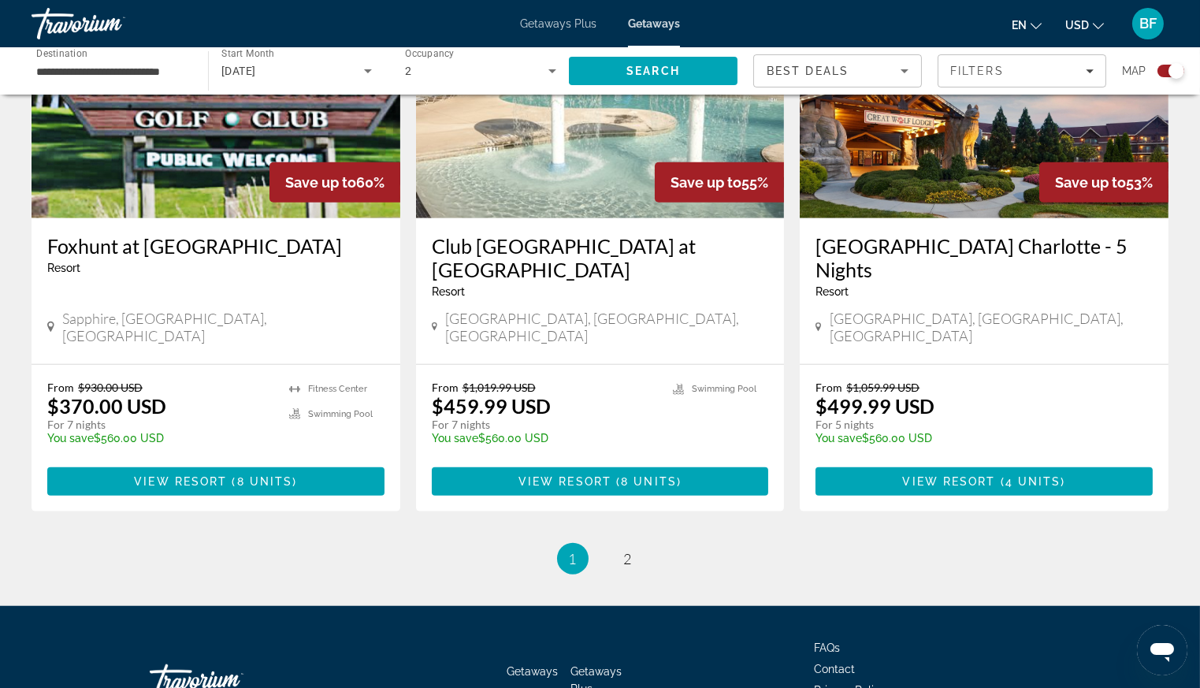
scroll to position [2404, 0]
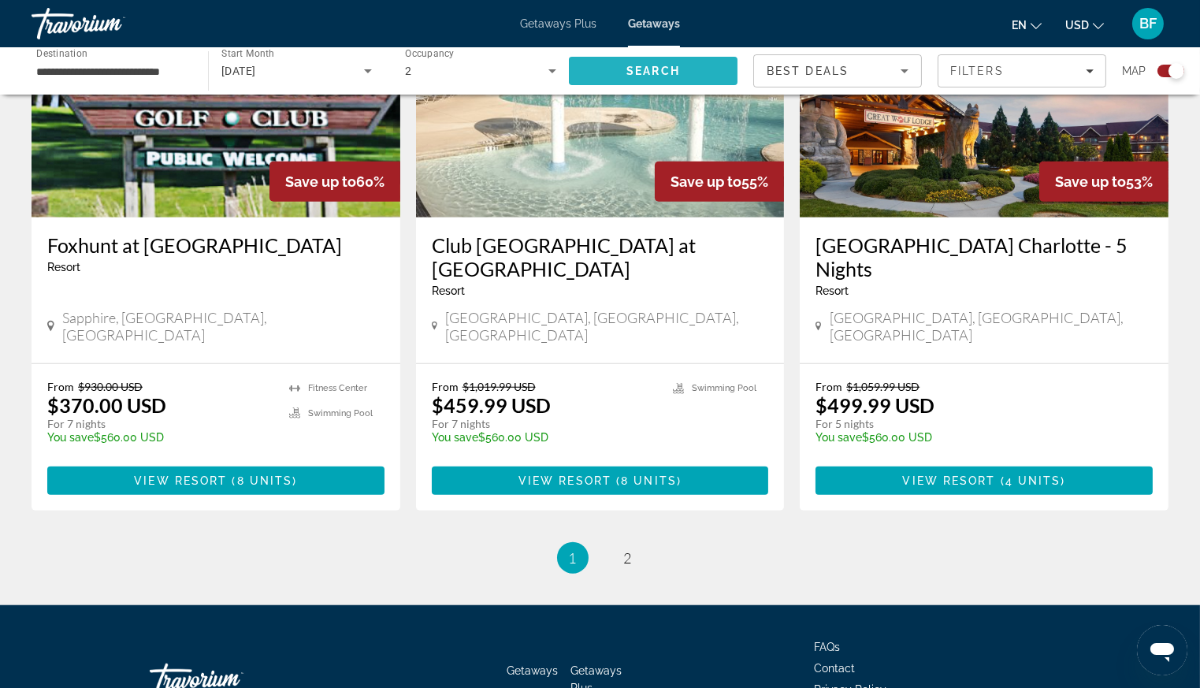
click at [645, 69] on span "Search" at bounding box center [654, 71] width 54 height 13
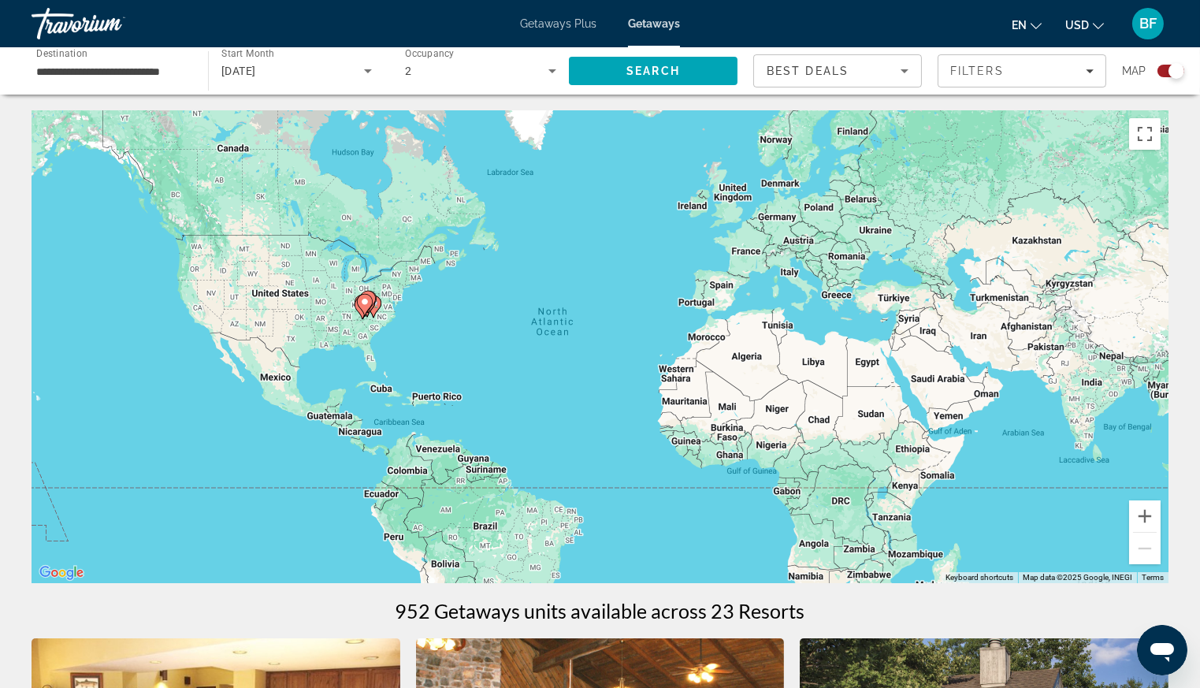
click at [121, 76] on input "**********" at bounding box center [111, 71] width 151 height 19
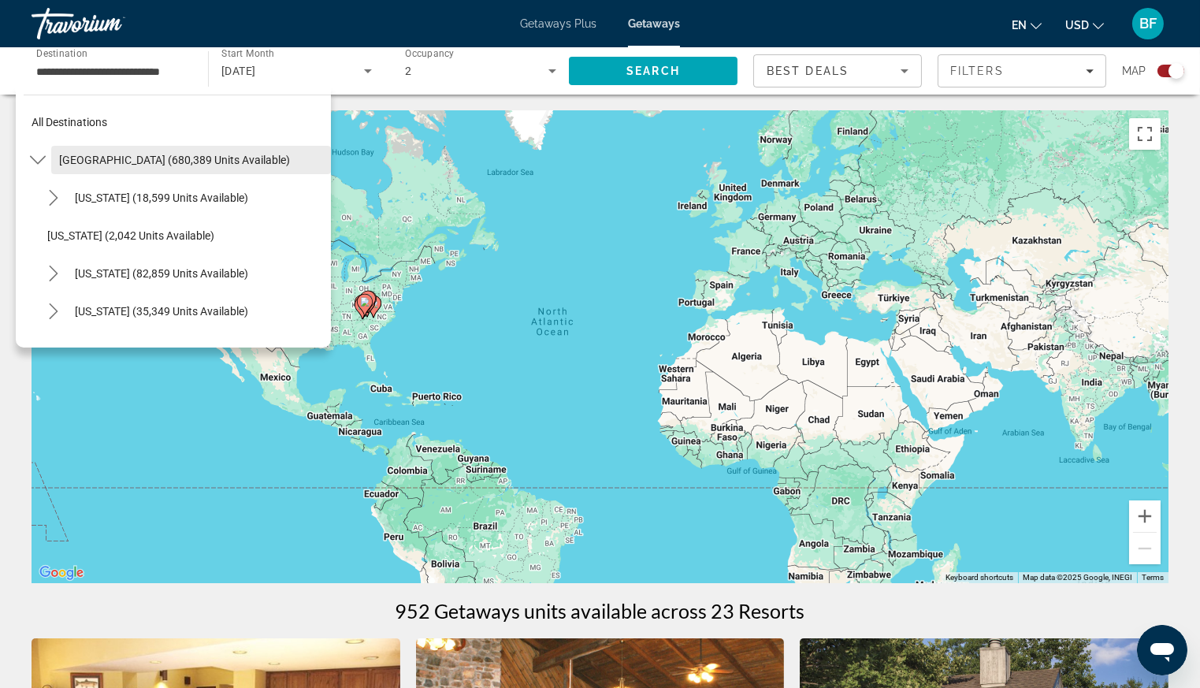
click at [58, 159] on span "Select destination: United States (680,389 units available)" at bounding box center [191, 160] width 280 height 38
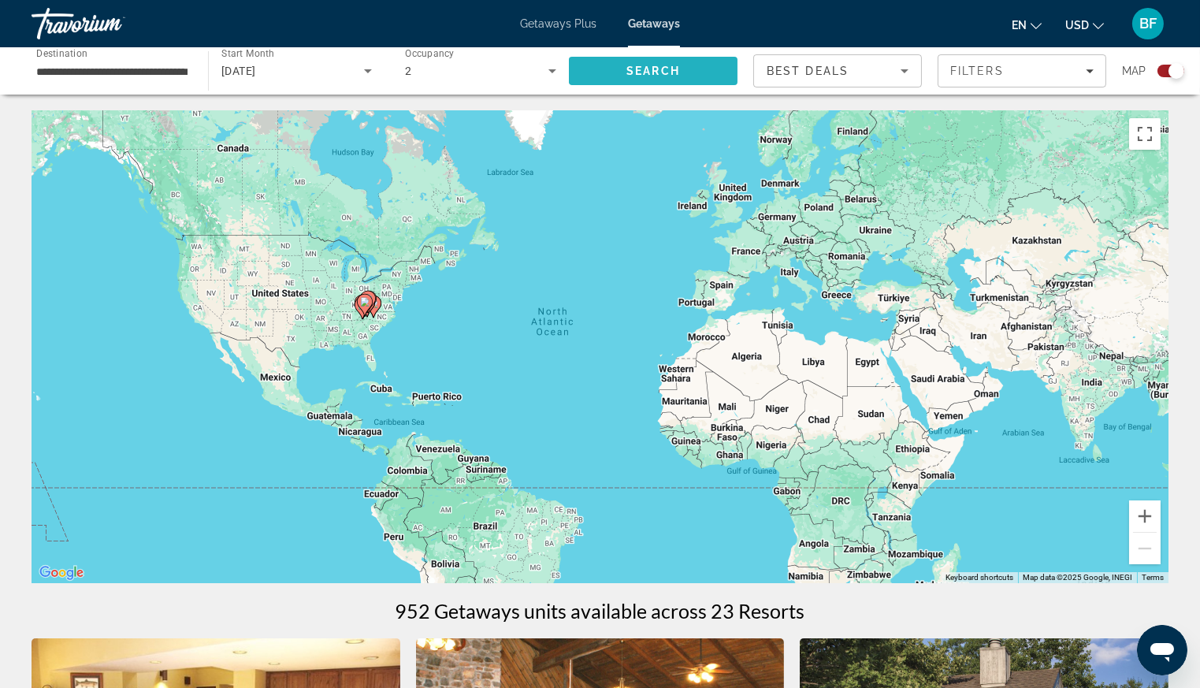
click at [637, 73] on span "Search" at bounding box center [654, 71] width 54 height 13
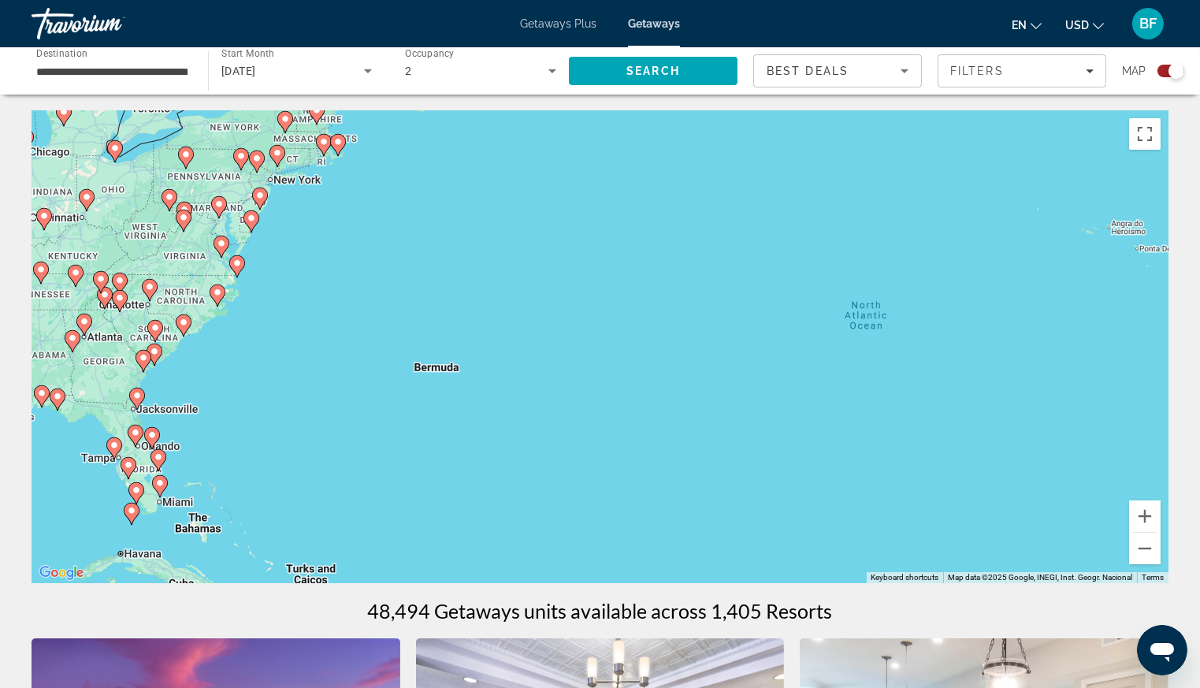
click at [215, 292] on image "Main content" at bounding box center [217, 292] width 9 height 9
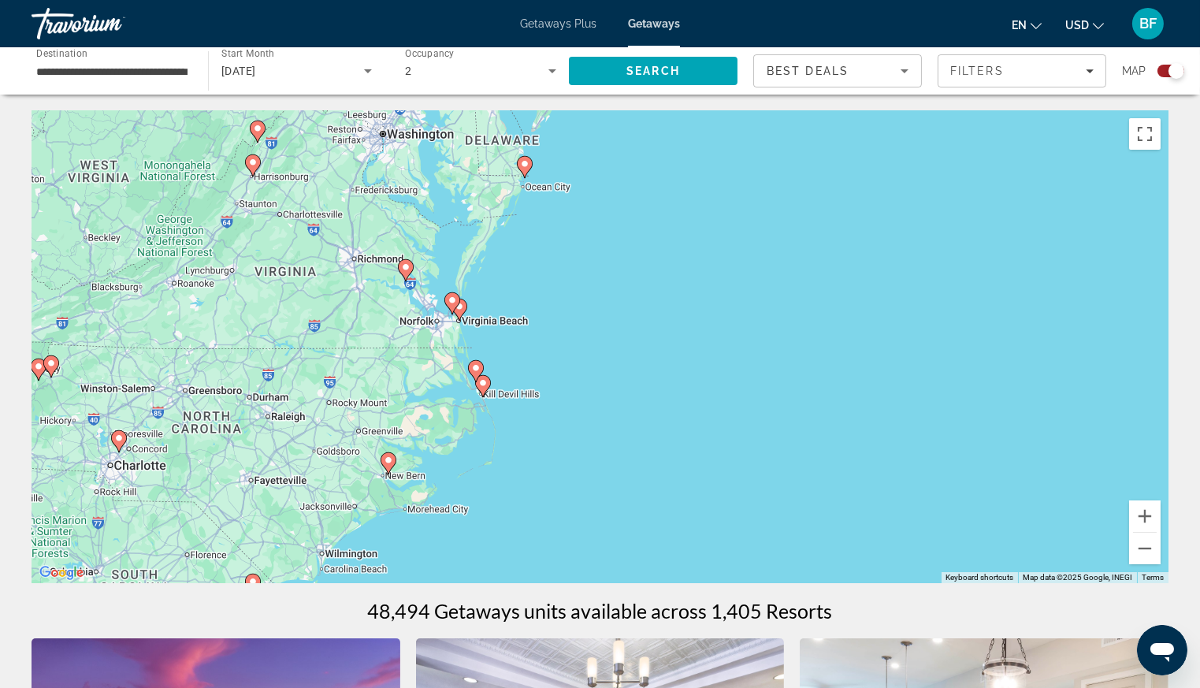
drag, startPoint x: 493, startPoint y: 262, endPoint x: 281, endPoint y: 392, distance: 249.4
click at [281, 392] on div "To activate drag with keyboard, press Alt + Enter. Once in keyboard drag state,…" at bounding box center [600, 346] width 1137 height 473
click at [460, 310] on image "Main content" at bounding box center [459, 306] width 9 height 9
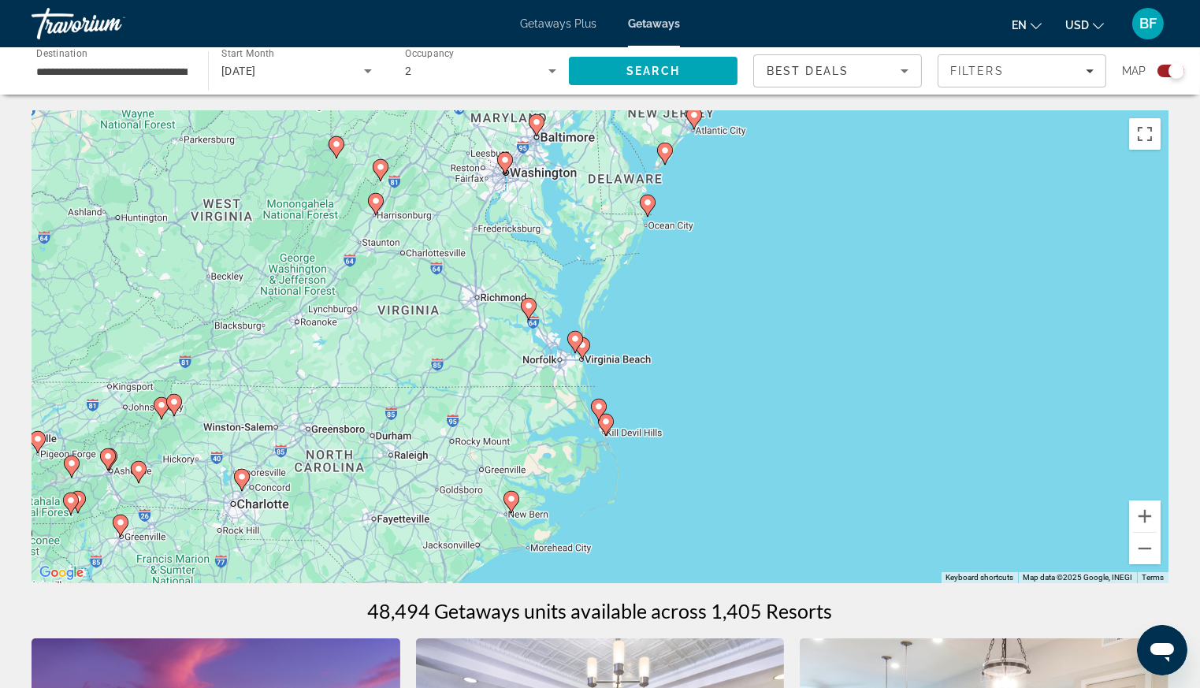
click at [582, 348] on gmp-advanced-marker "Main content" at bounding box center [575, 342] width 16 height 24
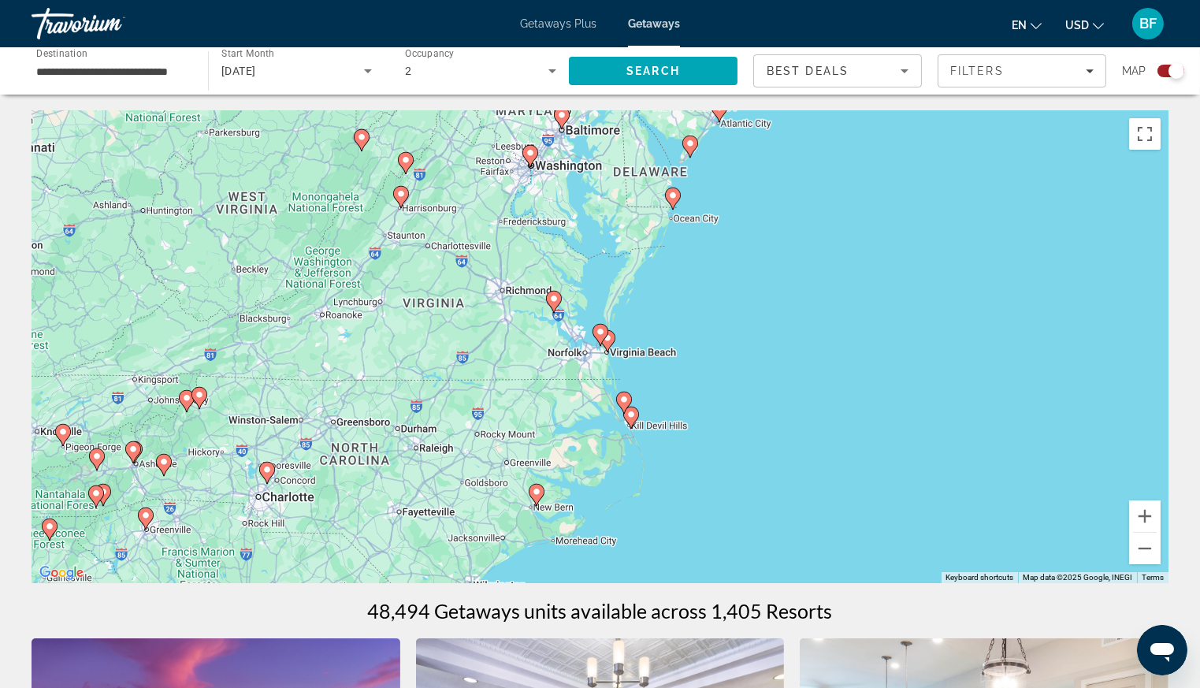
click at [608, 340] on image "Main content" at bounding box center [607, 337] width 9 height 9
type input "**********"
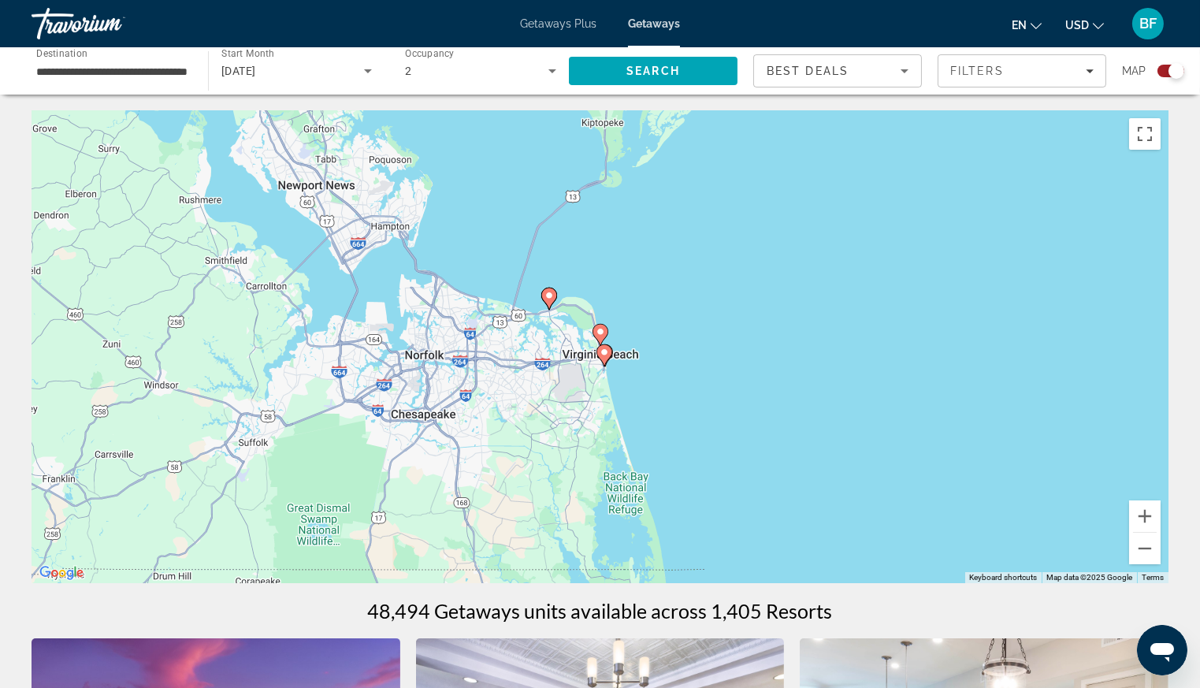
click at [604, 354] on image "Main content" at bounding box center [604, 352] width 9 height 9
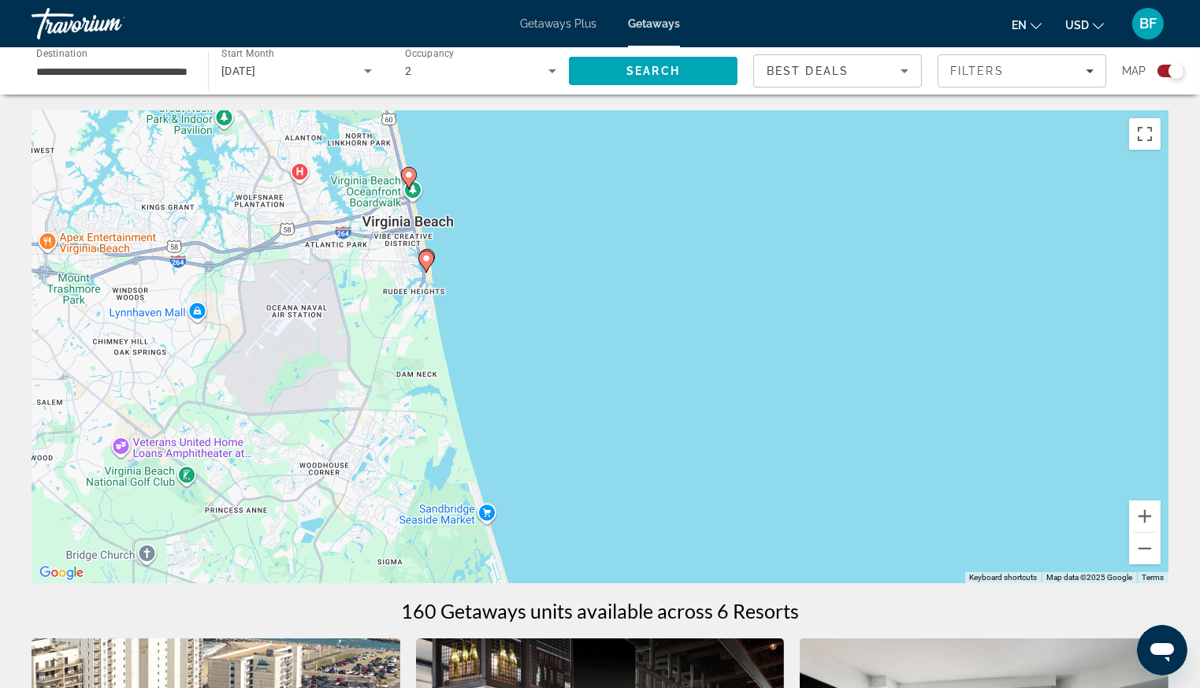
drag, startPoint x: 913, startPoint y: 516, endPoint x: 738, endPoint y: 229, distance: 335.6
click at [738, 229] on div "To activate drag with keyboard, press Alt + Enter. Once in keyboard drag state,…" at bounding box center [600, 346] width 1137 height 473
click at [425, 253] on icon "Main content" at bounding box center [425, 261] width 14 height 20
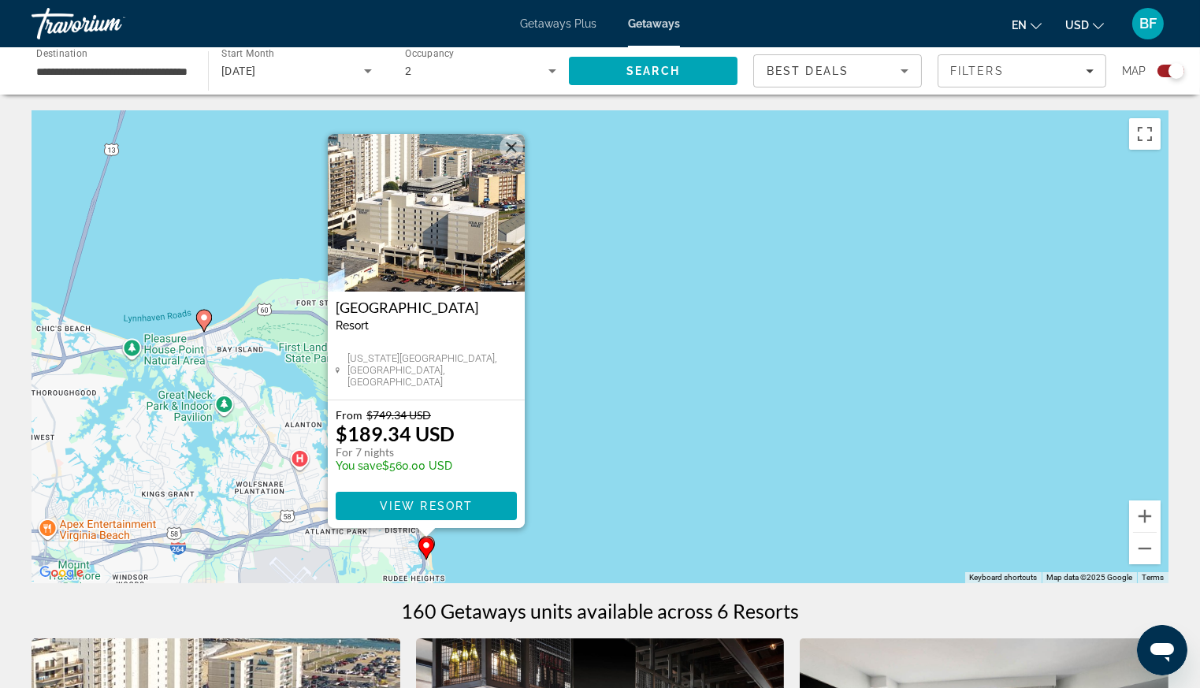
click at [515, 142] on button "Close" at bounding box center [512, 148] width 24 height 24
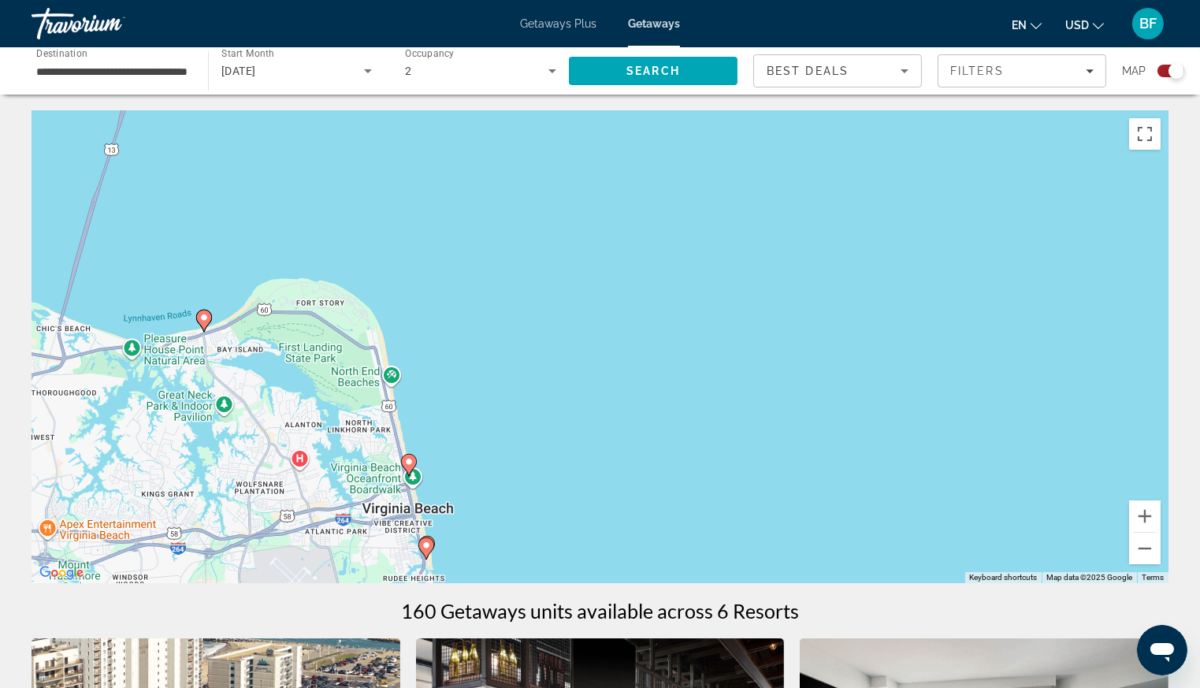
click at [410, 459] on image "Main content" at bounding box center [408, 461] width 9 height 9
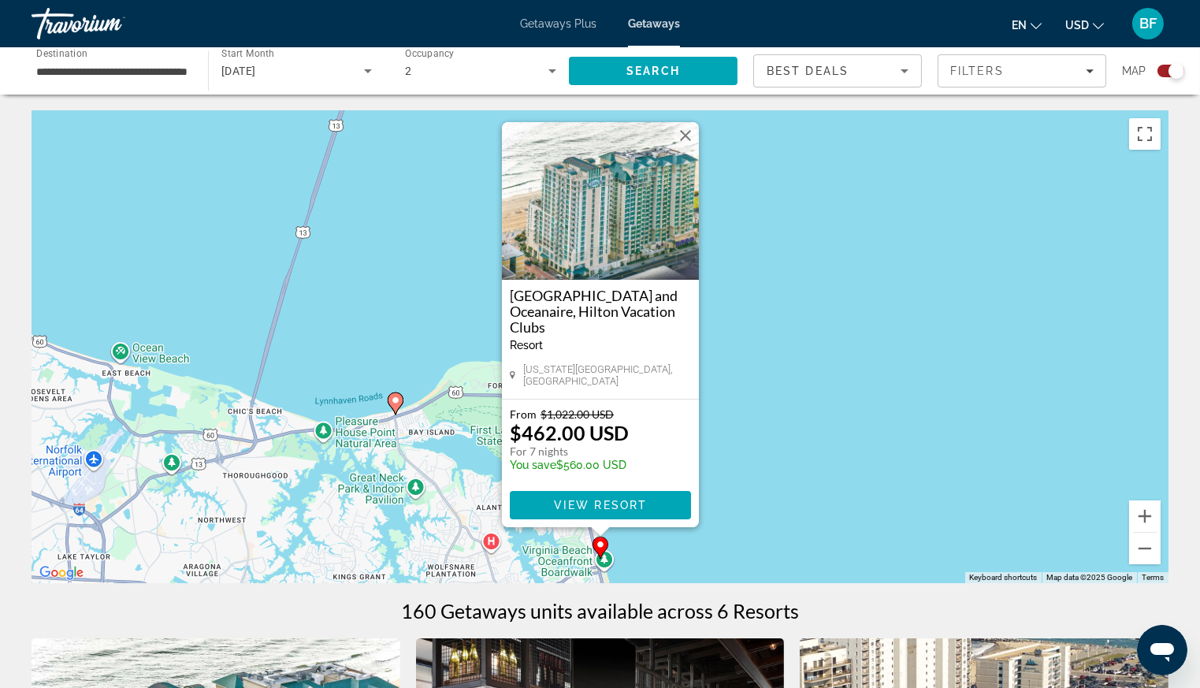
click at [685, 143] on button "Close" at bounding box center [686, 136] width 24 height 24
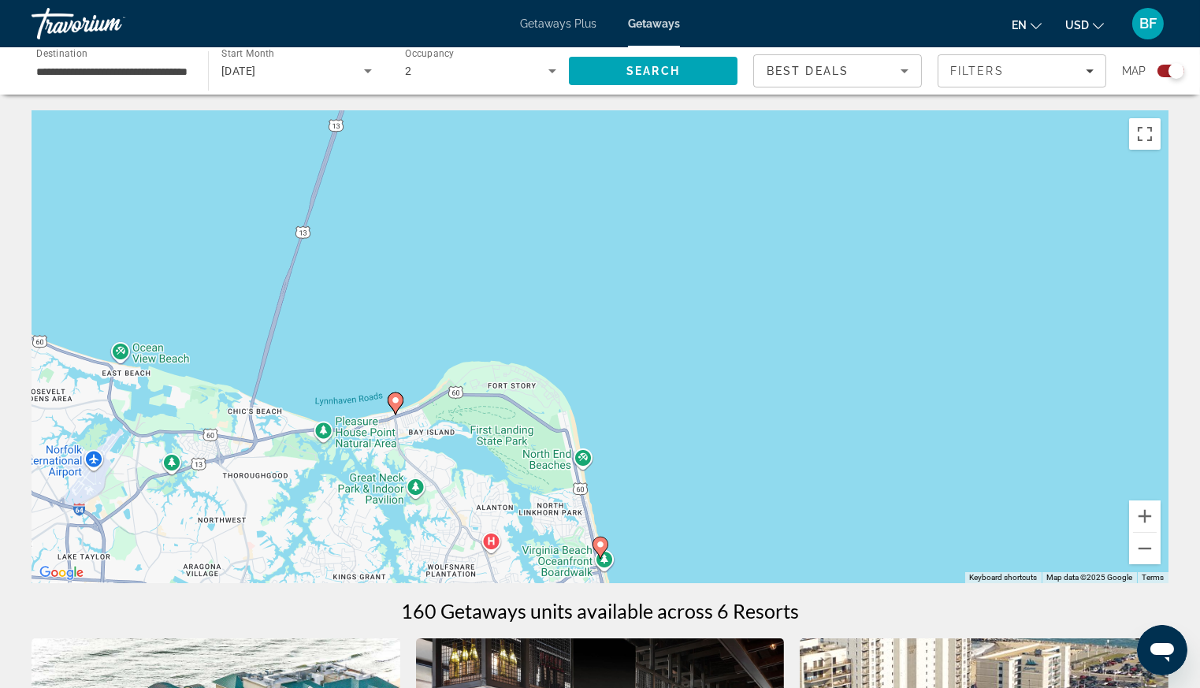
click at [541, 24] on span "Getaways Plus" at bounding box center [558, 23] width 76 height 13
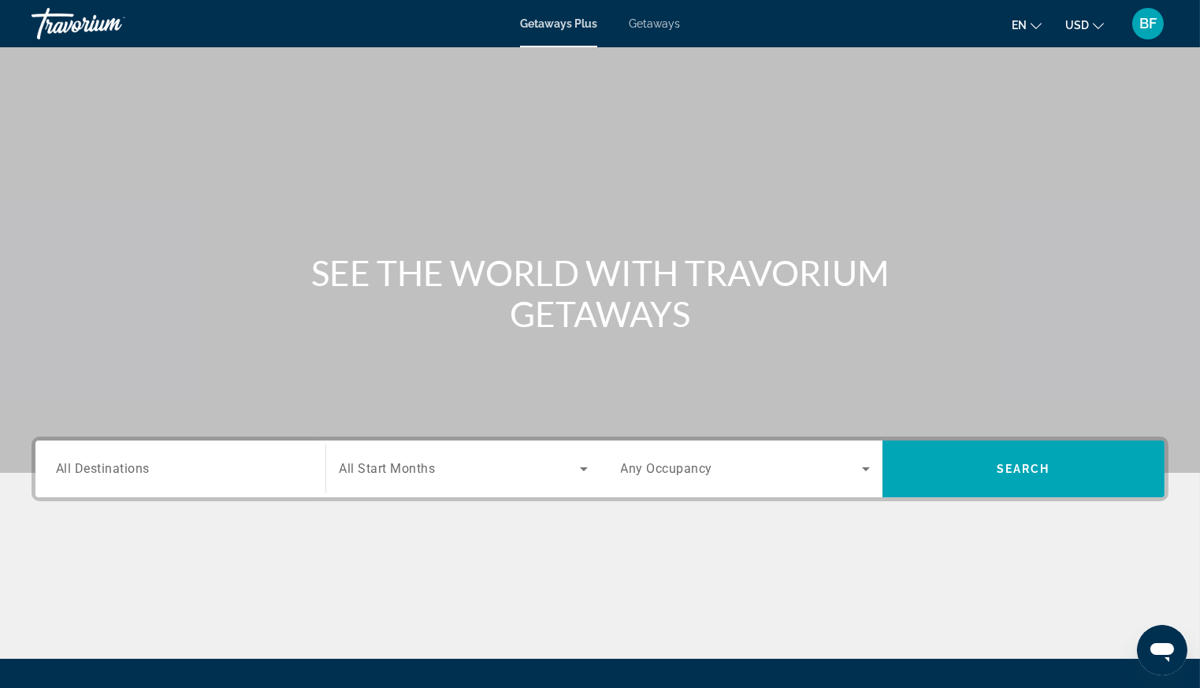
click at [190, 454] on div "Search widget" at bounding box center [180, 469] width 249 height 45
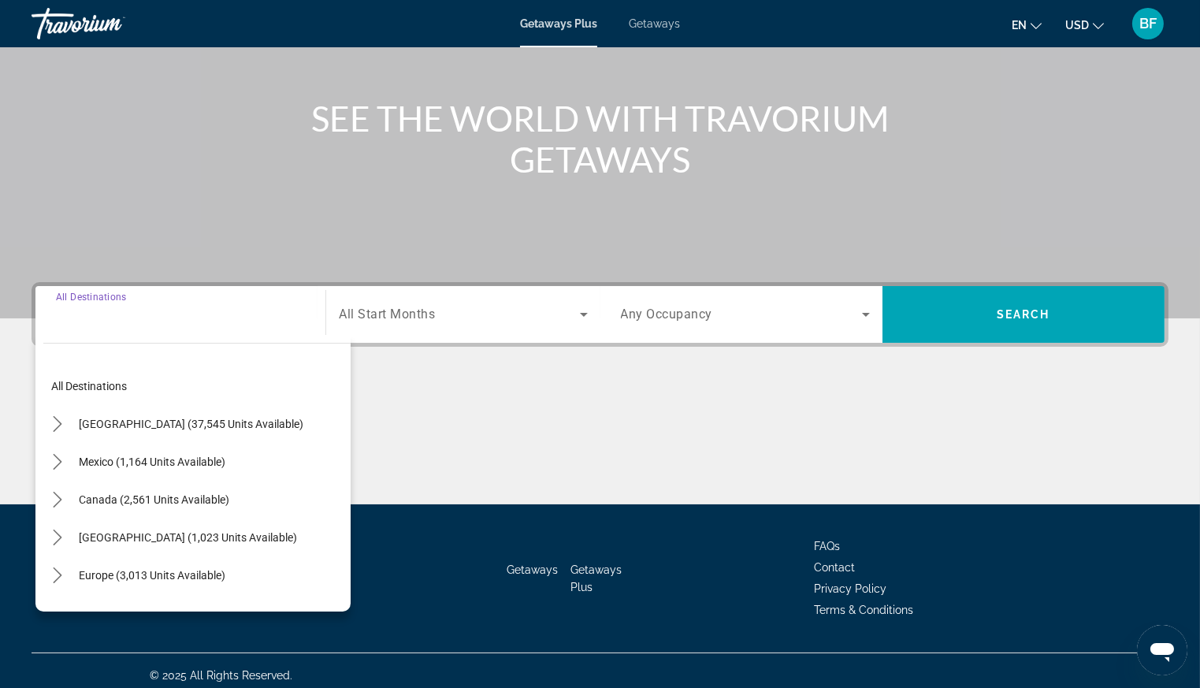
scroll to position [163, 0]
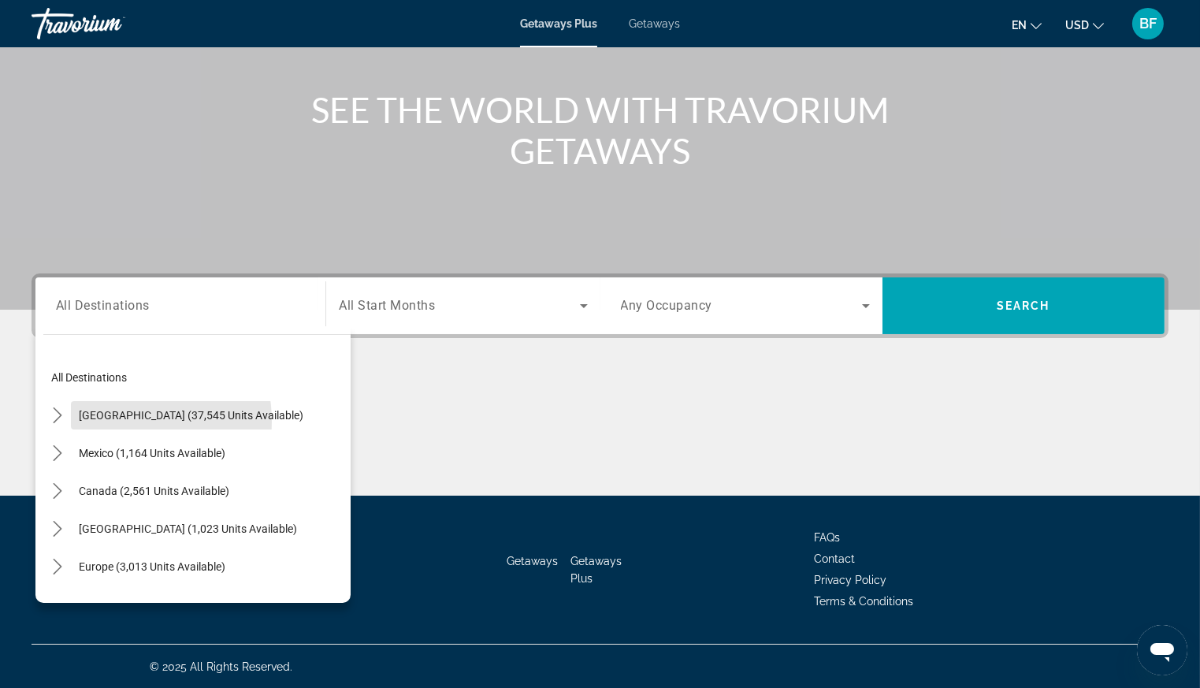
click at [106, 420] on button "United States (37,545 units available)" at bounding box center [191, 415] width 240 height 28
type input "**********"
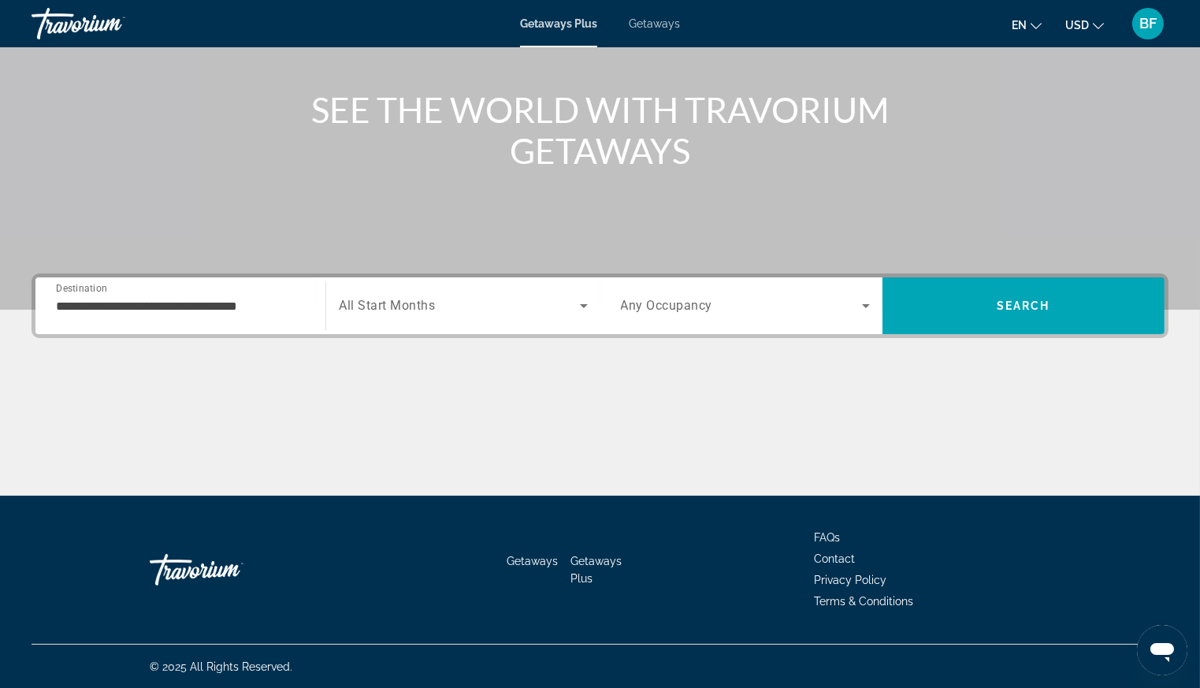
click at [396, 303] on span "All Start Months" at bounding box center [387, 306] width 96 height 15
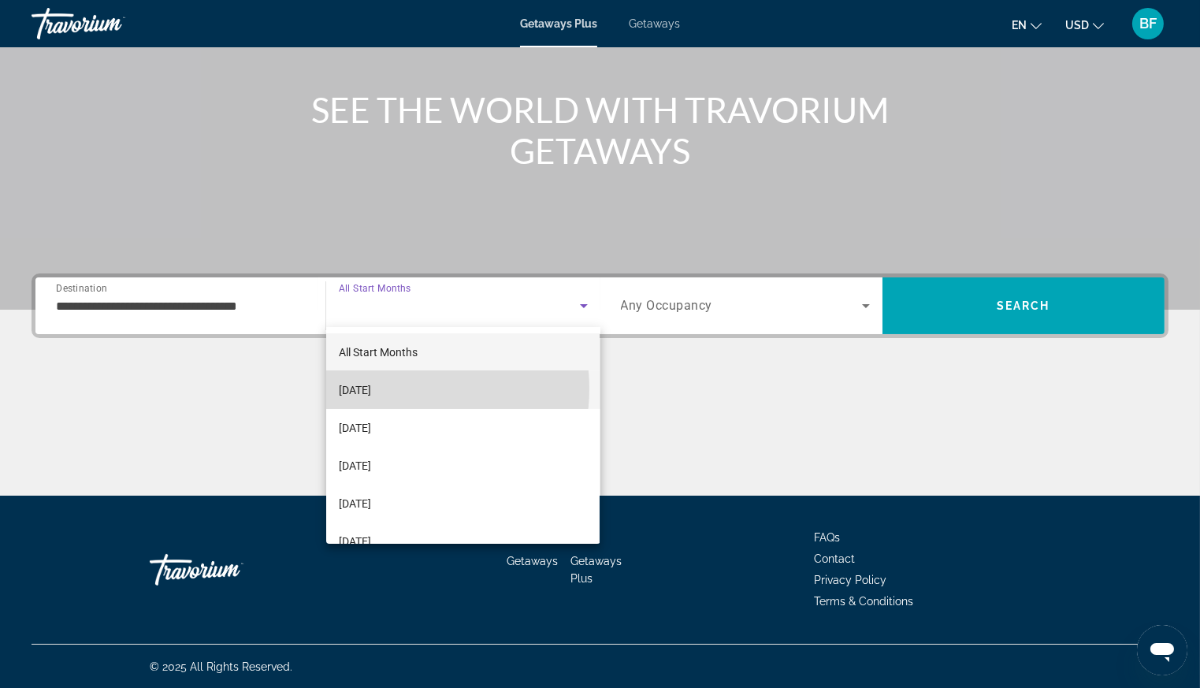
click at [371, 388] on span "October 2025" at bounding box center [355, 390] width 32 height 19
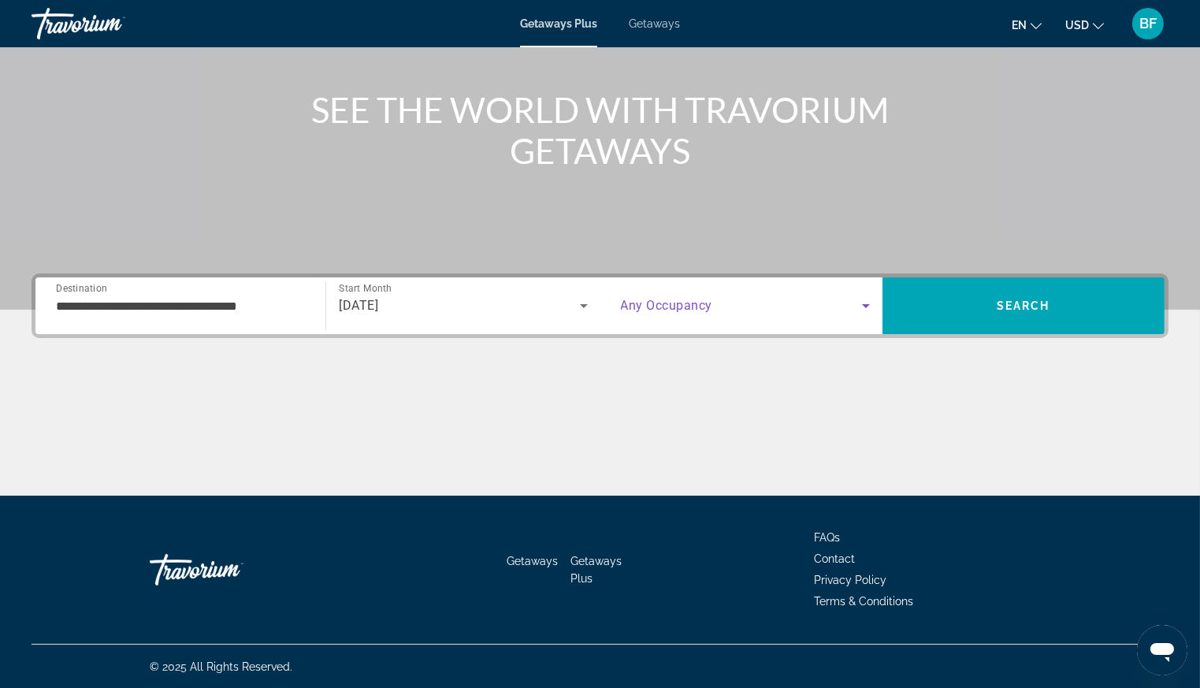
click at [712, 308] on span "Search widget" at bounding box center [741, 305] width 241 height 19
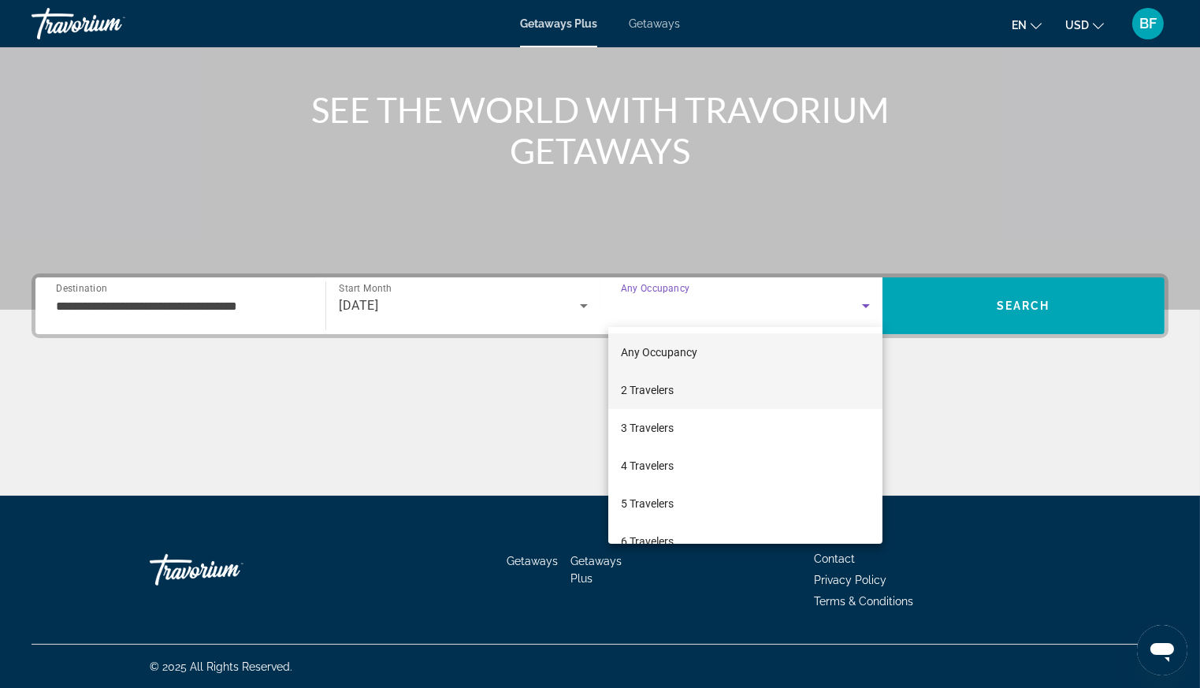
click at [674, 391] on mat-option "2 Travelers" at bounding box center [745, 390] width 274 height 38
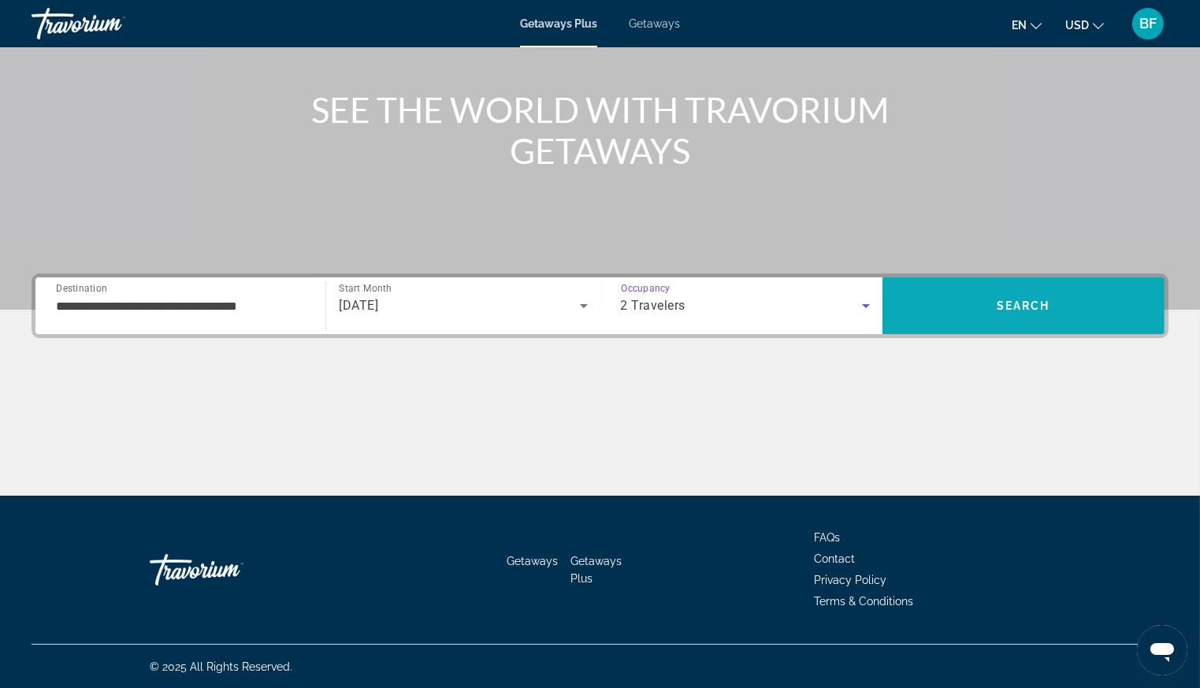
click at [1040, 303] on span "Search" at bounding box center [1024, 305] width 54 height 13
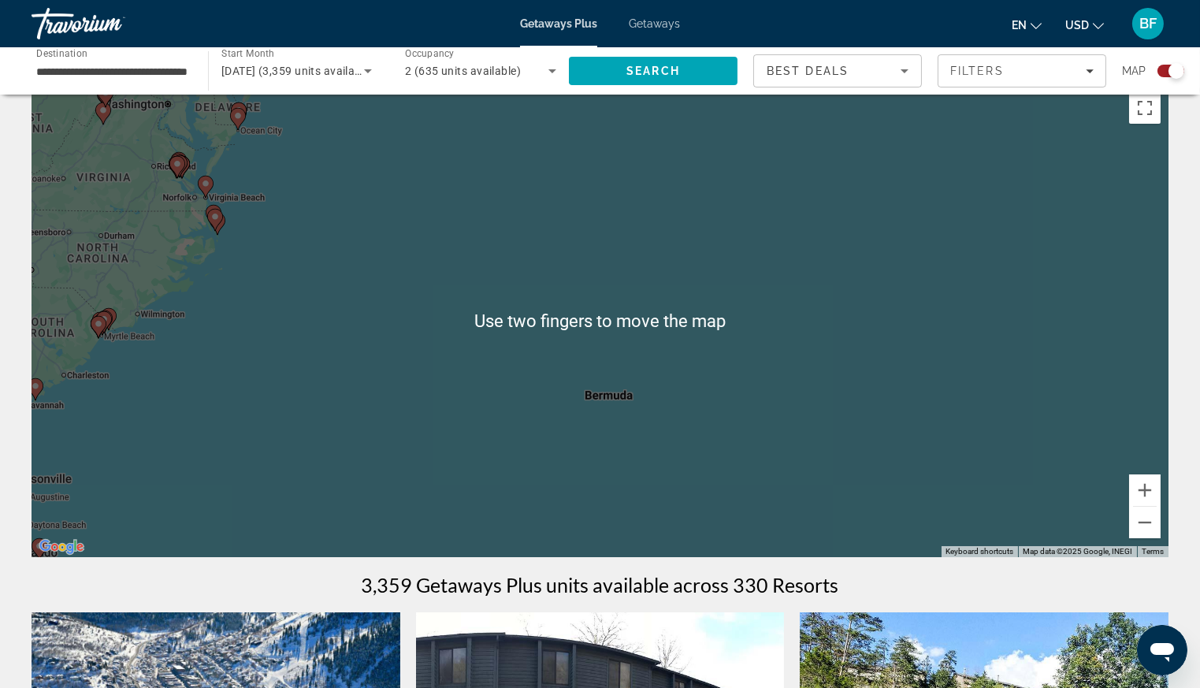
scroll to position [24, 0]
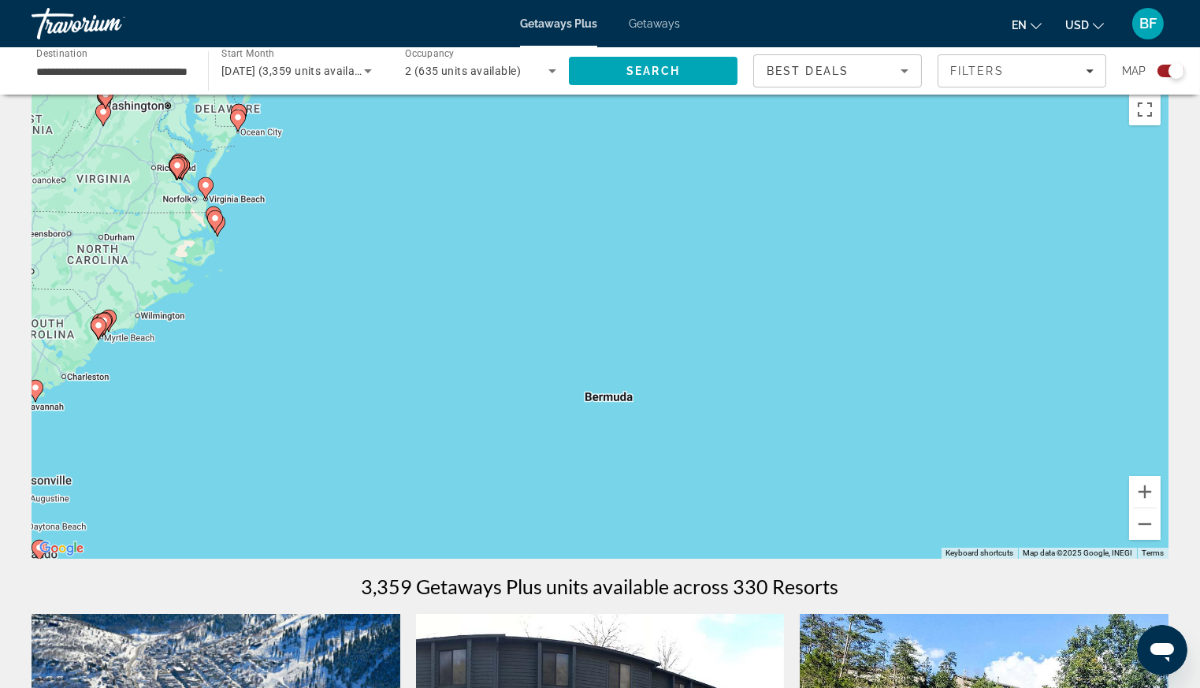
click at [214, 222] on icon "Main content" at bounding box center [214, 221] width 14 height 20
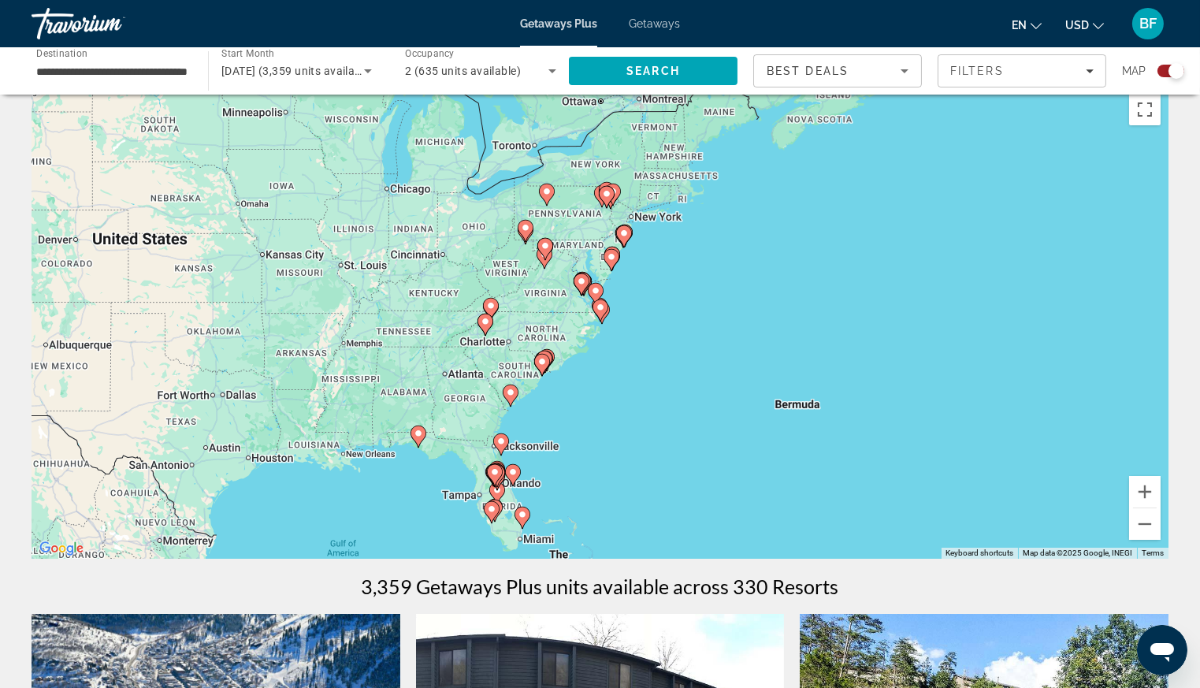
click at [593, 304] on icon "Main content" at bounding box center [600, 310] width 14 height 20
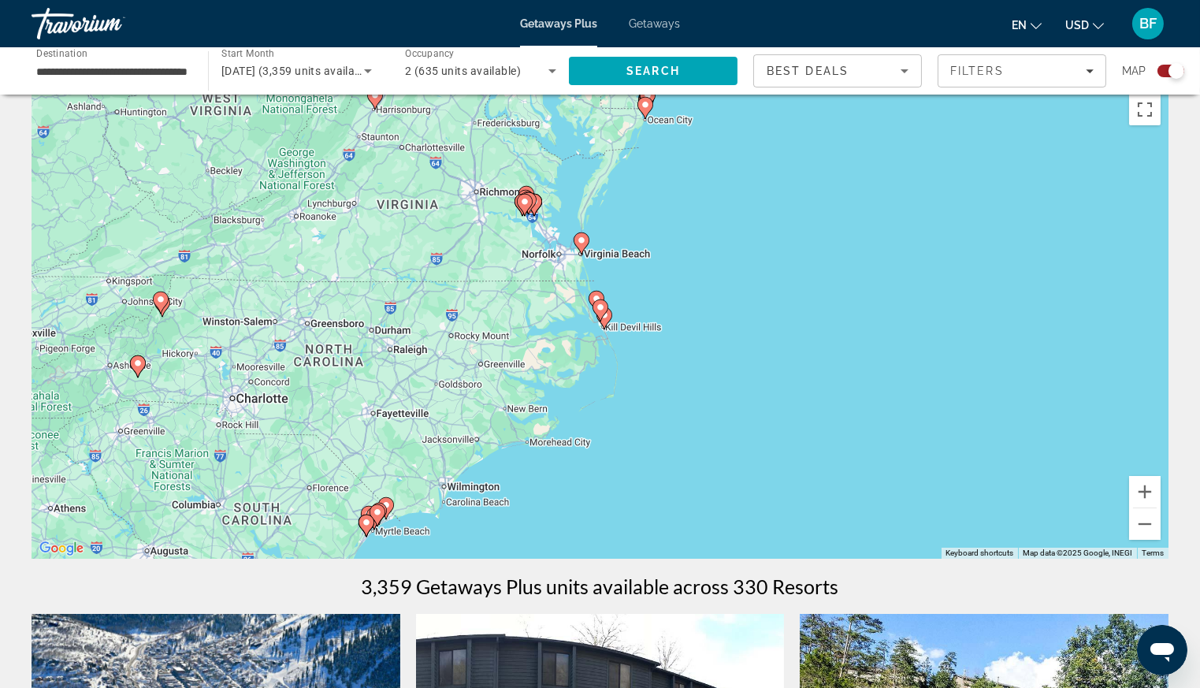
click at [593, 304] on icon "Main content" at bounding box center [600, 310] width 14 height 20
type input "**********"
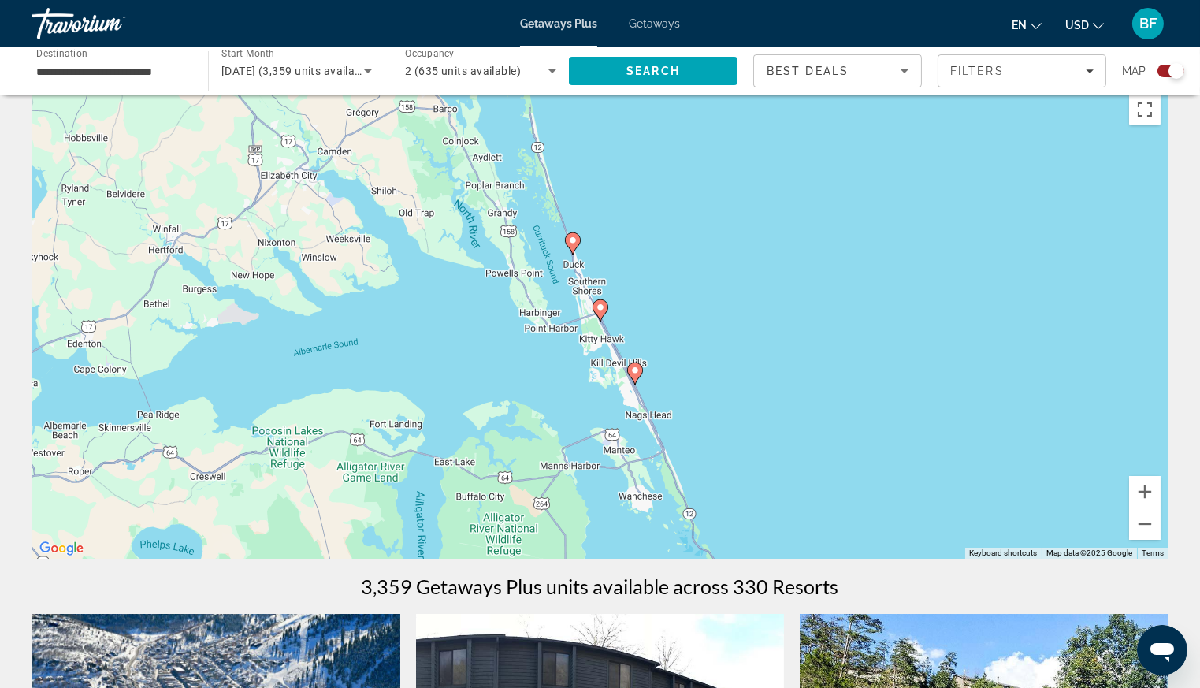
click at [630, 377] on icon "Main content" at bounding box center [635, 374] width 16 height 22
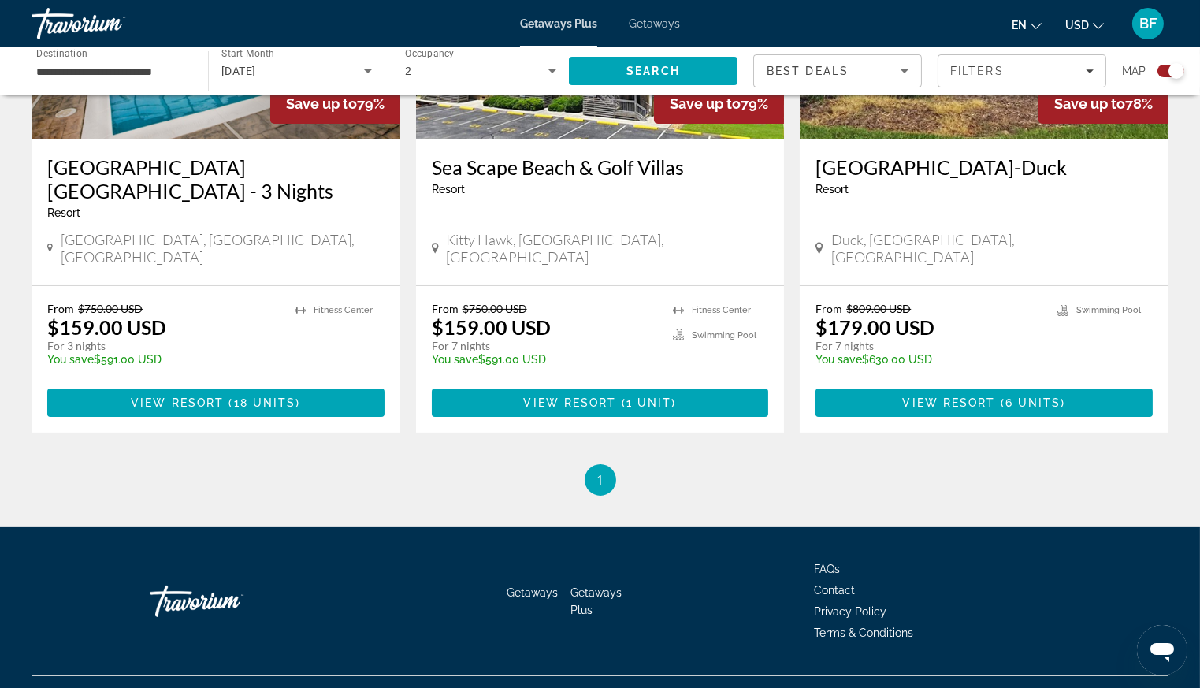
scroll to position [478, 0]
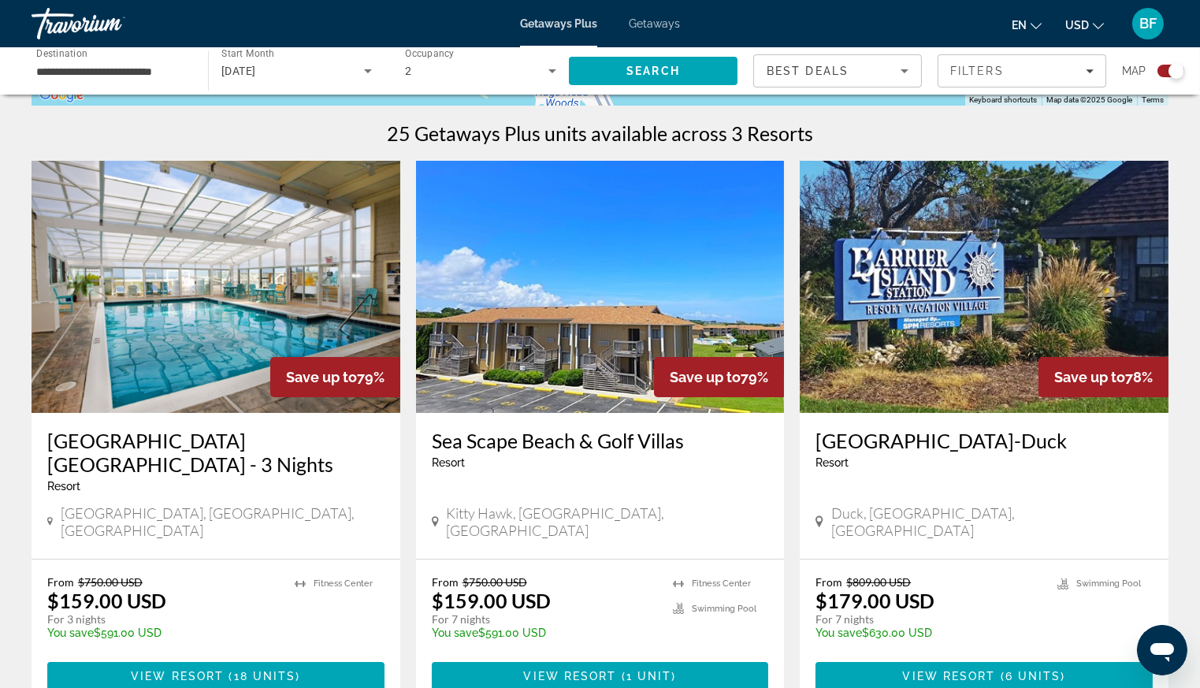
click at [205, 297] on img "Main content" at bounding box center [216, 287] width 369 height 252
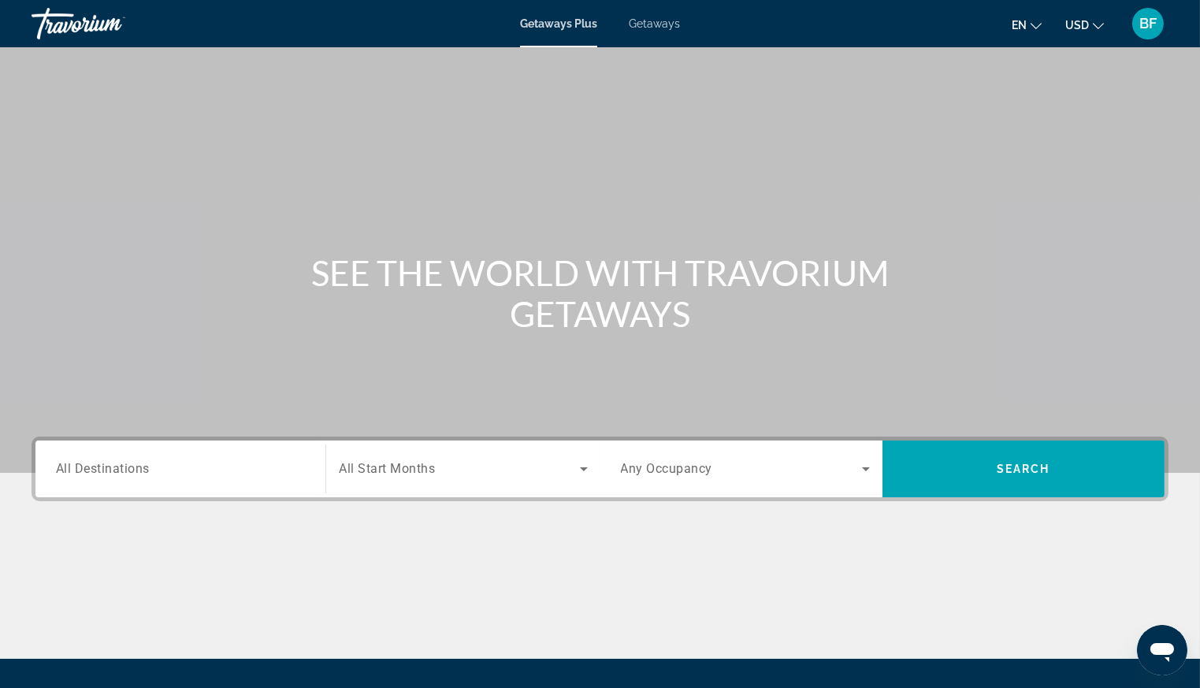
click at [55, 14] on div "Travorium" at bounding box center [111, 23] width 158 height 41
click at [85, 15] on div "Travorium" at bounding box center [111, 23] width 158 height 41
click at [82, 20] on div "Travorium" at bounding box center [111, 23] width 158 height 41
